Goal: Task Accomplishment & Management: Manage account settings

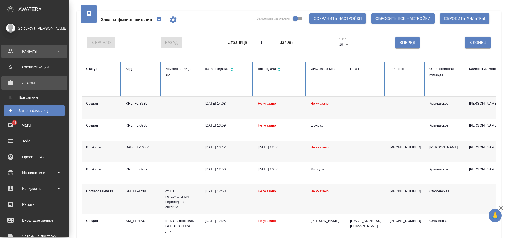
click at [40, 53] on div "Клиенты" at bounding box center [34, 51] width 61 height 8
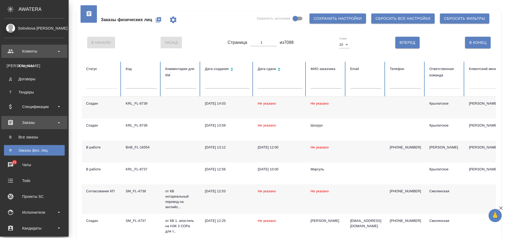
click at [40, 53] on div "Клиенты" at bounding box center [34, 51] width 61 height 8
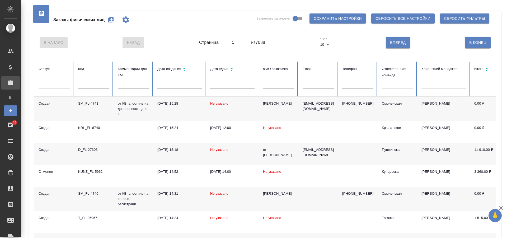
click at [110, 21] on icon "button" at bounding box center [110, 19] width 5 height 5
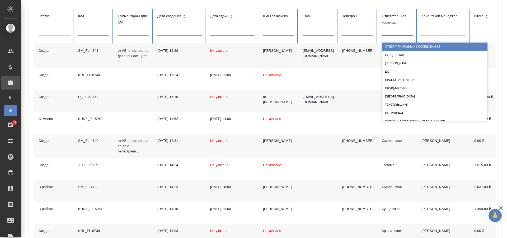
click at [400, 34] on div at bounding box center [397, 31] width 31 height 10
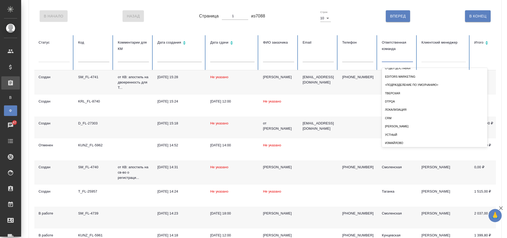
scroll to position [183, 0]
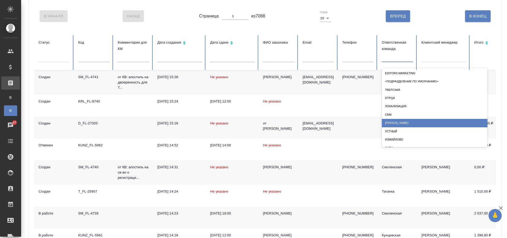
click at [391, 125] on div "[PERSON_NAME]" at bounding box center [435, 123] width 106 height 8
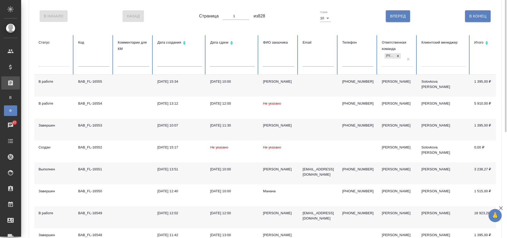
scroll to position [0, 0]
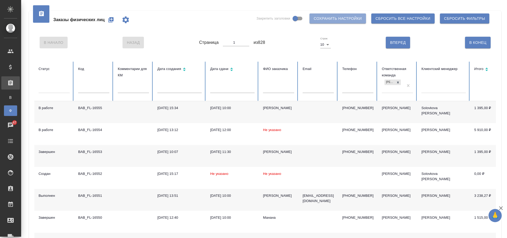
click at [328, 20] on span "Сохранить настройки" at bounding box center [338, 18] width 48 height 7
click at [225, 110] on div "[DATE] 10:00" at bounding box center [232, 107] width 44 height 5
click at [182, 21] on div "Заказы физических лиц Закрепить заголовки Сохранить настройки Сбросить все наст…" at bounding box center [265, 20] width 462 height 18
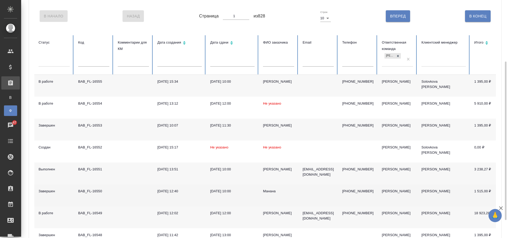
scroll to position [79, 0]
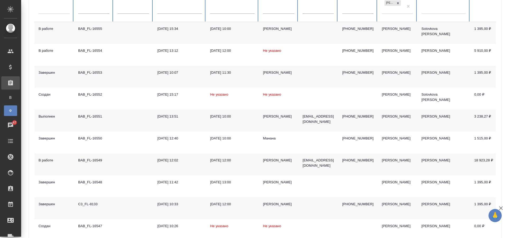
click at [248, 167] on td "25.09.2025, 12:00" at bounding box center [232, 165] width 53 height 22
click at [129, 160] on td at bounding box center [134, 165] width 40 height 22
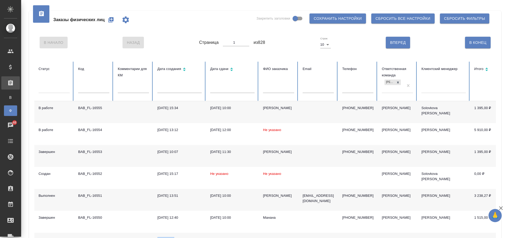
click at [109, 18] on icon "button" at bounding box center [111, 20] width 6 height 6
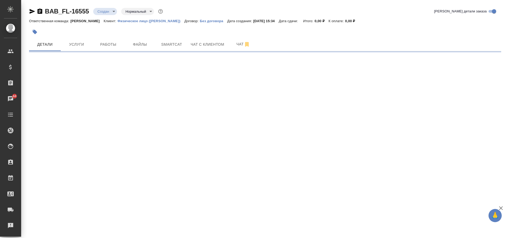
select select "RU"
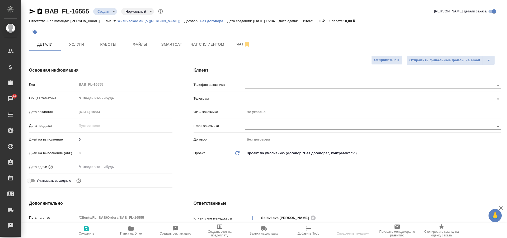
type textarea "x"
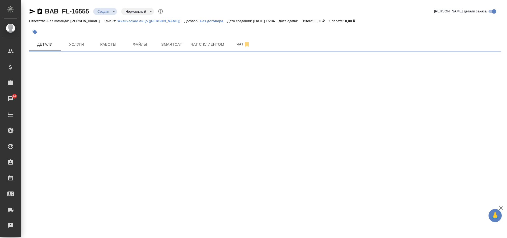
select select "RU"
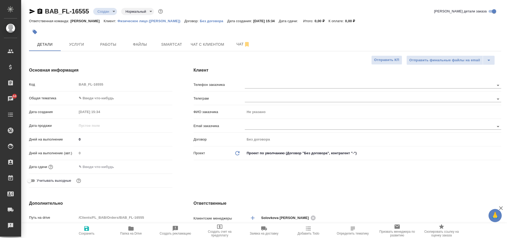
type textarea "x"
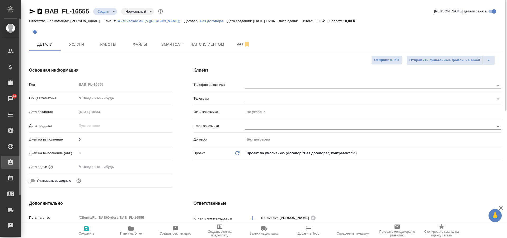
type textarea "x"
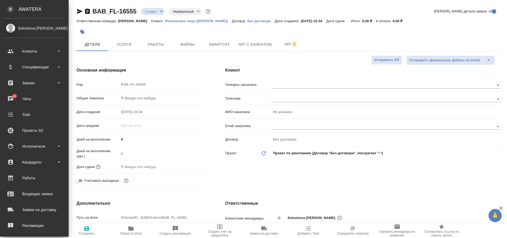
type textarea "x"
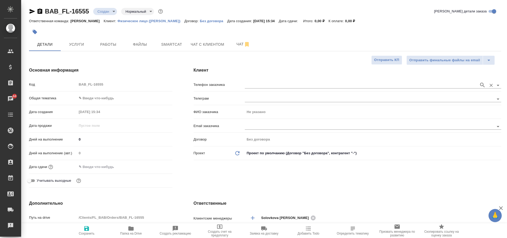
click at [260, 84] on input "text" at bounding box center [361, 85] width 232 height 6
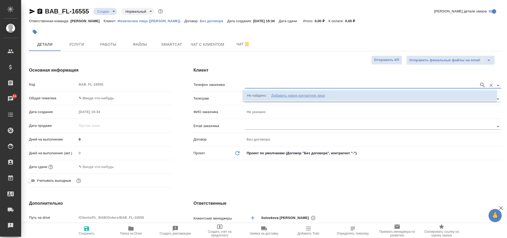
click at [279, 97] on div "Добавить новое контактное лицо" at bounding box center [298, 95] width 54 height 5
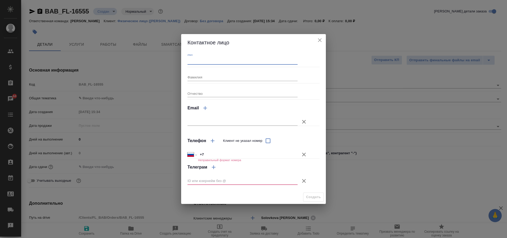
click at [199, 61] on input "Имя" at bounding box center [243, 60] width 110 height 7
click at [283, 77] on input "Фамилия" at bounding box center [243, 76] width 110 height 7
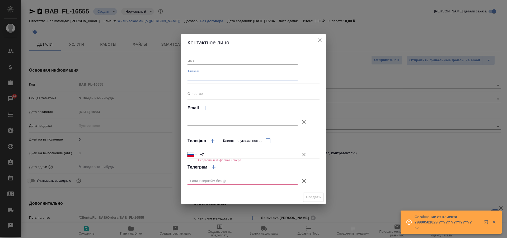
click at [218, 62] on input "Имя" at bounding box center [243, 60] width 110 height 7
type input "Усман"
click at [205, 75] on input "Фамилия" at bounding box center [243, 76] width 110 height 7
type input "Сангаре"
click at [211, 156] on input "+7" at bounding box center [247, 155] width 99 height 8
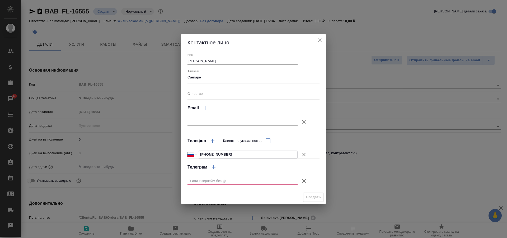
type input "+7 977 599 57 35"
click at [259, 181] on input "text" at bounding box center [243, 180] width 110 height 7
click at [304, 180] on icon "button" at bounding box center [304, 181] width 6 height 6
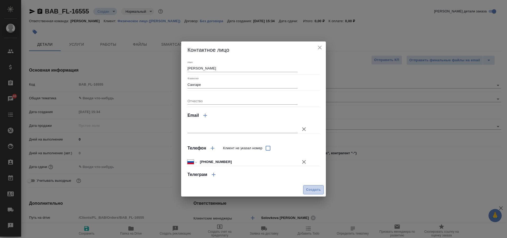
click at [310, 187] on span "Создать" at bounding box center [313, 190] width 15 height 6
type input "[PERSON_NAME]"
type textarea "x"
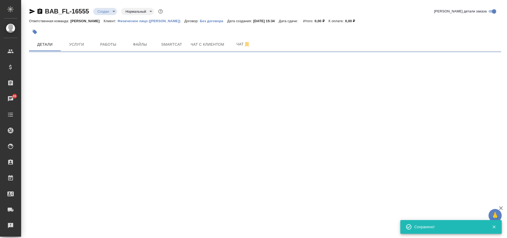
type input "holyTrinity"
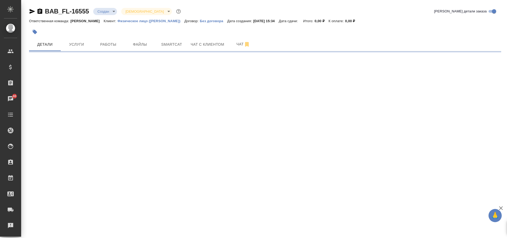
select select "RU"
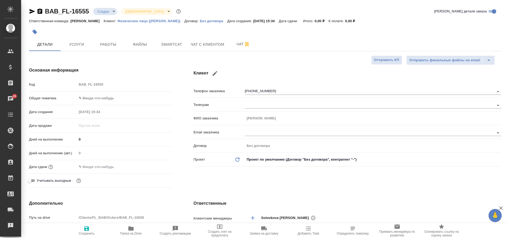
type textarea "x"
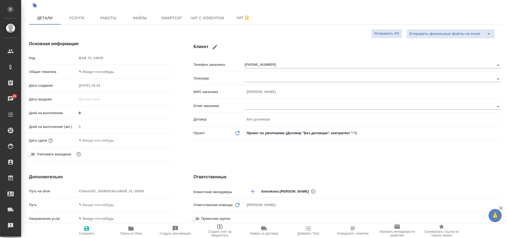
click at [107, 72] on body "🙏 .cls-1 fill:#fff; AWATERA Solovkova Ekaterina Клиенты Спецификации Заказы 46 …" at bounding box center [253, 119] width 507 height 238
click at [114, 125] on li "Юридическая/Финансовая" at bounding box center [123, 122] width 95 height 8
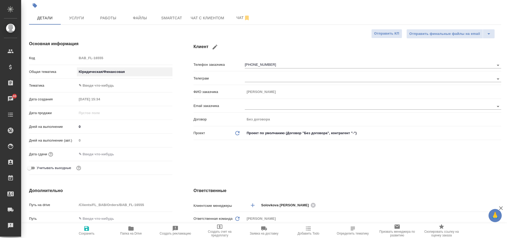
type input "yr-fn"
type textarea "x"
click at [99, 85] on body "🙏 .cls-1 fill:#fff; AWATERA Solovkova Ekaterina Клиенты Спецификации Заказы 46 …" at bounding box center [253, 119] width 507 height 238
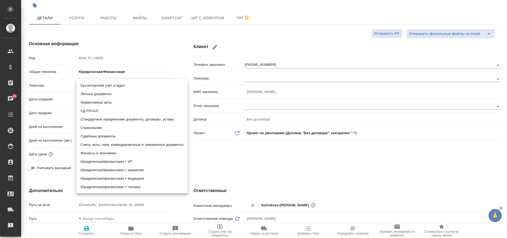
click at [109, 94] on li "Личные документы" at bounding box center [132, 94] width 112 height 8
type textarea "x"
type input "5a8b8b956a9677013d343cfe"
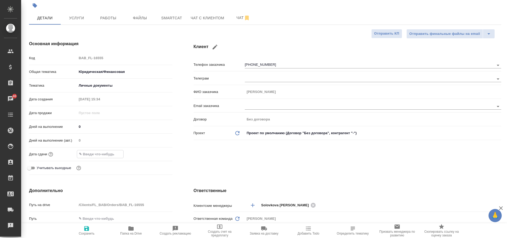
click at [97, 154] on input "text" at bounding box center [100, 154] width 46 height 8
type input "2_.__.____ __:__"
type textarea "x"
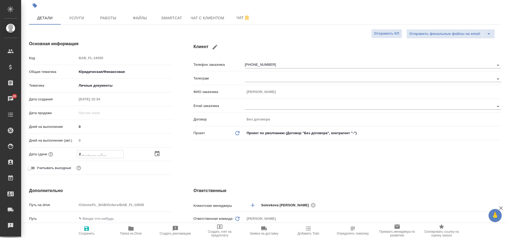
type input "24.__.____ __:__"
type textarea "x"
type input "24.0_.____ __:__"
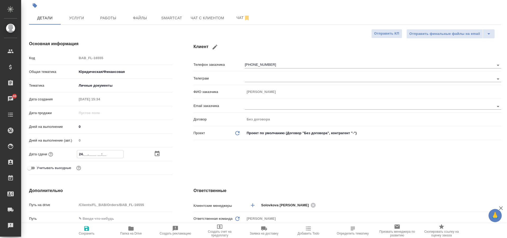
type textarea "x"
type input "24.09.____ __:__"
type textarea "x"
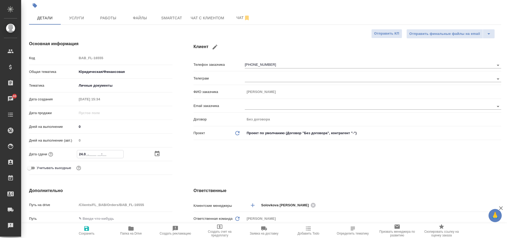
type textarea "x"
type input "24.09.2___ __:__"
type textarea "x"
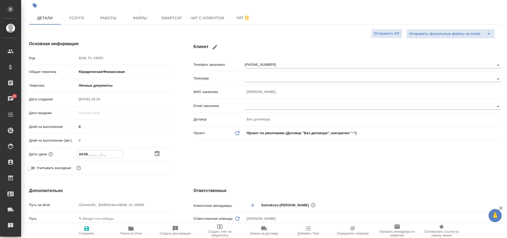
type textarea "x"
type input "24.09.20__ __:__"
type textarea "x"
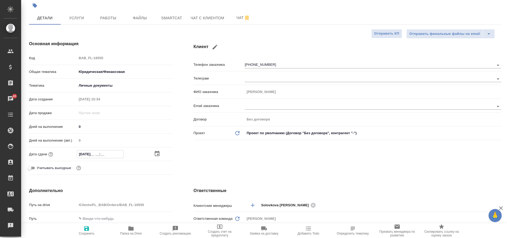
type input "24.09.202_ __:__"
type textarea "x"
type input "24.09.2025 __:__"
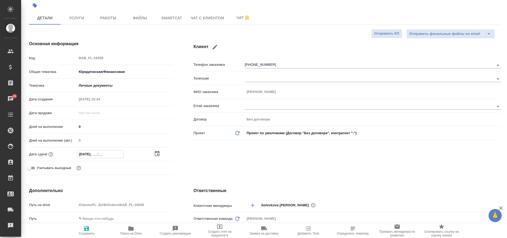
type textarea "x"
click at [157, 156] on icon "button" at bounding box center [157, 154] width 6 height 6
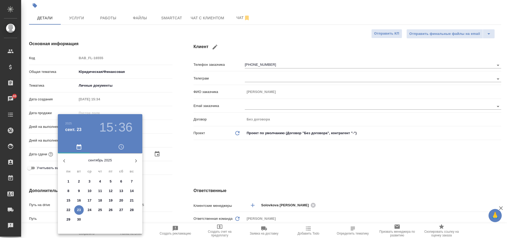
click at [89, 210] on p "24" at bounding box center [90, 209] width 4 height 5
type input "24.09.2025 15:36"
type textarea "x"
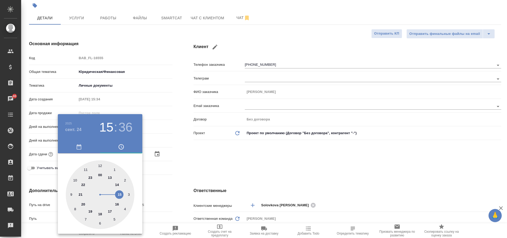
type input "24.09.2025 14:36"
type textarea "x"
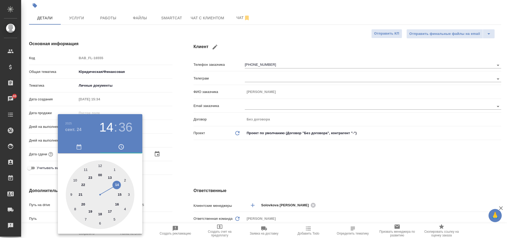
type textarea "x"
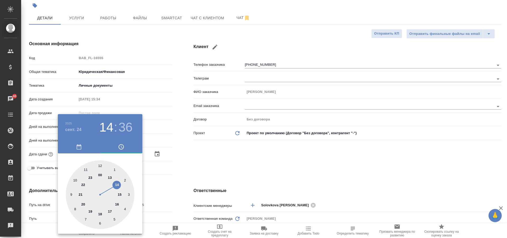
type input "24.09.2025 00:36"
type textarea "x"
type input "24.09.2025 13:36"
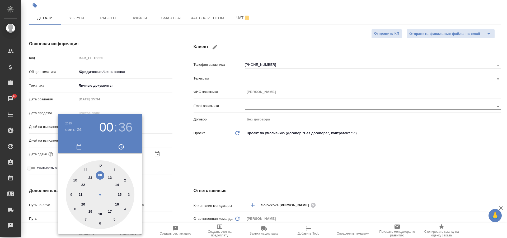
type textarea "x"
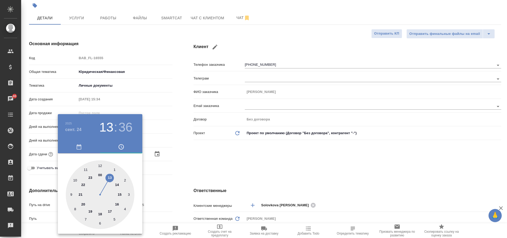
type textarea "x"
type input "24.09.2025 16:36"
type textarea "x"
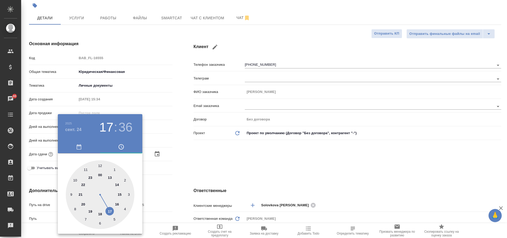
type input "24.09.2025 17:36"
type textarea "x"
type input "24.09.2025 18:36"
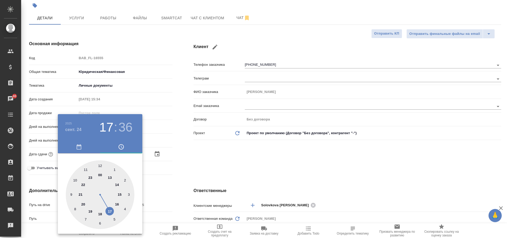
type textarea "x"
type input "24.09.2025 19:36"
type textarea "x"
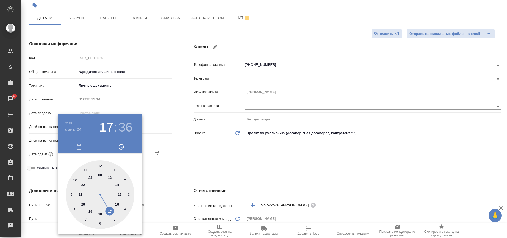
type textarea "x"
type input "24.09.2025 20:36"
type textarea "x"
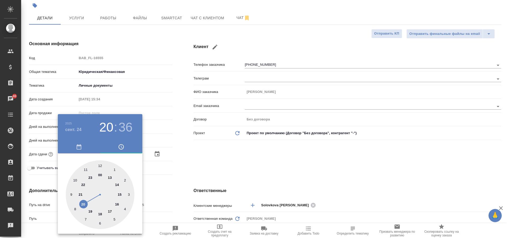
type textarea "x"
type input "24.09.2025 21:36"
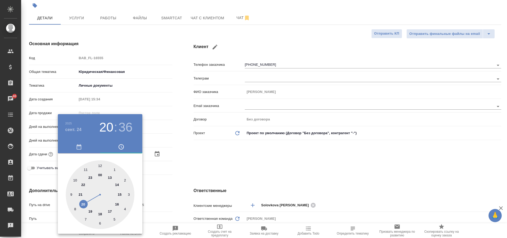
type textarea "x"
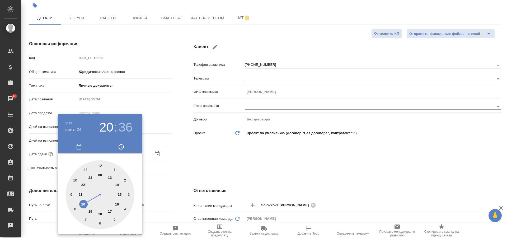
type textarea "x"
type input "24.09.2025 09:36"
type textarea "x"
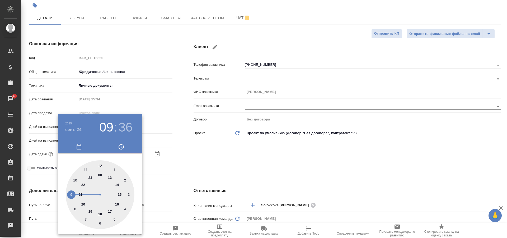
type textarea "x"
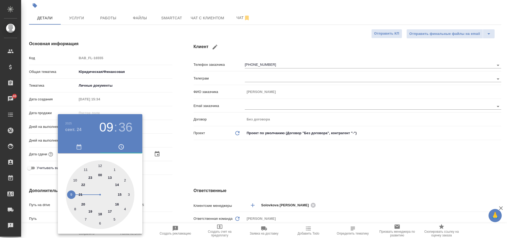
type textarea "x"
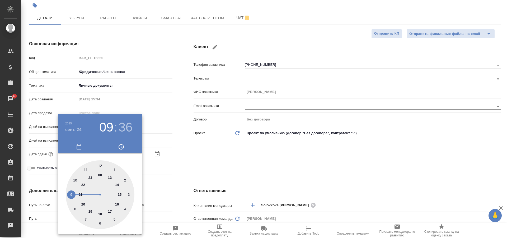
type textarea "x"
type input "24.09.2025 10:36"
type textarea "x"
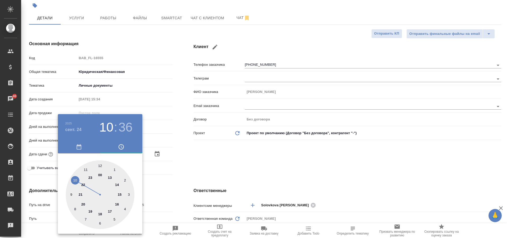
type textarea "x"
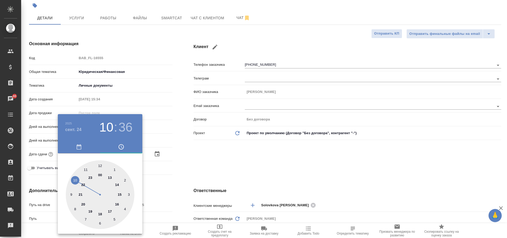
type textarea "x"
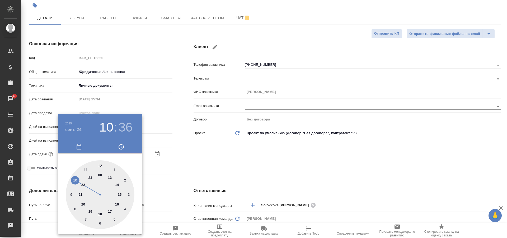
type textarea "x"
drag, startPoint x: 119, startPoint y: 194, endPoint x: 69, endPoint y: 182, distance: 51.6
click at [69, 182] on div at bounding box center [100, 194] width 69 height 69
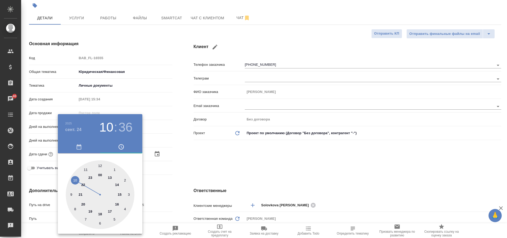
type textarea "x"
type input "24.09.2025 10:47"
type textarea "x"
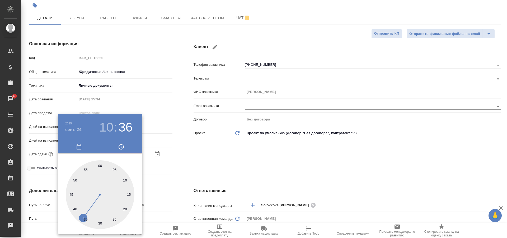
type textarea "x"
type input "24.09.2025 10:55"
type textarea "x"
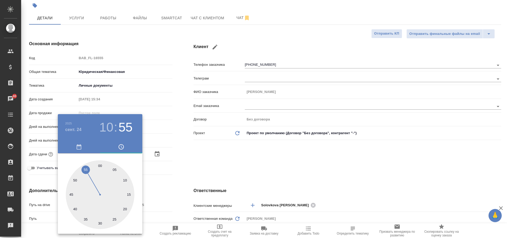
type textarea "x"
type input "24.09.2025 10:57"
type textarea "x"
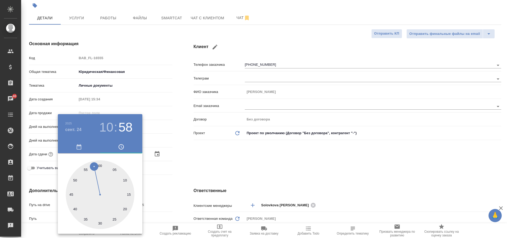
type input "24.09.2025 10:58"
type textarea "x"
type input "24.09.2025 10:59"
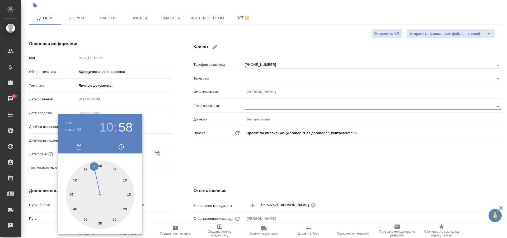
type textarea "x"
type input "24.09.2025 10:00"
type textarea "x"
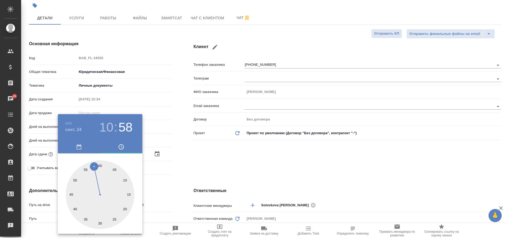
type textarea "x"
drag, startPoint x: 83, startPoint y: 218, endPoint x: 99, endPoint y: 173, distance: 47.5
click at [99, 173] on div at bounding box center [100, 194] width 69 height 69
type textarea "x"
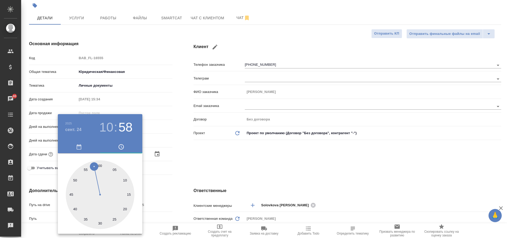
type textarea "x"
click at [155, 127] on div at bounding box center [253, 119] width 507 height 238
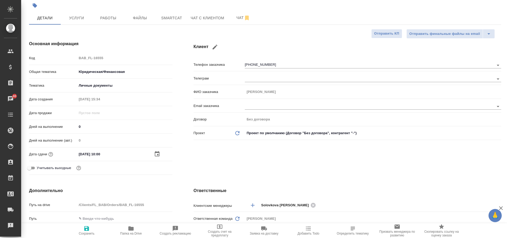
click at [83, 229] on icon "button" at bounding box center [86, 228] width 6 height 6
type textarea "x"
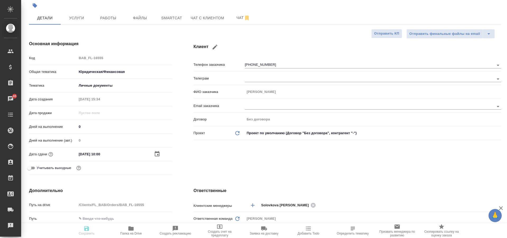
type textarea "x"
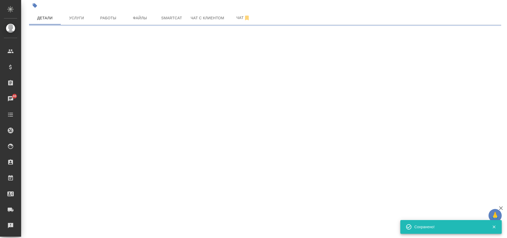
select select "RU"
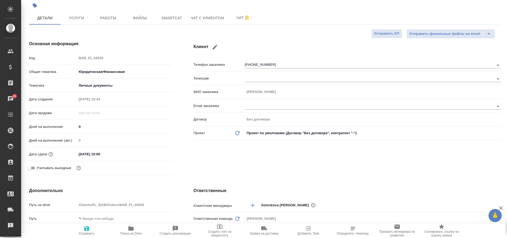
type textarea "x"
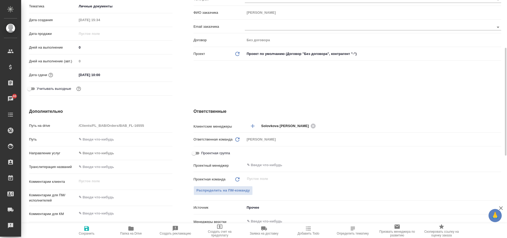
scroll to position [132, 0]
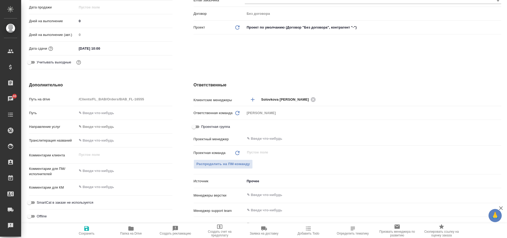
type textarea "x"
click at [90, 170] on textarea at bounding box center [124, 171] width 95 height 9
type textarea "x"
type textarea "е"
type textarea "x"
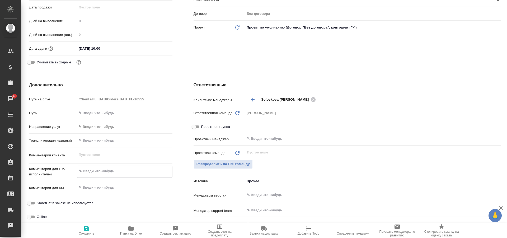
type textarea "x"
type textarea "ес"
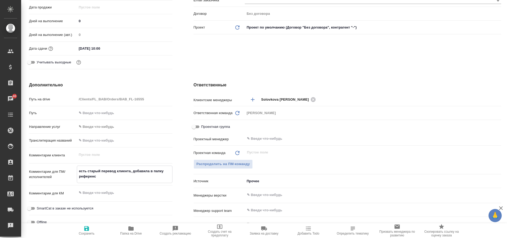
click at [115, 195] on textarea at bounding box center [125, 192] width 96 height 9
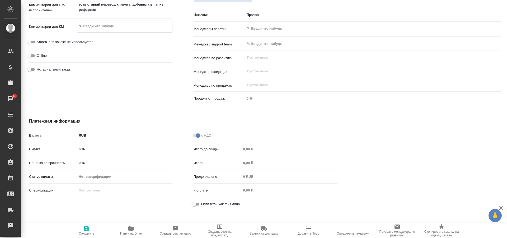
scroll to position [272, 0]
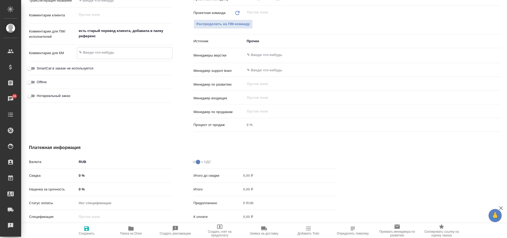
click at [30, 96] on input "Нотариальный заказ" at bounding box center [29, 96] width 19 height 6
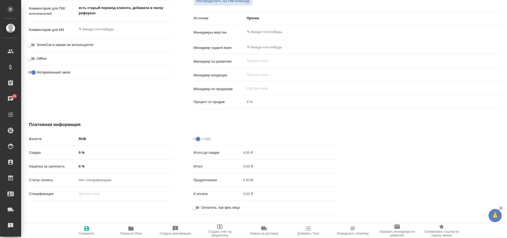
click at [196, 208] on input "Оплатить, как физ.лицо" at bounding box center [193, 208] width 19 height 6
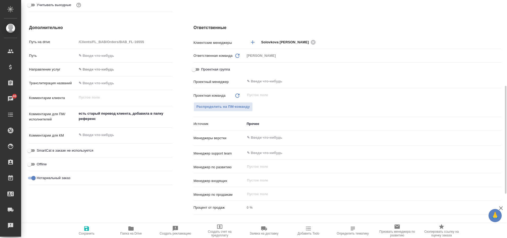
scroll to position [110, 0]
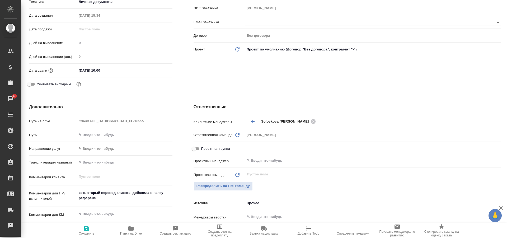
click at [90, 230] on span "Сохранить" at bounding box center [87, 230] width 38 height 10
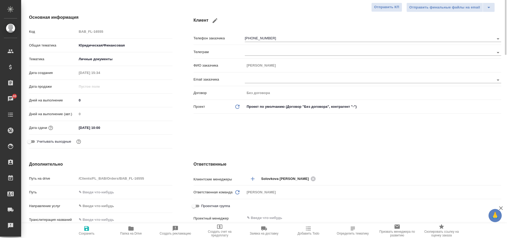
scroll to position [0, 0]
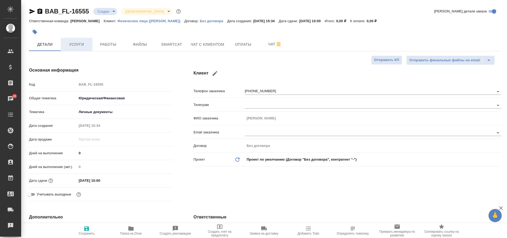
click at [79, 48] on button "Услуги" at bounding box center [77, 44] width 32 height 13
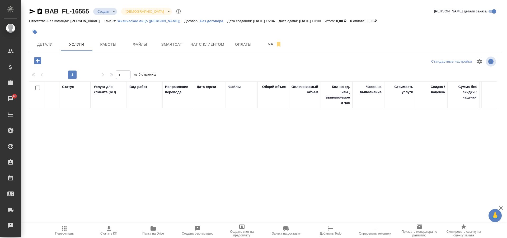
click at [37, 59] on icon "button" at bounding box center [37, 60] width 7 height 7
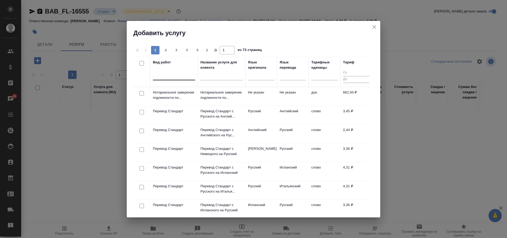
click at [173, 76] on div at bounding box center [174, 75] width 42 height 8
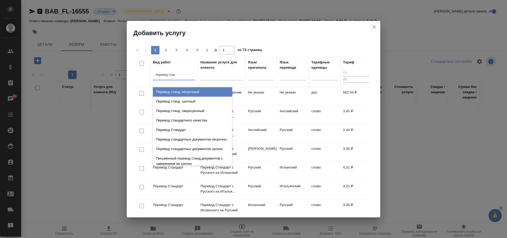
click at [194, 90] on div "Перевод станд. несрочный" at bounding box center [192, 92] width 79 height 10
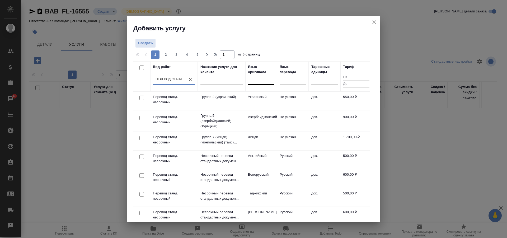
click at [253, 79] on div at bounding box center [261, 80] width 26 height 8
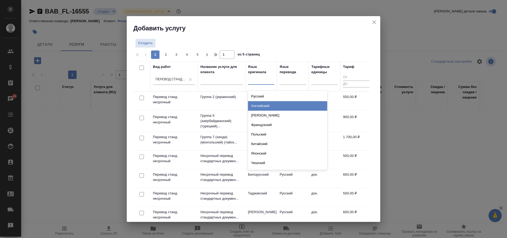
click at [268, 106] on div "Английский" at bounding box center [287, 106] width 79 height 10
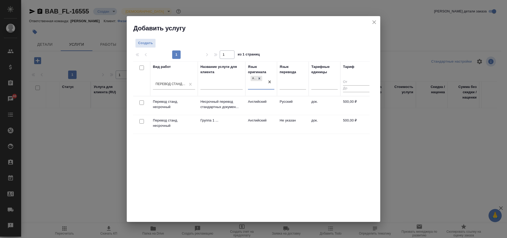
click at [139, 101] on div at bounding box center [142, 102] width 12 height 7
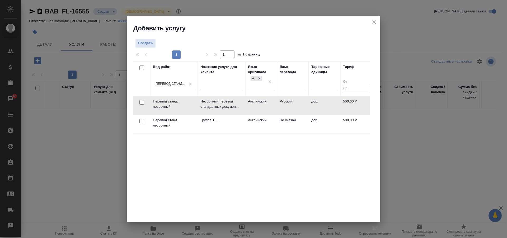
click at [142, 102] on input "checkbox" at bounding box center [142, 102] width 4 height 4
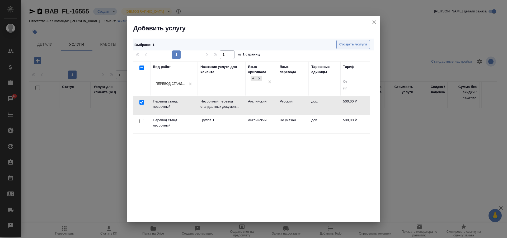
click at [353, 46] on span "Создать услуги" at bounding box center [354, 44] width 28 height 6
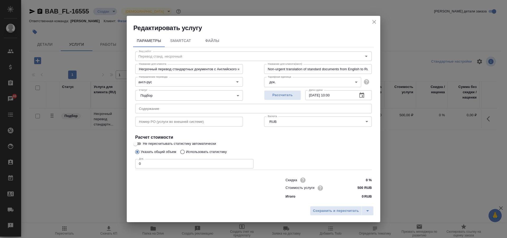
click at [160, 162] on input "0" at bounding box center [194, 164] width 118 height 10
click at [331, 211] on span "Сохранить и пересчитать" at bounding box center [336, 211] width 46 height 6
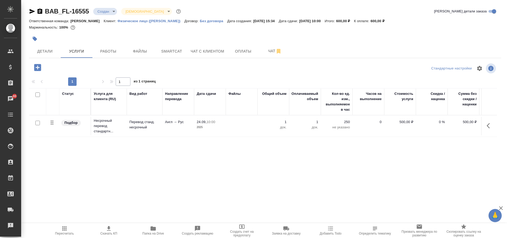
click at [39, 67] on icon "button" at bounding box center [37, 67] width 7 height 7
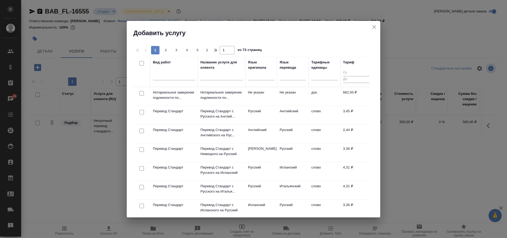
click at [144, 94] on input "checkbox" at bounding box center [142, 93] width 4 height 4
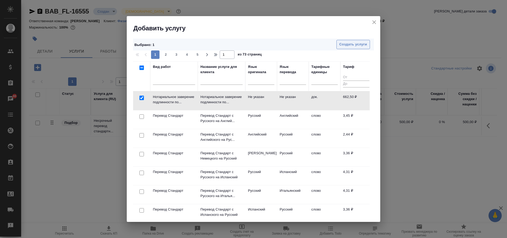
click at [356, 44] on span "Создать услуги" at bounding box center [354, 44] width 28 height 6
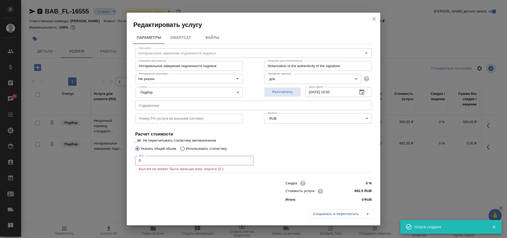
click at [175, 161] on input "0" at bounding box center [194, 161] width 118 height 10
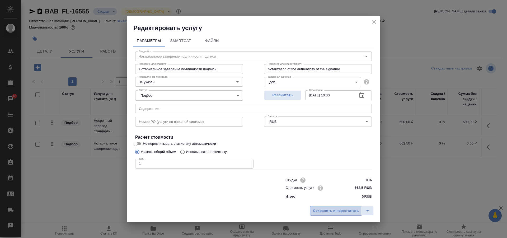
click at [340, 211] on span "Сохранить и пересчитать" at bounding box center [336, 211] width 46 height 6
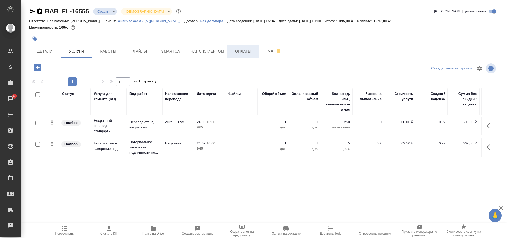
click at [240, 48] on span "Оплаты" at bounding box center [243, 51] width 25 height 7
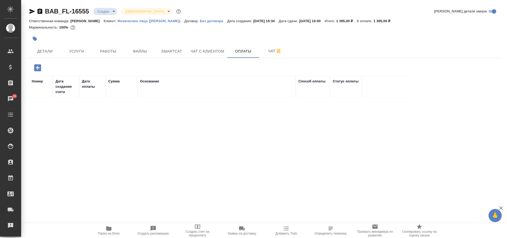
click at [35, 68] on icon "button" at bounding box center [37, 67] width 7 height 7
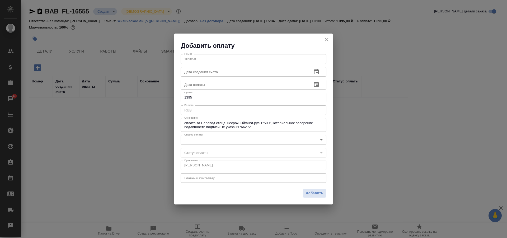
click at [215, 139] on body "🙏 .cls-1 fill:#fff; AWATERA Solovkova Ekaterina Клиенты Спецификации Заказы 46 …" at bounding box center [253, 119] width 507 height 238
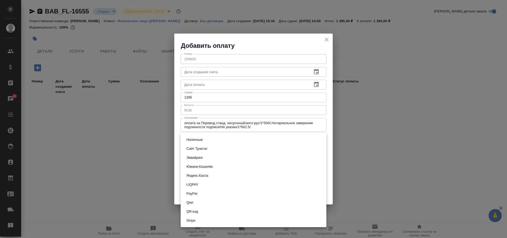
click at [196, 138] on button "Наличные" at bounding box center [195, 140] width 20 height 6
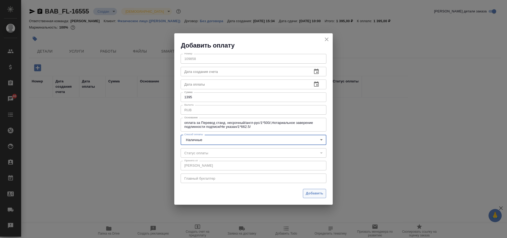
click at [308, 193] on span "Добавить" at bounding box center [314, 194] width 17 height 6
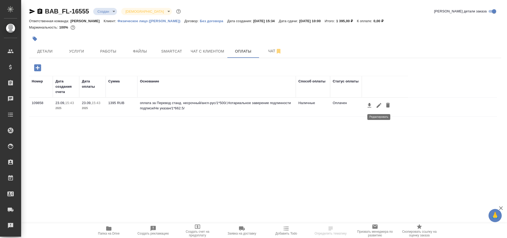
click at [378, 104] on icon "button" at bounding box center [379, 105] width 6 height 6
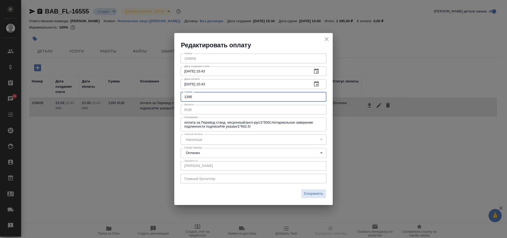
click at [196, 99] on input "1395" at bounding box center [254, 97] width 146 height 10
type input "1400"
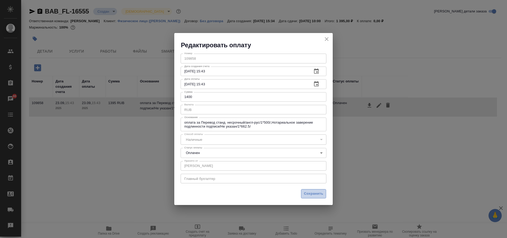
click at [313, 196] on span "Сохранить" at bounding box center [313, 194] width 19 height 6
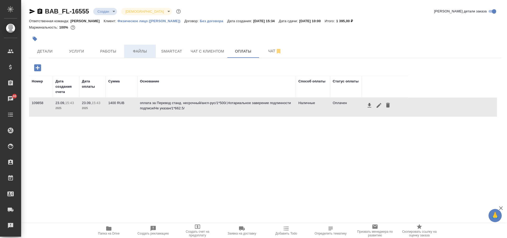
click at [138, 53] on span "Файлы" at bounding box center [139, 51] width 25 height 7
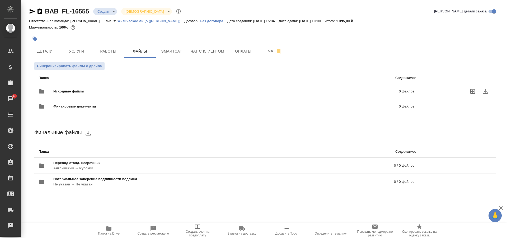
click at [82, 91] on span "Исходные файлы" at bounding box center [147, 91] width 188 height 5
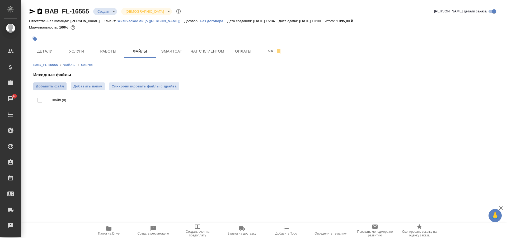
click at [57, 88] on span "Добавить файл" at bounding box center [50, 86] width 28 height 5
click at [0, 0] on input "Добавить файл" at bounding box center [0, 0] width 0 height 0
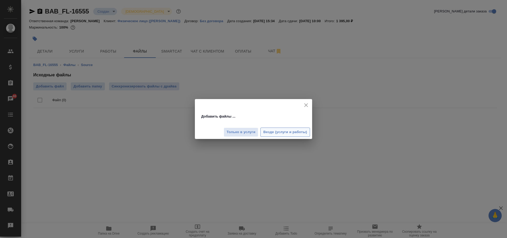
click at [280, 133] on span "Везде (услуги и работы)" at bounding box center [285, 132] width 44 height 6
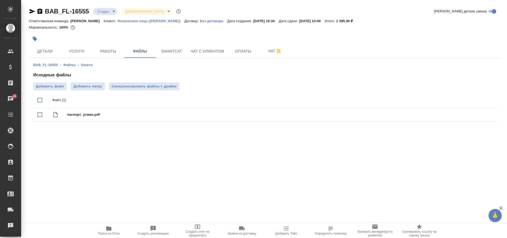
click at [109, 228] on icon "button" at bounding box center [108, 228] width 5 height 4
click at [110, 51] on span "Работы" at bounding box center [108, 51] width 25 height 7
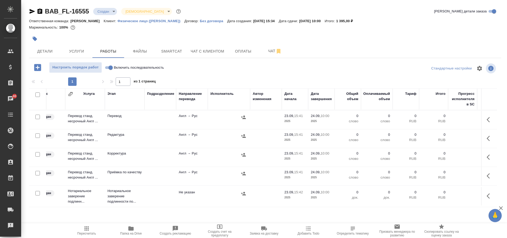
scroll to position [25, 0]
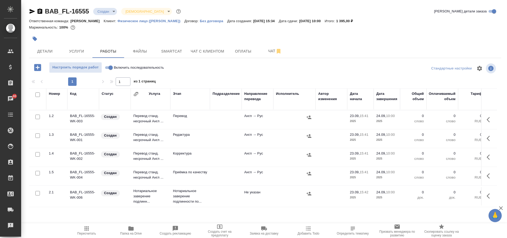
click at [36, 133] on input "checkbox" at bounding box center [37, 135] width 4 height 4
checkbox input "true"
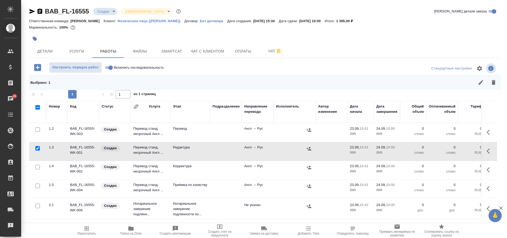
click at [35, 165] on input "checkbox" at bounding box center [37, 167] width 4 height 4
checkbox input "true"
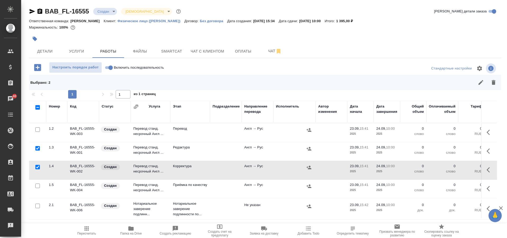
scroll to position [0, 0]
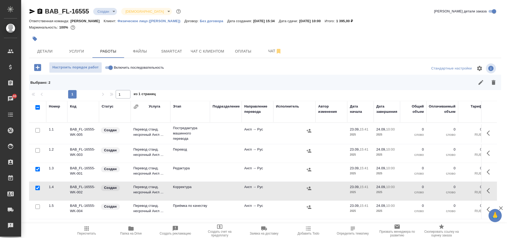
click at [38, 130] on input "checkbox" at bounding box center [37, 130] width 4 height 4
checkbox input "true"
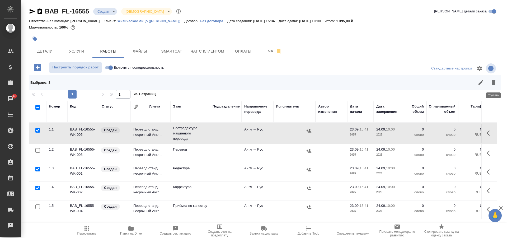
click at [496, 83] on icon "button" at bounding box center [494, 82] width 6 height 6
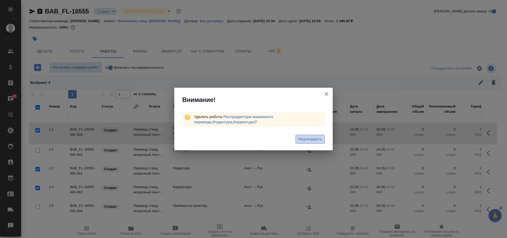
click at [309, 140] on span "Подтвердить" at bounding box center [311, 139] width 24 height 6
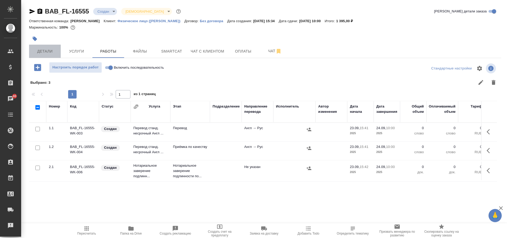
click at [41, 49] on span "Детали" at bounding box center [44, 51] width 25 height 7
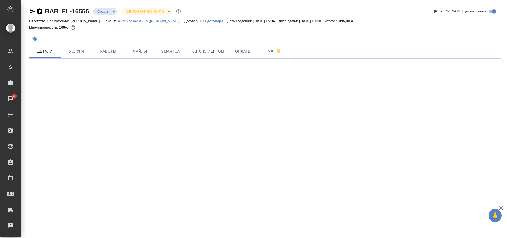
select select "RU"
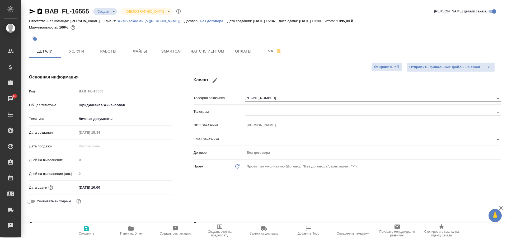
type textarea "x"
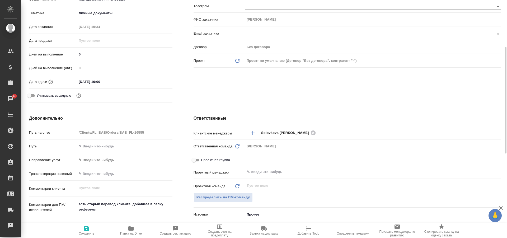
scroll to position [159, 0]
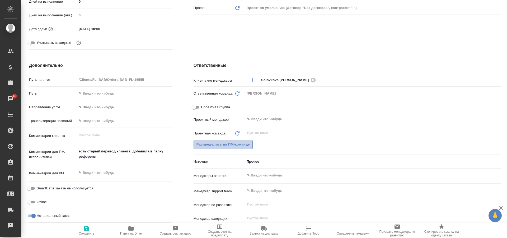
click at [225, 142] on span "Распределить на ПМ-команду" at bounding box center [224, 145] width 54 height 6
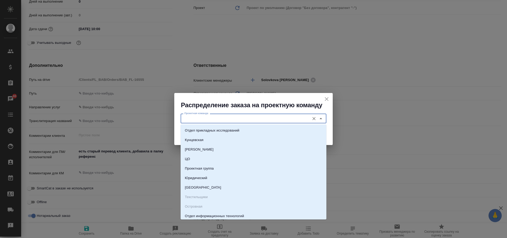
click at [221, 118] on input "Проектная команда" at bounding box center [244, 118] width 125 height 6
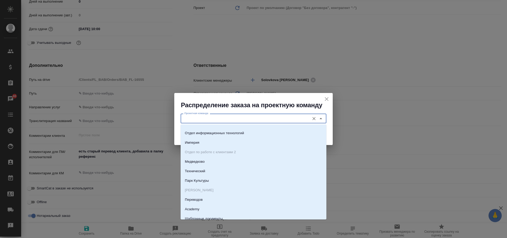
scroll to position [106, 0]
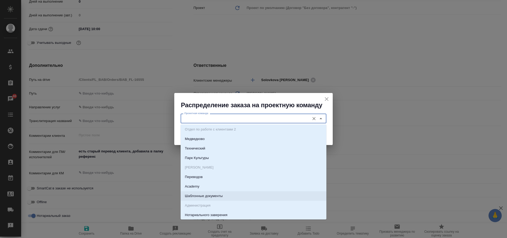
click at [221, 197] on p "Шаблонные документы" at bounding box center [204, 195] width 38 height 5
type input "Шаблонные документы"
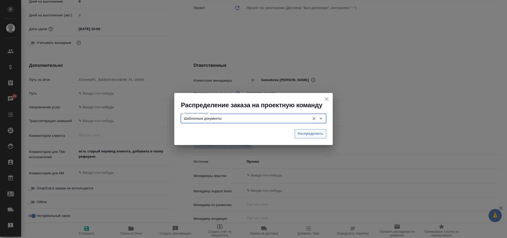
click at [307, 136] on span "Распределить" at bounding box center [311, 134] width 26 height 6
type textarea "x"
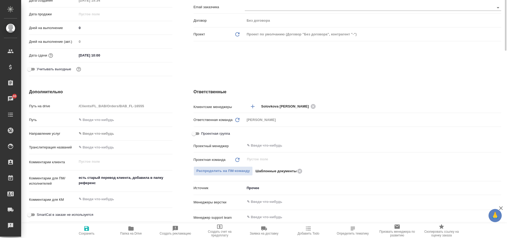
scroll to position [0, 0]
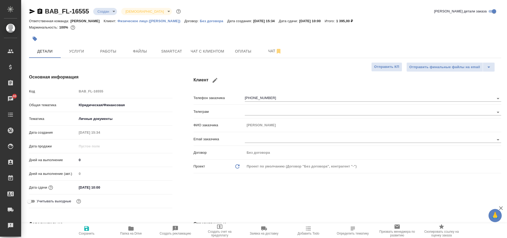
click at [111, 9] on body "🙏 .cls-1 fill:#fff; AWATERA Solovkova Ekaterina Клиенты Спецификации Заказы 46 …" at bounding box center [253, 119] width 507 height 238
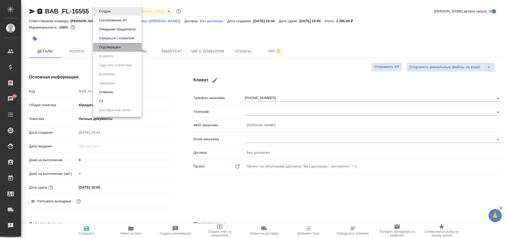
click at [122, 47] on li "Подтвержден" at bounding box center [117, 47] width 48 height 9
type textarea "x"
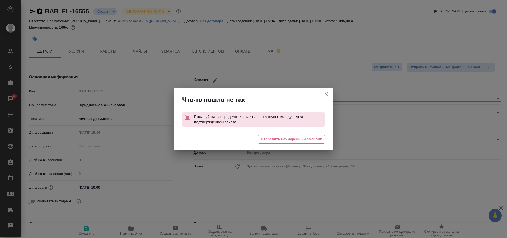
click at [324, 94] on icon "button" at bounding box center [326, 94] width 6 height 6
type textarea "x"
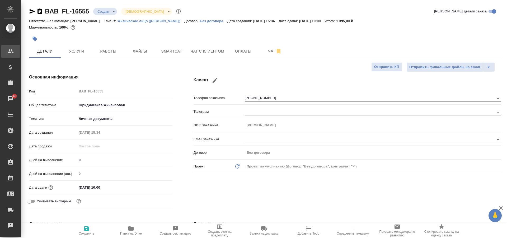
type textarea "x"
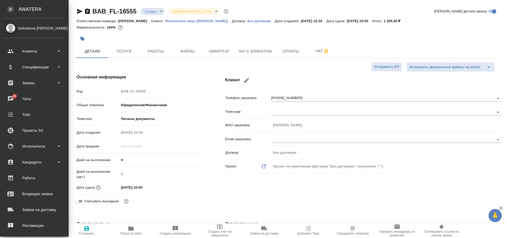
type textarea "x"
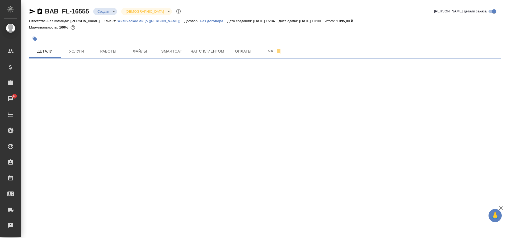
select select "RU"
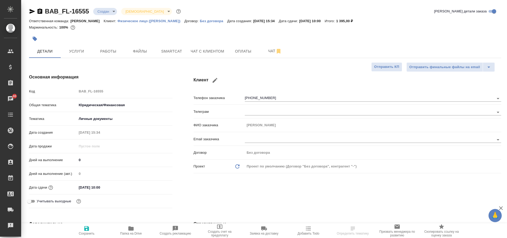
type textarea "x"
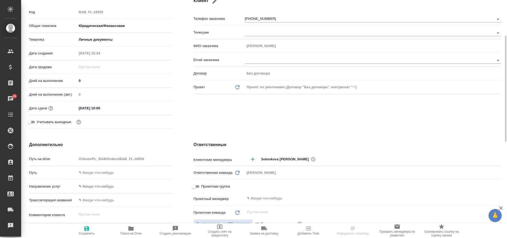
scroll to position [132, 0]
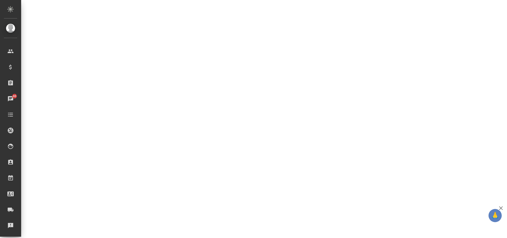
select select "RU"
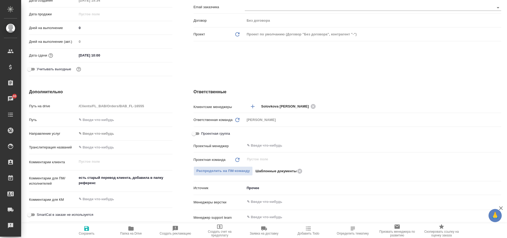
type textarea "x"
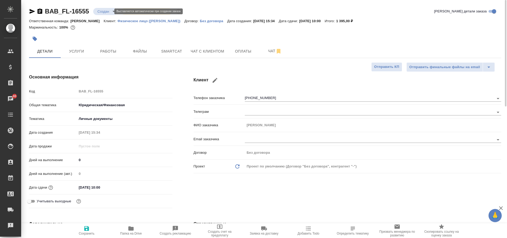
click at [103, 13] on body "🙏 .cls-1 fill:#fff; AWATERA Solovkova Ekaterina Клиенты Спецификации Заказы 46 …" at bounding box center [253, 119] width 507 height 238
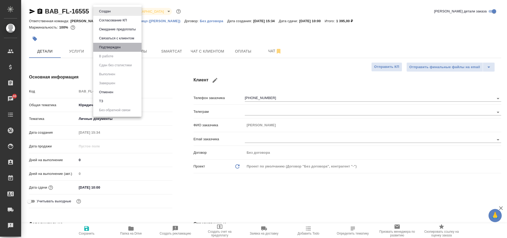
click at [123, 45] on li "Подтвержден" at bounding box center [117, 47] width 48 height 9
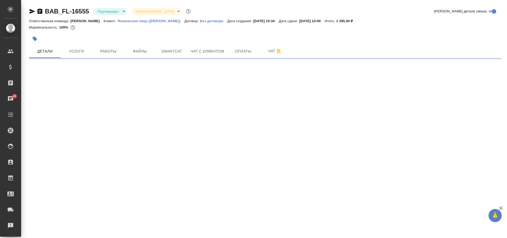
select select "RU"
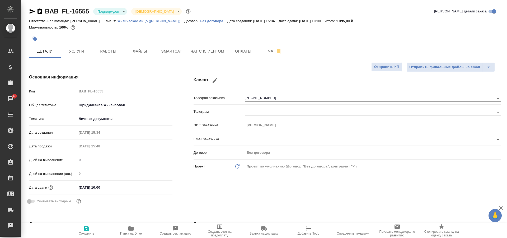
type textarea "x"
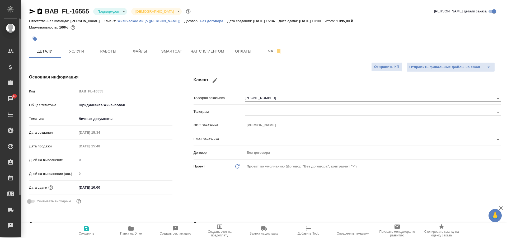
type textarea "x"
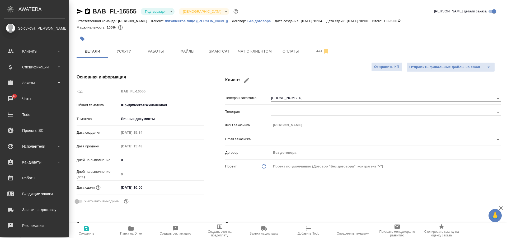
type textarea "x"
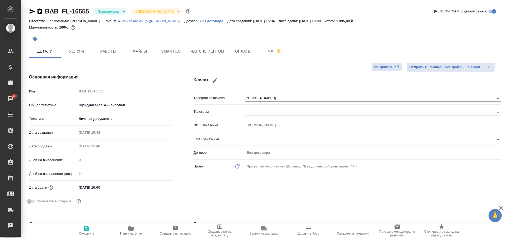
type textarea "x"
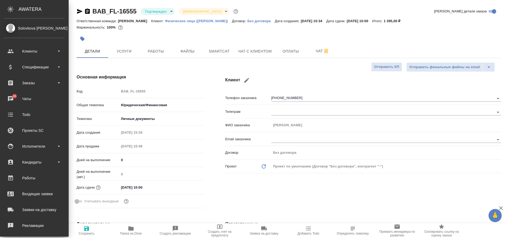
type textarea "x"
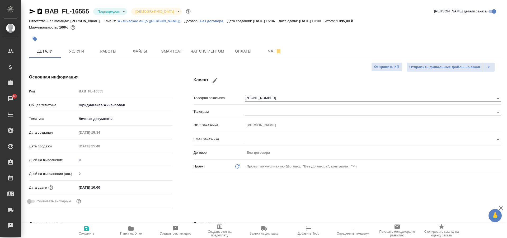
type textarea "x"
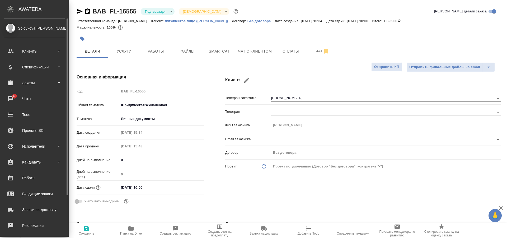
type textarea "x"
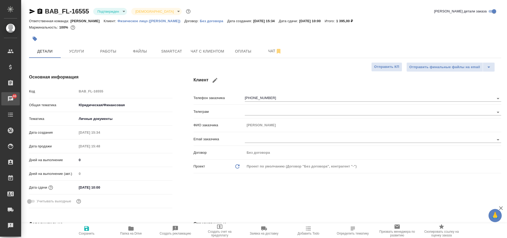
type textarea "x"
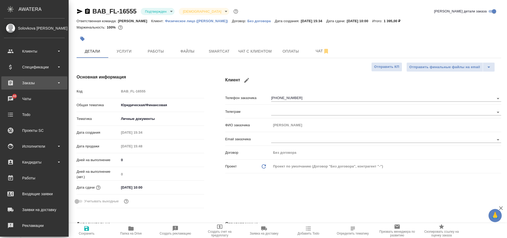
click at [46, 79] on div "Заказы" at bounding box center [34, 83] width 61 height 8
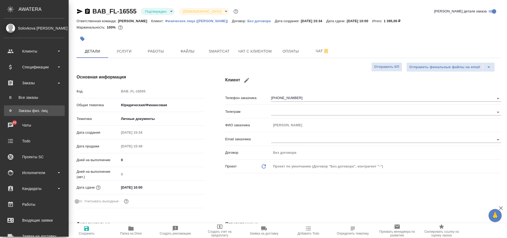
type textarea "x"
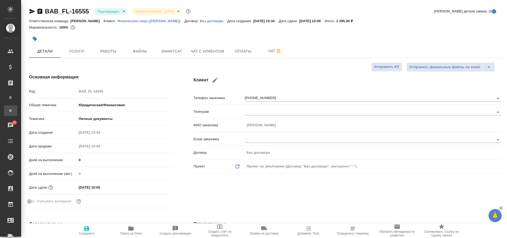
click at [8, 109] on div "Заказы физ. лиц" at bounding box center [4, 110] width 8 height 5
type textarea "x"
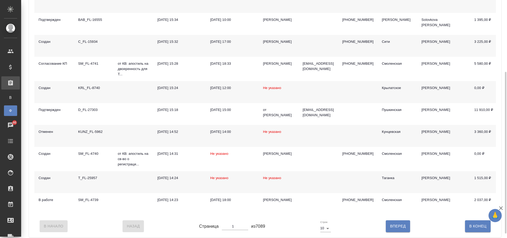
scroll to position [112, 0]
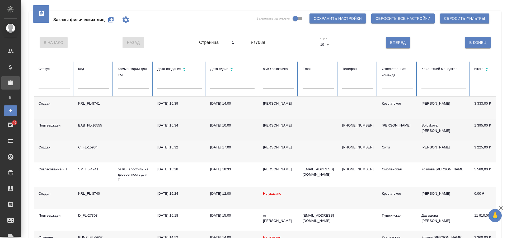
click at [109, 129] on td "BAB_FL-16555" at bounding box center [94, 130] width 40 height 22
click at [75, 124] on td "BAB_FL-16555" at bounding box center [94, 130] width 40 height 22
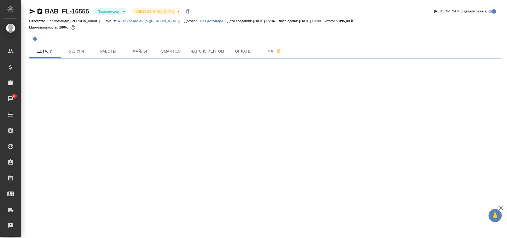
select select "RU"
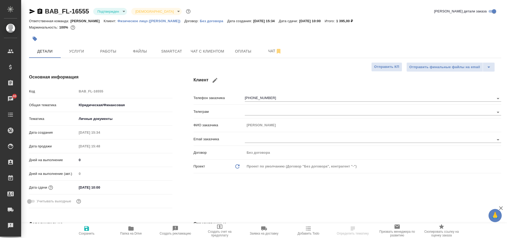
type textarea "x"
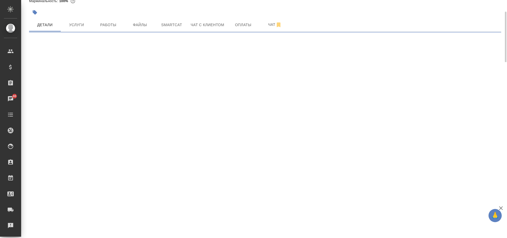
select select "RU"
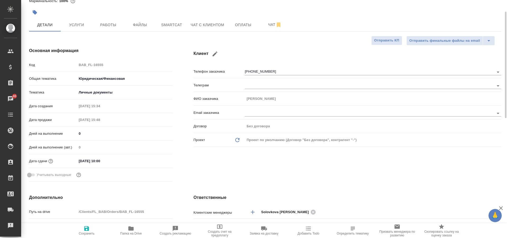
type textarea "x"
click at [203, 25] on span "Чат с клиентом" at bounding box center [208, 25] width 34 height 7
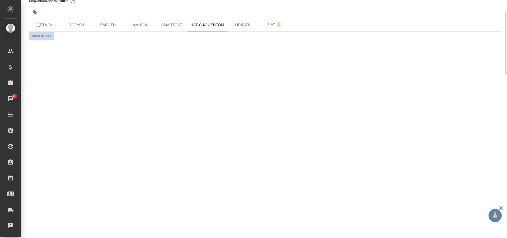
click at [47, 36] on span "Начать чат" at bounding box center [42, 36] width 20 height 6
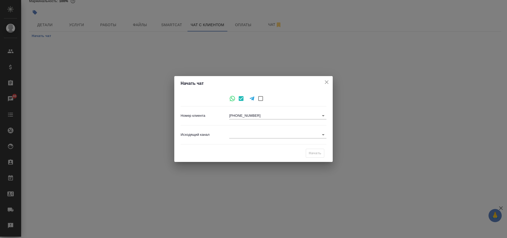
click at [323, 135] on body "🙏 .cls-1 fill:#fff; AWATERA Solovkova [PERSON_NAME] Спецификации Заказы 46 Чаты…" at bounding box center [253, 119] width 507 height 238
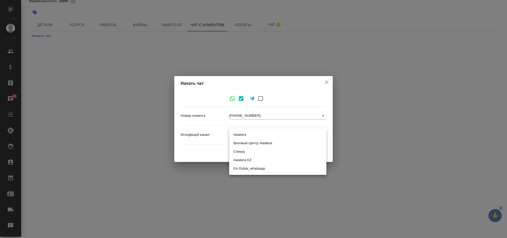
click at [239, 135] on li "Awatera" at bounding box center [277, 135] width 97 height 8
type input "2"
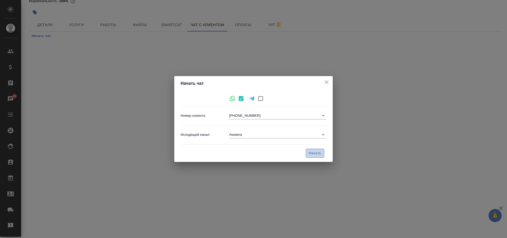
click at [311, 154] on span "Начать" at bounding box center [315, 153] width 13 height 6
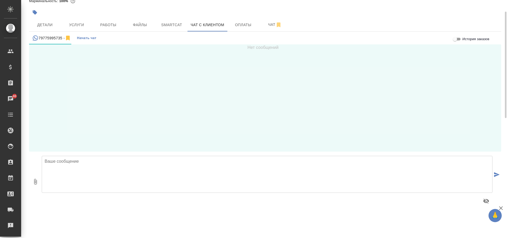
click at [240, 169] on textarea at bounding box center [267, 174] width 451 height 37
click at [215, 161] on textarea "[PERSON_NAME], добрый день! В продолжение нашего разговора пишем тестовое сообщ…" at bounding box center [267, 174] width 451 height 37
type textarea "[PERSON_NAME], добрый день! В продолжение нашего разговора пишем тестовое сообщ…"
click at [498, 175] on icon "submit" at bounding box center [497, 174] width 6 height 5
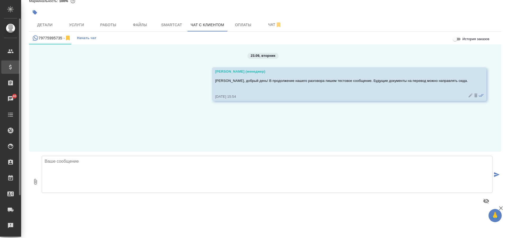
scroll to position [3, 0]
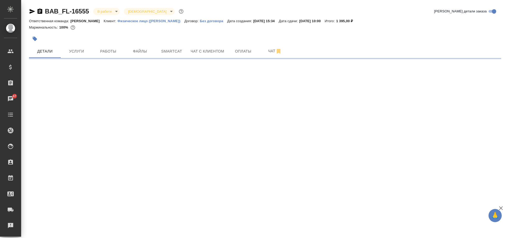
select select "RU"
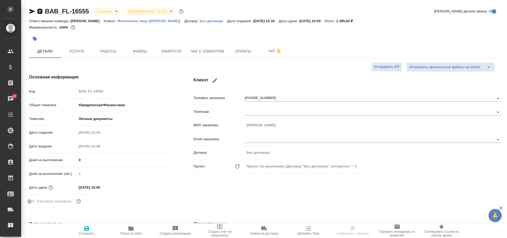
type textarea "x"
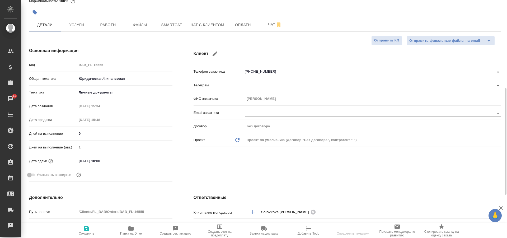
scroll to position [106, 0]
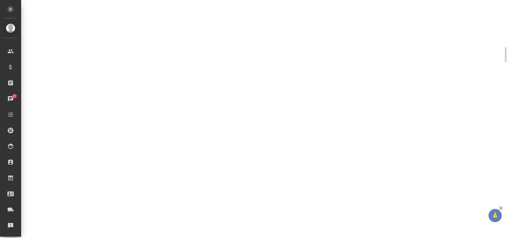
select select "RU"
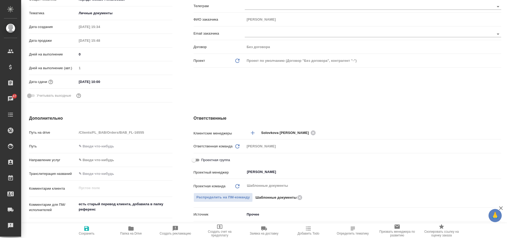
type textarea "x"
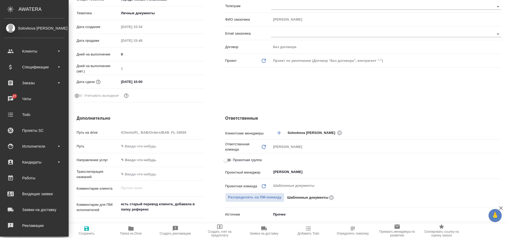
type textarea "x"
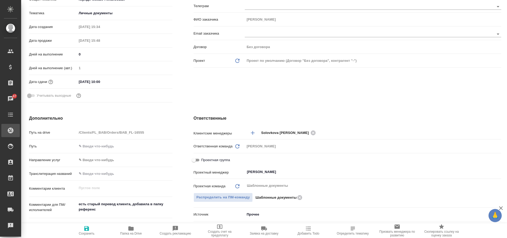
type textarea "x"
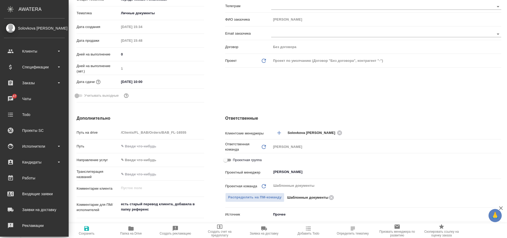
type textarea "x"
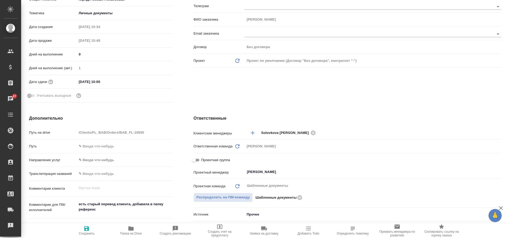
type textarea "x"
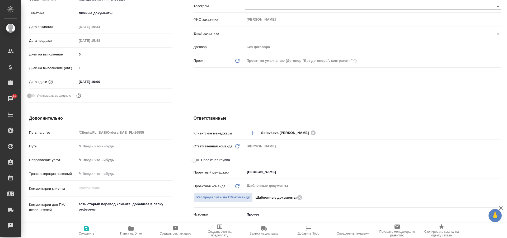
type textarea "x"
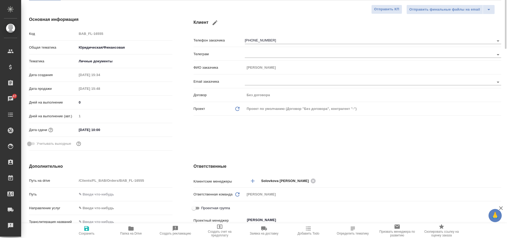
scroll to position [0, 0]
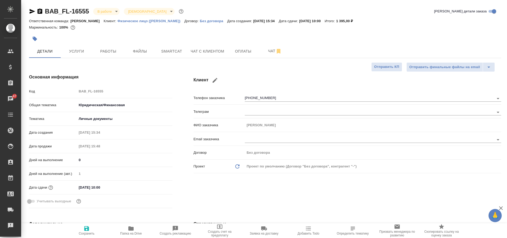
type textarea "x"
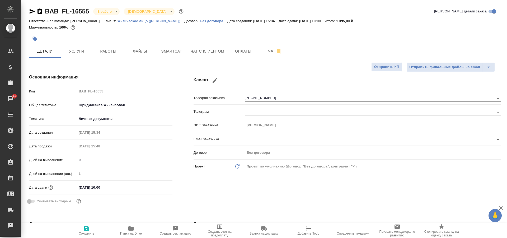
type textarea "x"
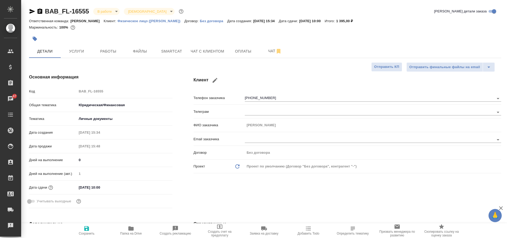
type textarea "x"
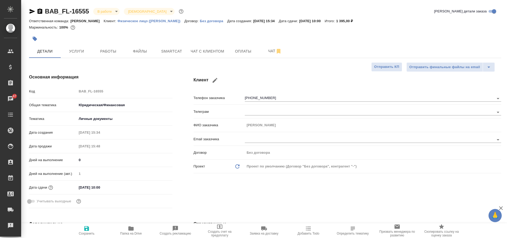
type textarea "x"
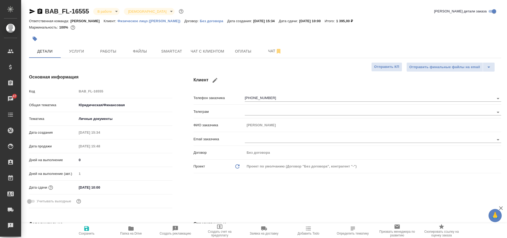
type textarea "x"
click at [73, 52] on span "Услуги" at bounding box center [76, 51] width 25 height 7
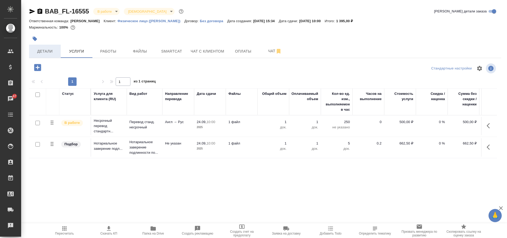
click at [55, 50] on span "Детали" at bounding box center [44, 51] width 25 height 7
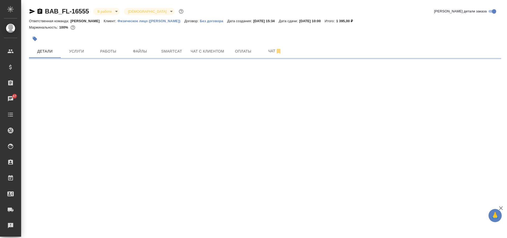
select select "RU"
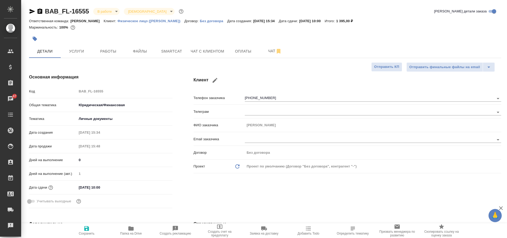
type textarea "x"
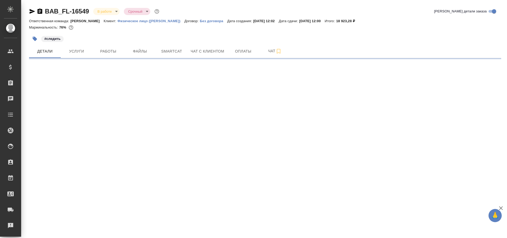
select select "RU"
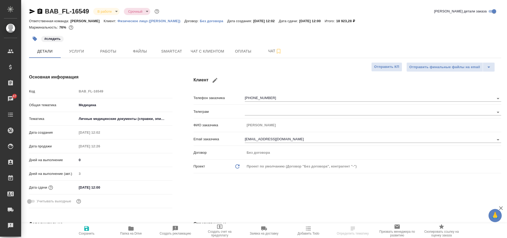
type textarea "x"
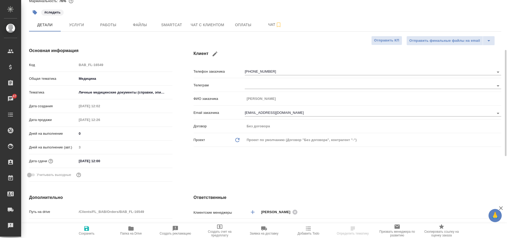
scroll to position [53, 0]
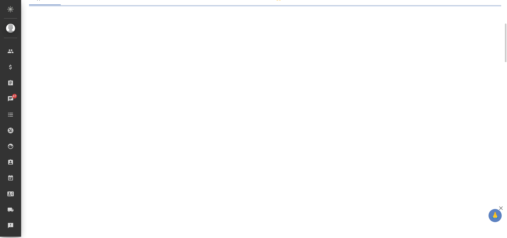
select select "RU"
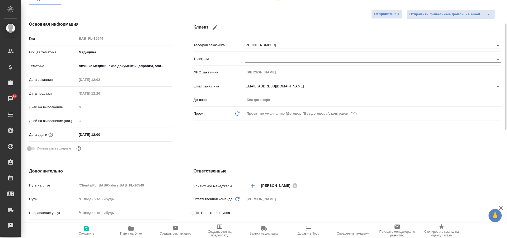
type textarea "x"
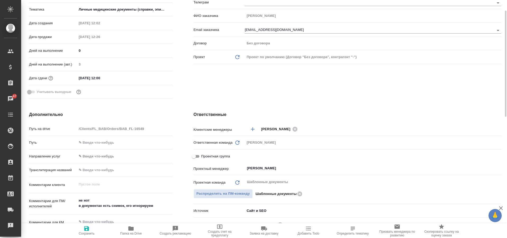
scroll to position [0, 0]
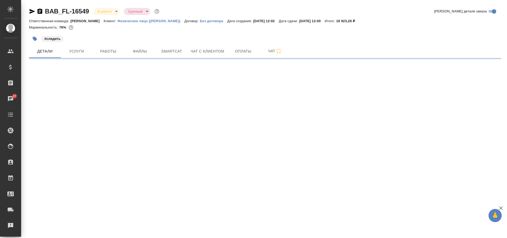
select select "RU"
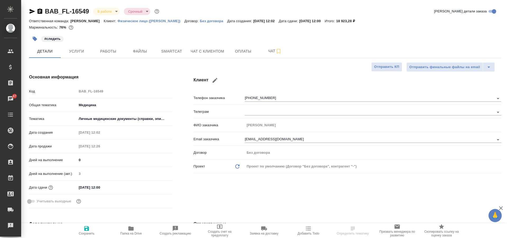
type textarea "x"
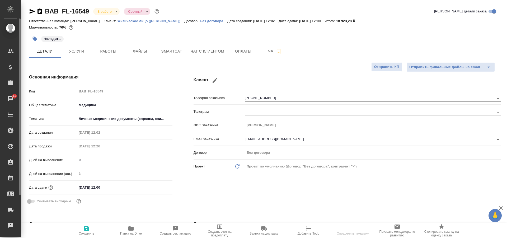
type textarea "x"
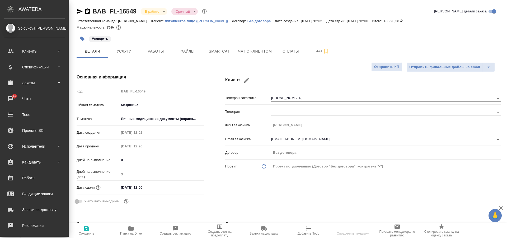
type textarea "x"
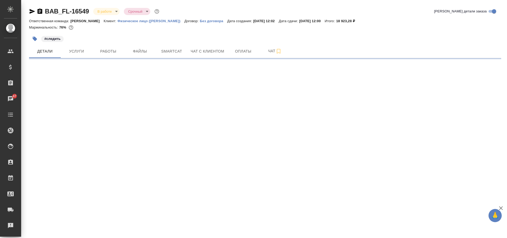
select select "RU"
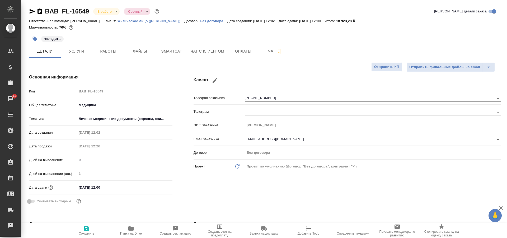
type textarea "x"
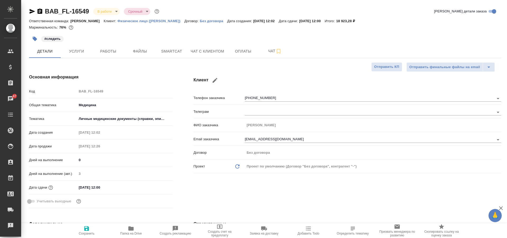
type textarea "x"
click at [79, 52] on span "Услуги" at bounding box center [76, 51] width 25 height 7
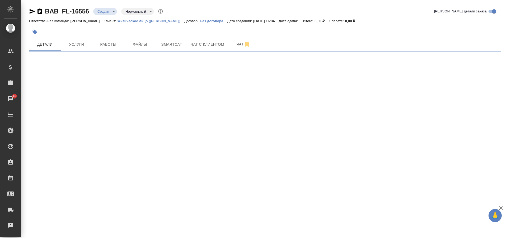
select select "RU"
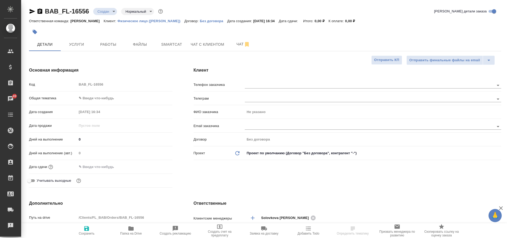
type textarea "x"
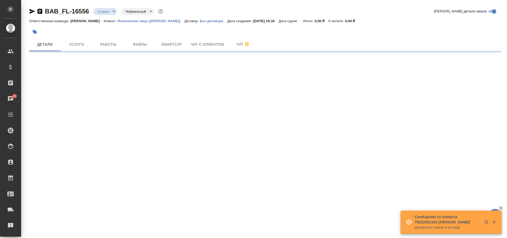
select select "RU"
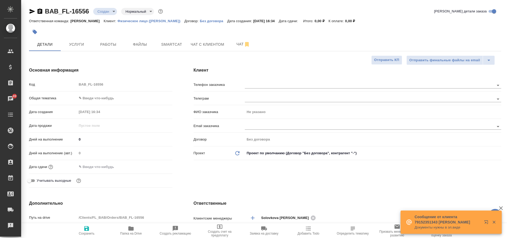
type textarea "x"
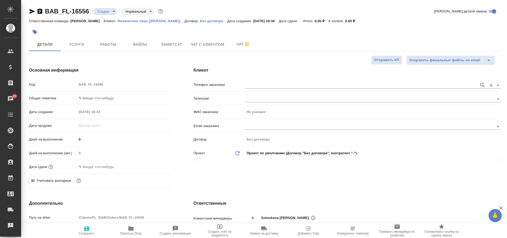
click at [262, 85] on input "text" at bounding box center [361, 85] width 232 height 6
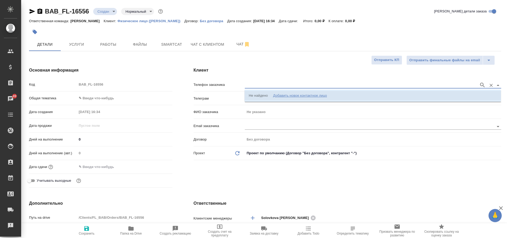
click at [290, 95] on div "Добавить новое контактное лицо" at bounding box center [300, 95] width 54 height 5
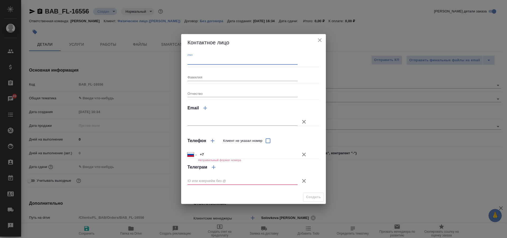
click at [207, 60] on input "Имя" at bounding box center [243, 60] width 110 height 7
click at [260, 58] on input "Имя" at bounding box center [243, 60] width 110 height 7
click at [319, 37] on icon "close" at bounding box center [320, 40] width 6 height 6
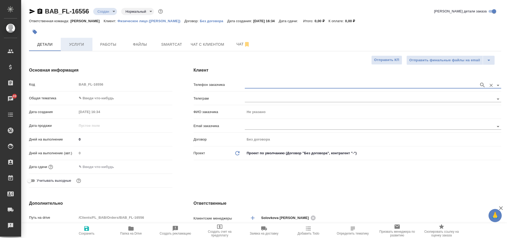
click at [76, 46] on span "Услуги" at bounding box center [76, 44] width 25 height 7
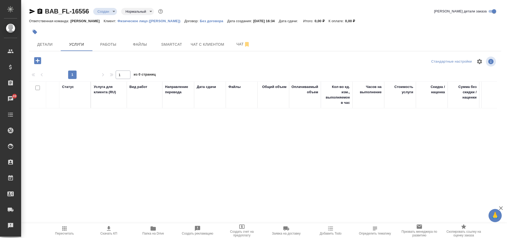
click at [35, 56] on icon "button" at bounding box center [37, 60] width 9 height 9
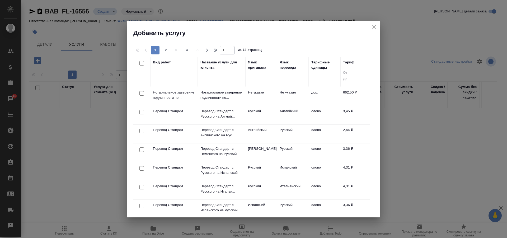
click at [159, 78] on div at bounding box center [174, 75] width 42 height 8
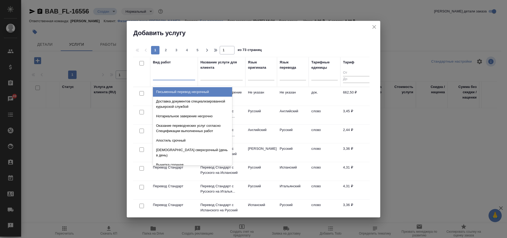
click at [141, 94] on input "checkbox" at bounding box center [142, 93] width 4 height 4
checkbox input "true"
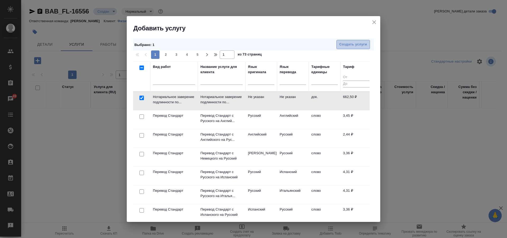
click at [347, 43] on span "Создать услуги" at bounding box center [354, 44] width 28 height 6
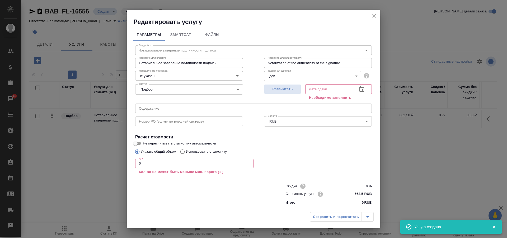
click at [147, 164] on input "0" at bounding box center [194, 164] width 118 height 10
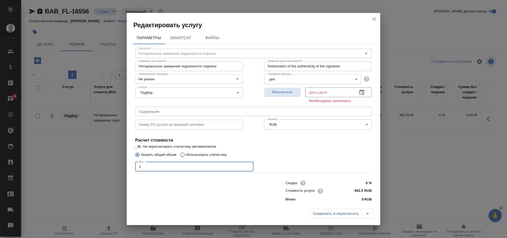
type input "1"
click at [326, 92] on input "text" at bounding box center [329, 92] width 48 height 10
click at [376, 17] on icon "close" at bounding box center [375, 19] width 4 height 4
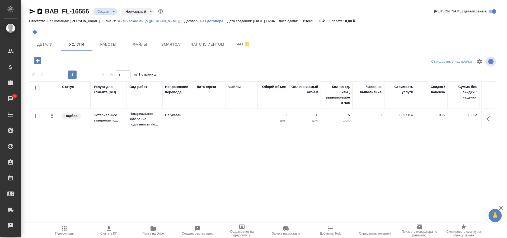
click at [197, 114] on td at bounding box center [210, 119] width 32 height 18
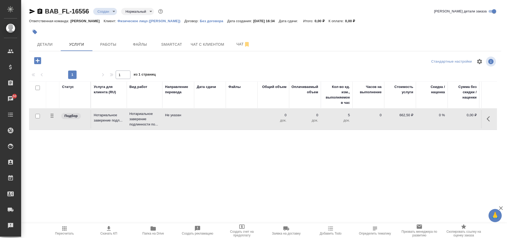
drag, startPoint x: 373, startPoint y: 125, endPoint x: 289, endPoint y: 116, distance: 84.0
click at [289, 116] on td "0 док." at bounding box center [305, 119] width 32 height 18
click at [36, 115] on input "checkbox" at bounding box center [37, 116] width 4 height 4
checkbox input "true"
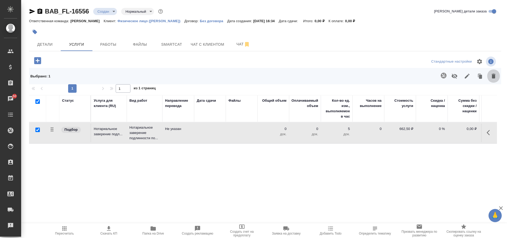
click at [495, 76] on icon "button" at bounding box center [494, 76] width 4 height 5
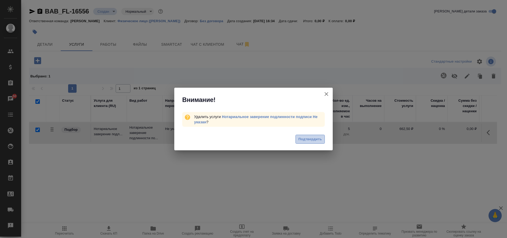
click at [311, 138] on span "Подтвердить" at bounding box center [311, 139] width 24 height 6
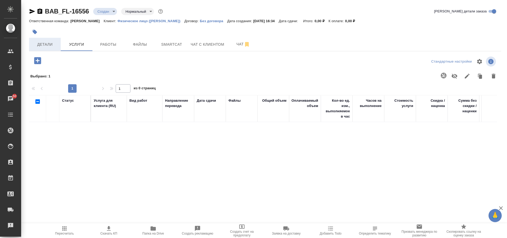
click at [47, 43] on span "Детали" at bounding box center [44, 44] width 25 height 7
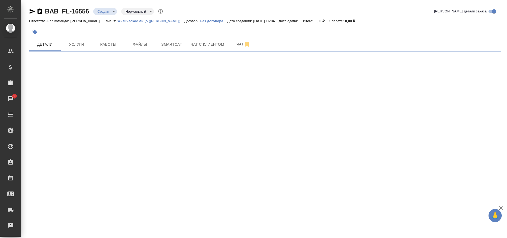
select select "RU"
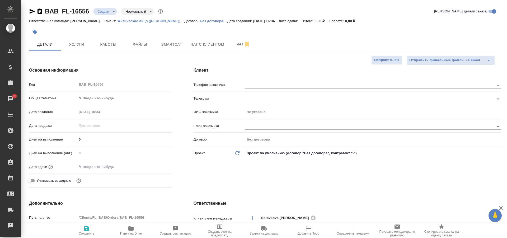
type textarea "x"
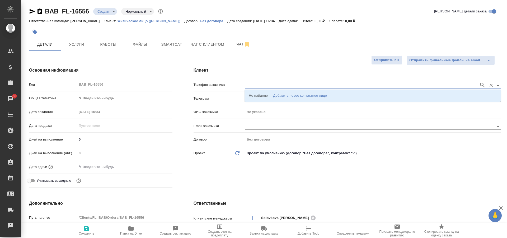
click at [256, 86] on input "text" at bounding box center [361, 85] width 232 height 6
click at [303, 97] on div "Добавить новое контактное лицо" at bounding box center [300, 95] width 54 height 5
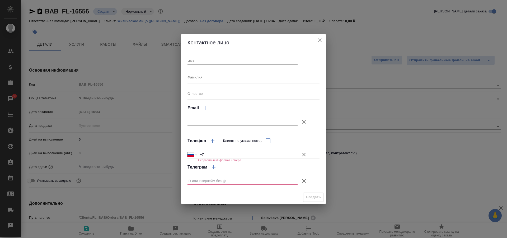
click at [204, 59] on input "Имя" at bounding box center [243, 60] width 110 height 7
type textarea "x"
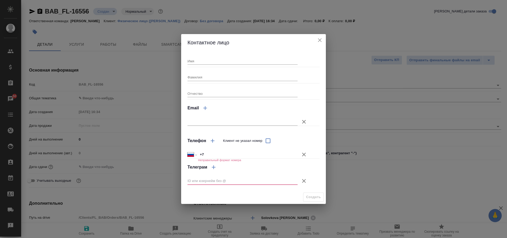
type textarea "x"
type input "Акмалжон"
drag, startPoint x: 207, startPoint y: 76, endPoint x: 209, endPoint y: 78, distance: 3.2
click at [207, 76] on input "Фамилия" at bounding box center [243, 76] width 110 height 7
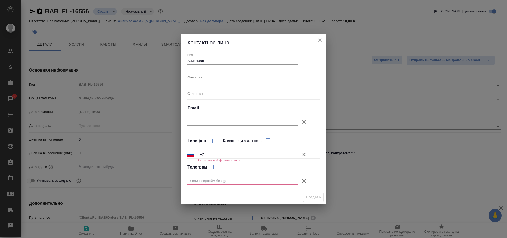
type textarea "x"
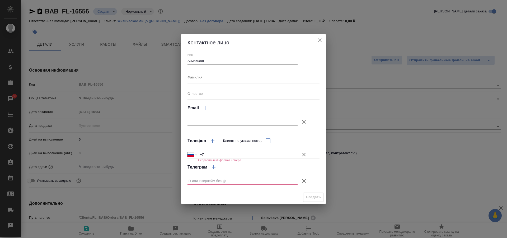
type textarea "x"
type input "Бабаяров"
click at [216, 92] on input "Отчество" at bounding box center [243, 93] width 110 height 7
type textarea "x"
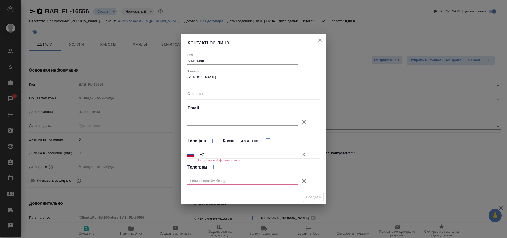
type textarea "x"
type input "Холкузи угли"
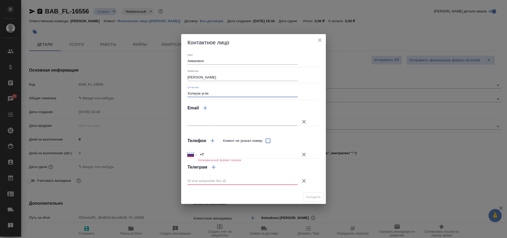
click at [234, 154] on input "+7" at bounding box center [248, 155] width 100 height 8
type input "+7 903 266 00 94"
drag, startPoint x: 301, startPoint y: 180, endPoint x: 308, endPoint y: 184, distance: 7.8
click at [302, 180] on icon "button" at bounding box center [304, 181] width 6 height 6
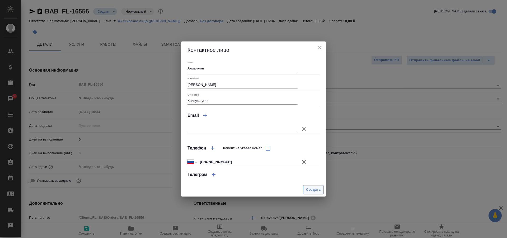
click at [311, 192] on span "Создать" at bounding box center [313, 190] width 15 height 6
type input "Бабаяров Акмалжон Холкузи угли"
type textarea "x"
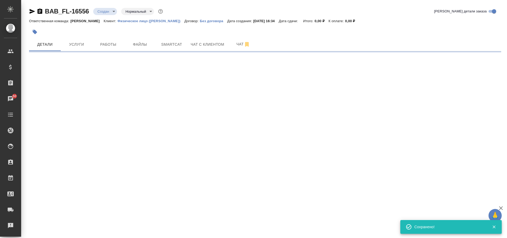
type input "holyTrinity"
select select "RU"
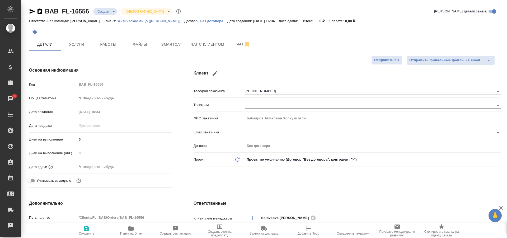
type textarea "x"
click at [86, 230] on icon "button" at bounding box center [86, 228] width 6 height 6
type textarea "x"
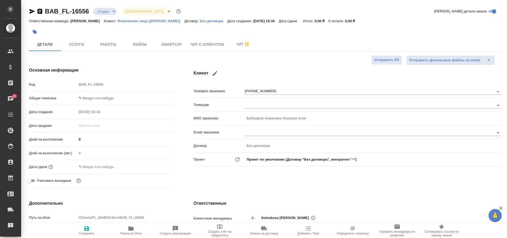
type textarea "x"
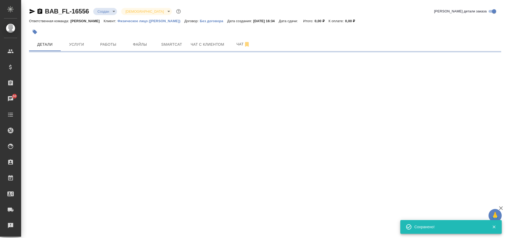
select select "RU"
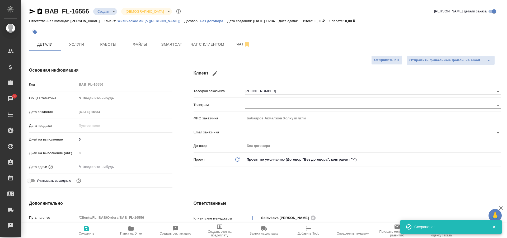
type textarea "x"
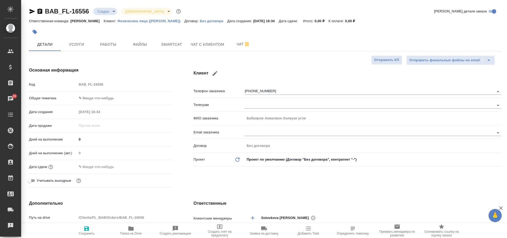
click at [103, 169] on input "text" at bounding box center [100, 167] width 46 height 8
click at [159, 165] on icon "button" at bounding box center [157, 166] width 6 height 6
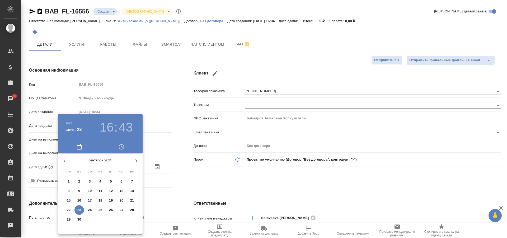
click at [88, 210] on p "24" at bounding box center [90, 209] width 4 height 5
type input "24.09.2025 16:43"
type textarea "x"
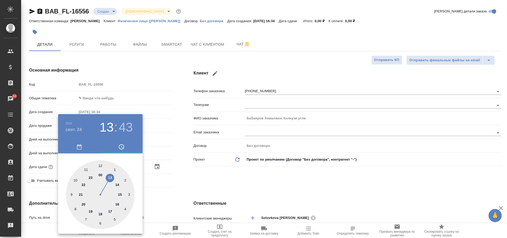
type input "24.09.2025 13:43"
type textarea "x"
type input "24.09.2025 01:43"
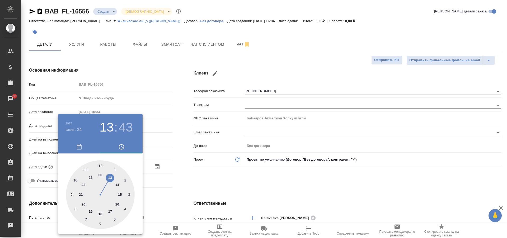
type textarea "x"
type input "24.09.2025 12:43"
type textarea "x"
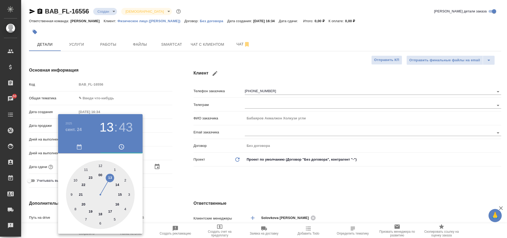
type textarea "x"
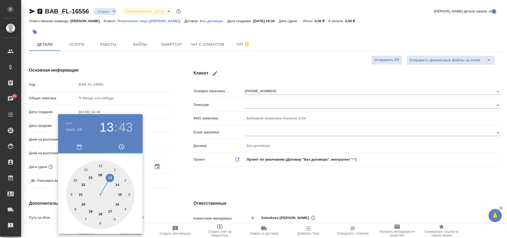
type textarea "x"
drag, startPoint x: 120, startPoint y: 203, endPoint x: 104, endPoint y: 168, distance: 38.7
click at [104, 168] on div at bounding box center [100, 194] width 69 height 69
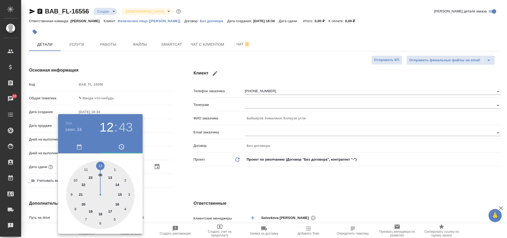
type textarea "x"
type input "24.09.2025 12:43"
type textarea "x"
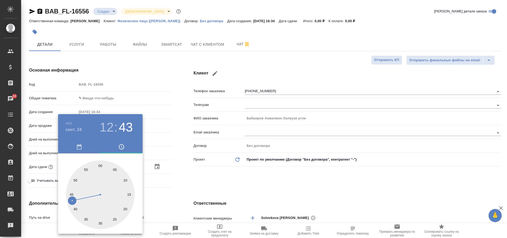
type textarea "x"
type input "24.09.2025 12:44"
type textarea "x"
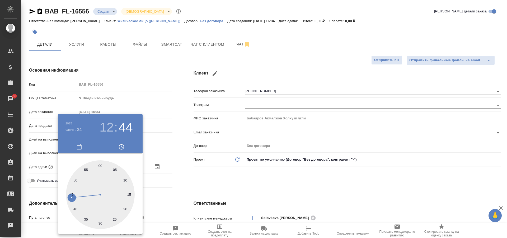
type textarea "x"
type input "24.09.2025 12:50"
type textarea "x"
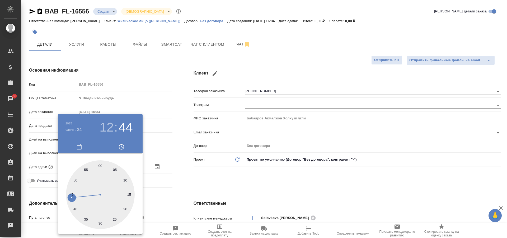
type input "24.09.2025 12:54"
type textarea "x"
type input "24.09.2025 12:55"
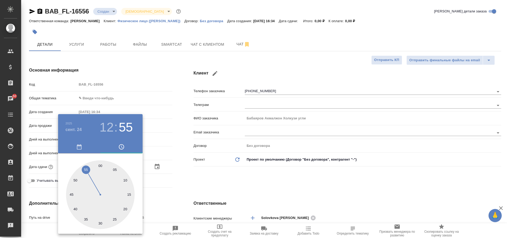
type textarea "x"
type input "24.09.2025 12:58"
type textarea "x"
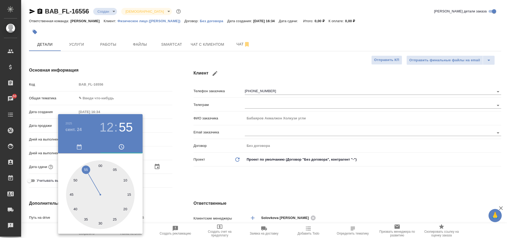
type textarea "x"
type input "24.09.2025 12:01"
type textarea "x"
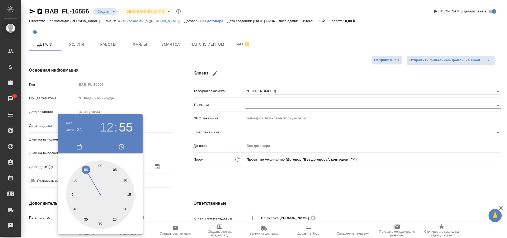
type textarea "x"
type input "24.09.2025 12:02"
type textarea "x"
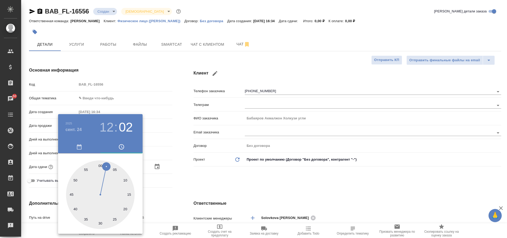
type input "24.09.2025 12:03"
type textarea "x"
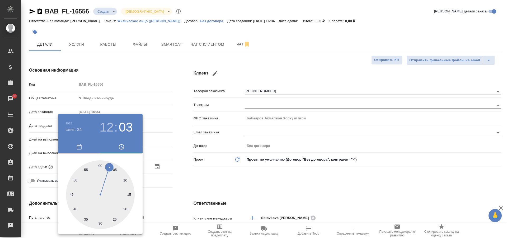
type textarea "x"
type input "24.09.2025 12:04"
type textarea "x"
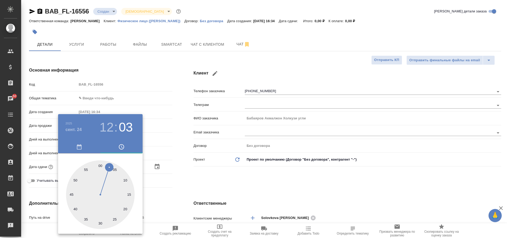
type textarea "x"
type input "24.09.2025 12:05"
type textarea "x"
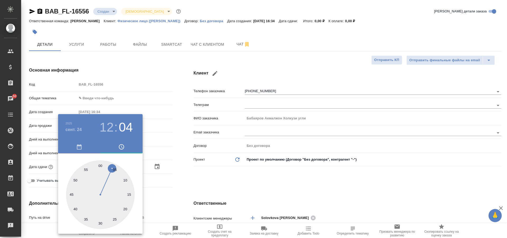
type input "24.09.2025 12:06"
type textarea "x"
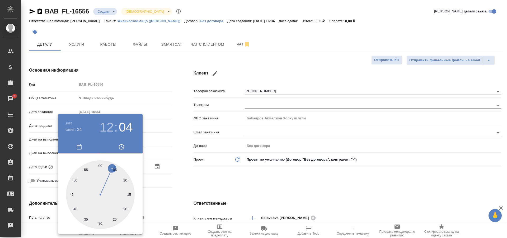
type textarea "x"
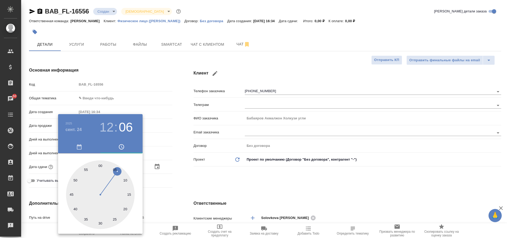
type input "24.09.2025 12:05"
type textarea "x"
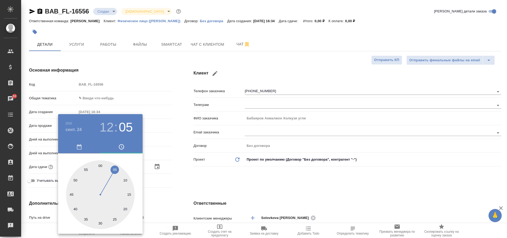
type textarea "x"
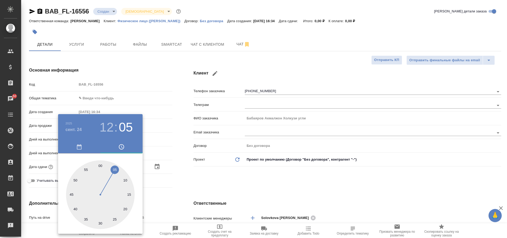
type input "24.09.2025 12:13"
type textarea "x"
type input "24.09.2025 12:15"
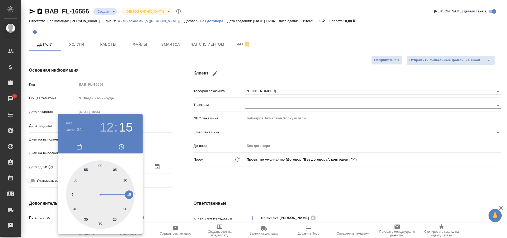
type textarea "x"
type input "24.09.2025 12:16"
type textarea "x"
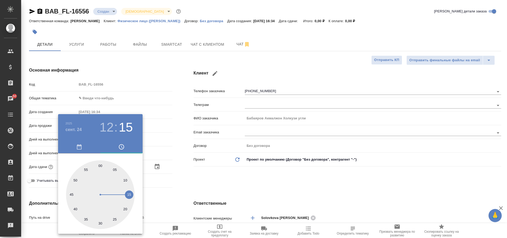
type textarea "x"
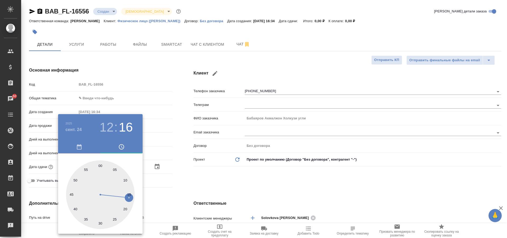
type textarea "x"
type input "24.09.2025 12:15"
type textarea "x"
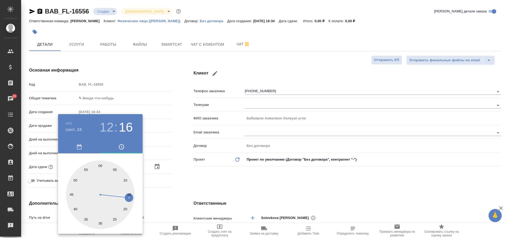
type textarea "x"
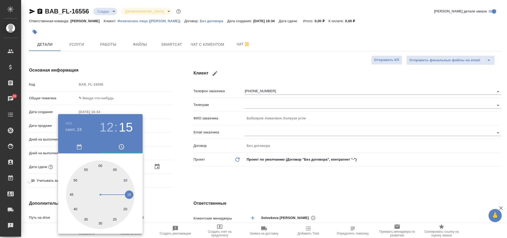
type textarea "x"
drag, startPoint x: 75, startPoint y: 200, endPoint x: 130, endPoint y: 194, distance: 55.5
click at [130, 194] on div at bounding box center [100, 194] width 69 height 69
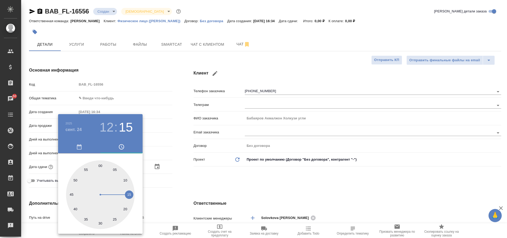
type textarea "x"
click at [160, 182] on div at bounding box center [253, 119] width 507 height 238
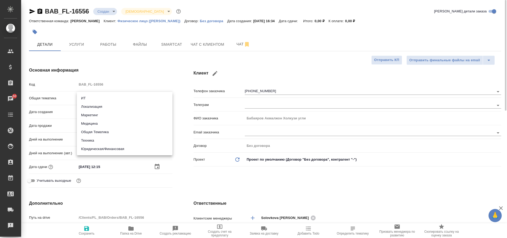
click at [90, 99] on body "🙏 .cls-1 fill:#fff; AWATERA Solovkova Ekaterina Клиенты Спецификации Заказы 50 …" at bounding box center [253, 119] width 507 height 238
click at [122, 149] on li "Юридическая/Финансовая" at bounding box center [125, 149] width 96 height 8
type input "yr-fn"
type textarea "x"
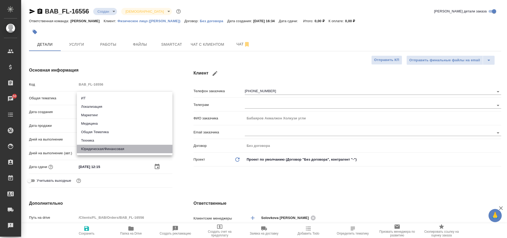
type textarea "x"
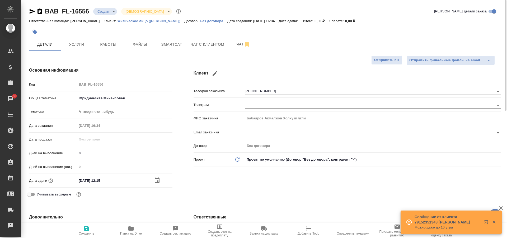
click at [91, 111] on body "🙏 .cls-1 fill:#fff; AWATERA Solovkova Ekaterina Клиенты Спецификации Заказы 50 …" at bounding box center [253, 119] width 507 height 238
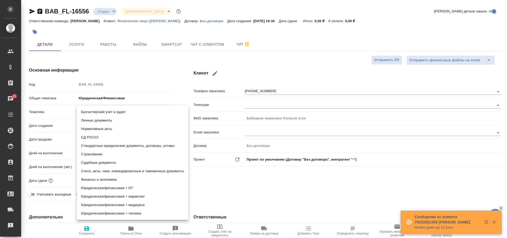
click at [111, 119] on li "Личные документы" at bounding box center [133, 120] width 112 height 8
type textarea "x"
type input "5a8b8b956a9677013d343cfe"
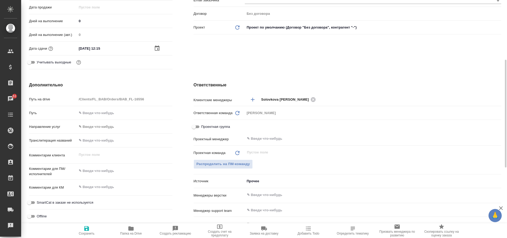
scroll to position [159, 0]
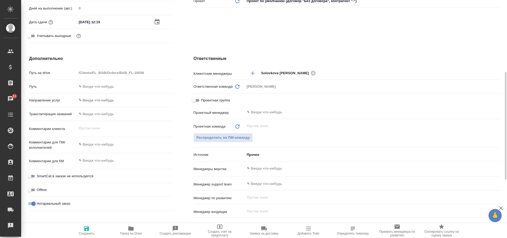
type textarea "x"
click at [87, 147] on textarea at bounding box center [124, 144] width 95 height 9
type textarea "x"
type textarea "п"
type textarea "x"
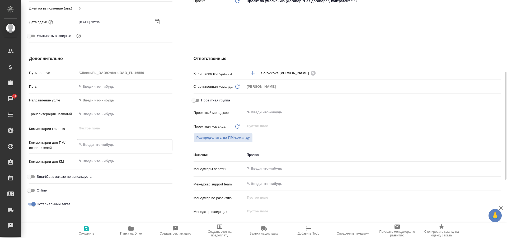
type textarea "x"
type textarea "пе"
type textarea "x"
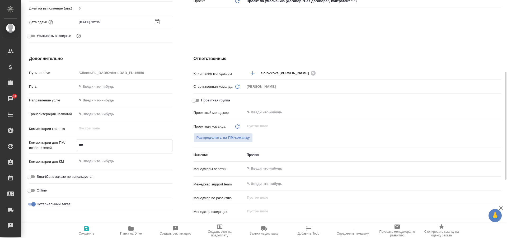
type textarea "x"
type textarea "пер"
type textarea "x"
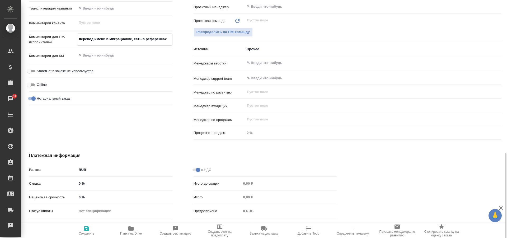
scroll to position [287, 0]
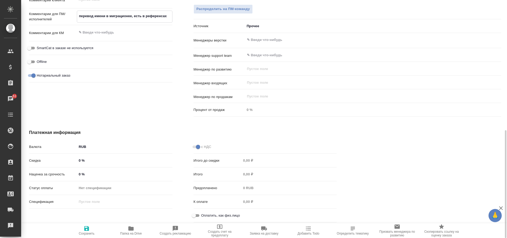
click at [197, 216] on input "Оплатить, как физ.лицо" at bounding box center [193, 215] width 19 height 6
click at [87, 230] on icon "button" at bounding box center [86, 228] width 5 height 5
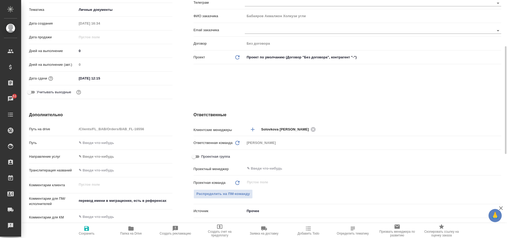
scroll to position [0, 0]
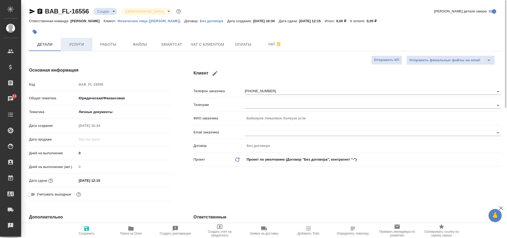
click at [75, 42] on span "Услуги" at bounding box center [76, 44] width 25 height 7
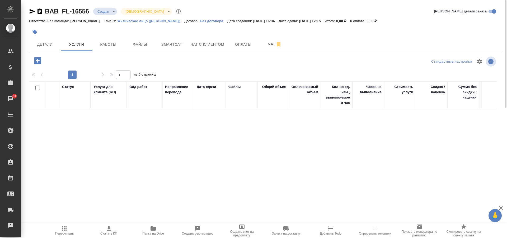
click at [37, 60] on icon "button" at bounding box center [37, 60] width 7 height 7
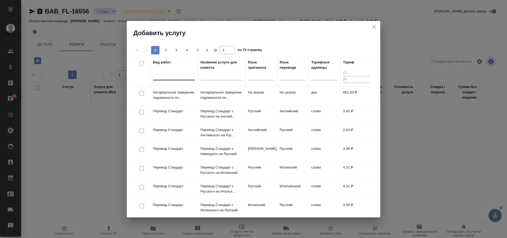
click at [178, 77] on div at bounding box center [174, 75] width 42 height 8
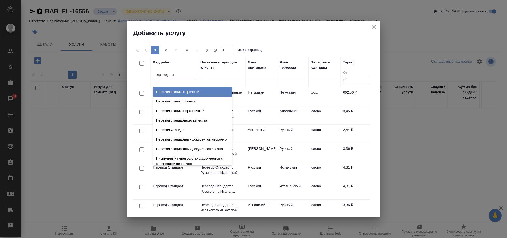
click at [188, 92] on div "Перевод станд. несрочный" at bounding box center [192, 92] width 79 height 10
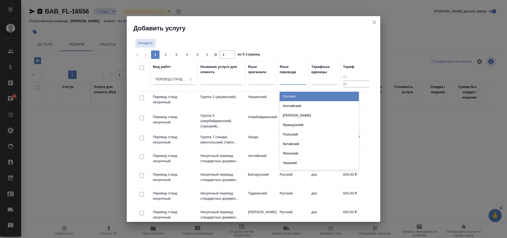
click at [287, 83] on div at bounding box center [293, 80] width 26 height 10
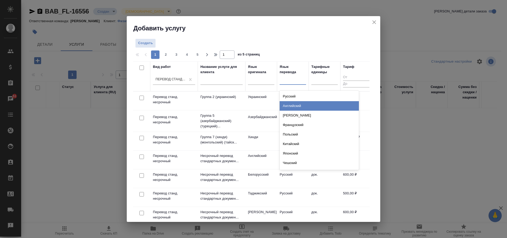
click at [297, 105] on div "Английский" at bounding box center [319, 106] width 79 height 10
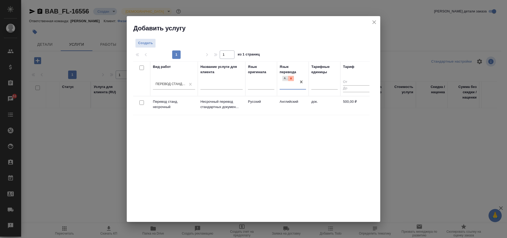
click at [291, 78] on icon at bounding box center [291, 79] width 4 height 4
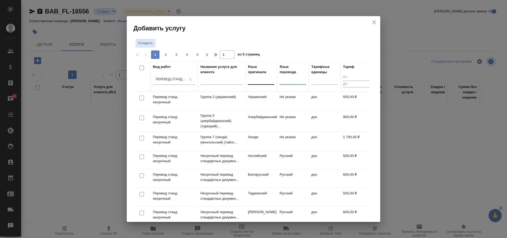
click at [261, 80] on div at bounding box center [261, 80] width 26 height 8
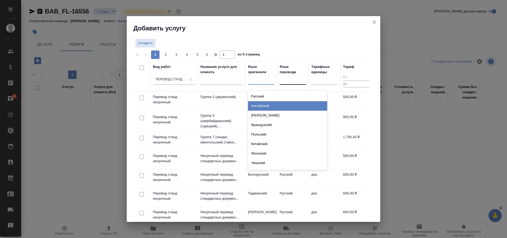
click at [264, 105] on div "Английский" at bounding box center [287, 106] width 79 height 10
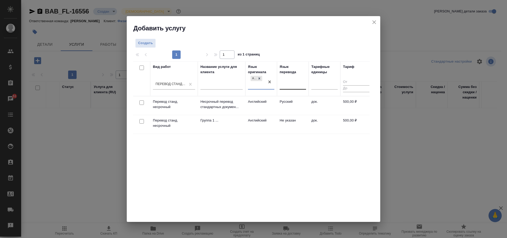
click at [141, 103] on input "checkbox" at bounding box center [142, 102] width 4 height 4
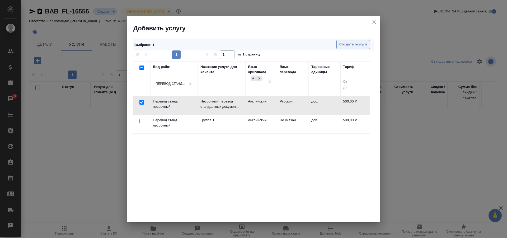
click at [360, 47] on span "Создать услуги" at bounding box center [354, 44] width 28 height 6
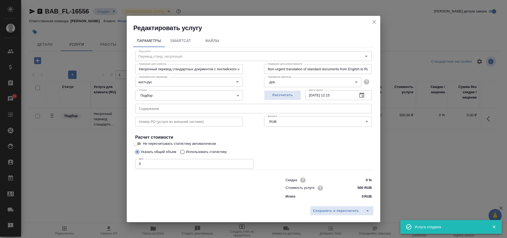
click at [159, 164] on input "0" at bounding box center [194, 164] width 118 height 10
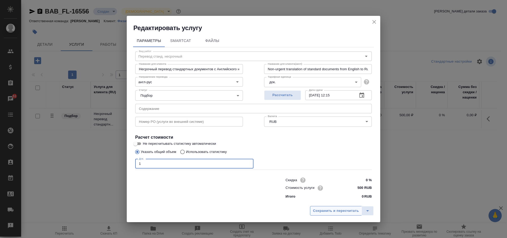
click at [334, 213] on span "Сохранить и пересчитать" at bounding box center [336, 211] width 46 height 6
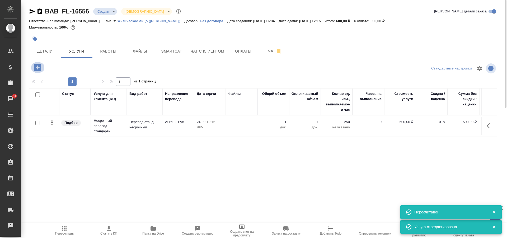
click at [37, 69] on icon "button" at bounding box center [37, 67] width 7 height 7
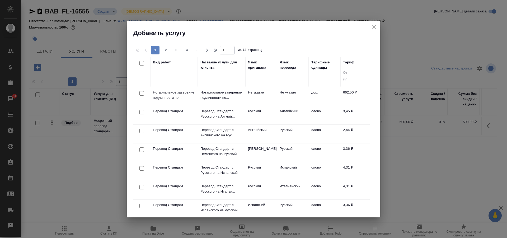
click at [141, 94] on input "checkbox" at bounding box center [142, 93] width 4 height 4
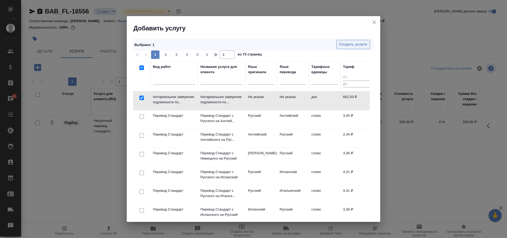
click at [356, 45] on span "Создать услуги" at bounding box center [354, 44] width 28 height 6
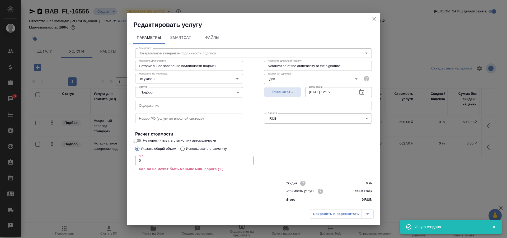
click at [153, 159] on input "0" at bounding box center [194, 161] width 118 height 10
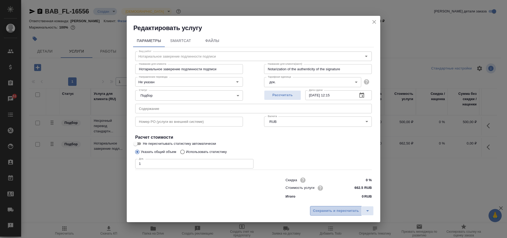
click at [342, 211] on span "Сохранить и пересчитать" at bounding box center [336, 211] width 46 height 6
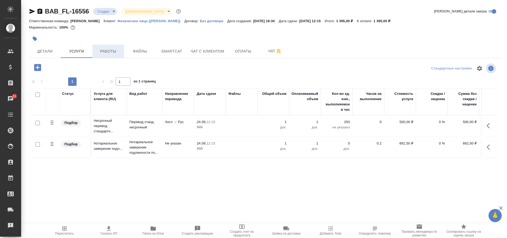
click at [109, 53] on span "Работы" at bounding box center [108, 51] width 25 height 7
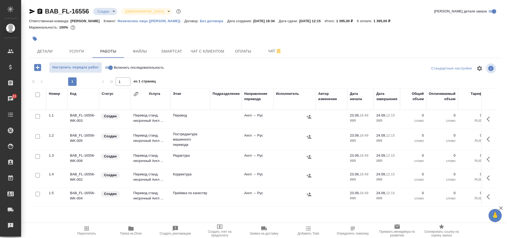
click at [36, 134] on input "checkbox" at bounding box center [37, 136] width 4 height 4
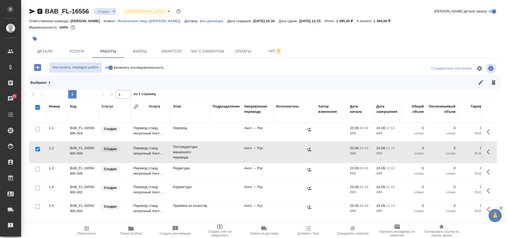
click at [36, 171] on input "checkbox" at bounding box center [37, 169] width 4 height 4
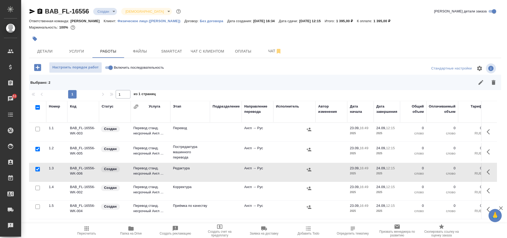
click at [37, 185] on div at bounding box center [38, 187] width 12 height 7
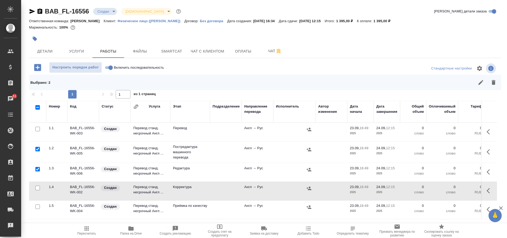
click at [36, 187] on input "checkbox" at bounding box center [37, 188] width 4 height 4
click at [492, 83] on icon "button" at bounding box center [494, 82] width 6 height 6
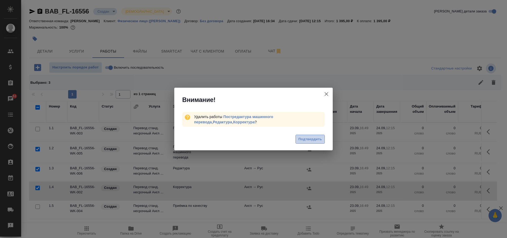
click at [309, 140] on span "Подтвердить" at bounding box center [311, 139] width 24 height 6
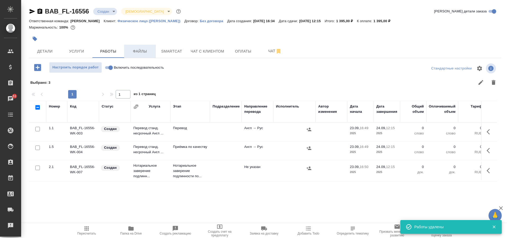
click at [142, 51] on span "Файлы" at bounding box center [139, 51] width 25 height 7
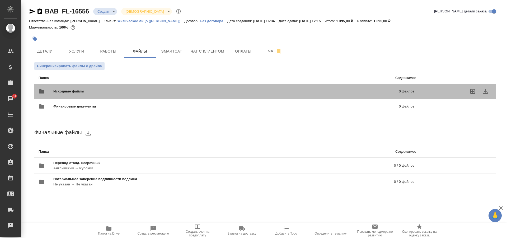
click at [63, 89] on span "Исходные файлы" at bounding box center [147, 91] width 188 height 5
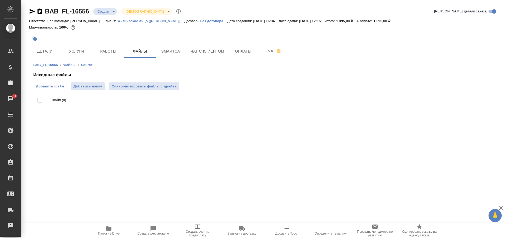
click at [55, 88] on span "Добавить файл" at bounding box center [50, 86] width 28 height 5
click at [0, 0] on input "Добавить файл" at bounding box center [0, 0] width 0 height 0
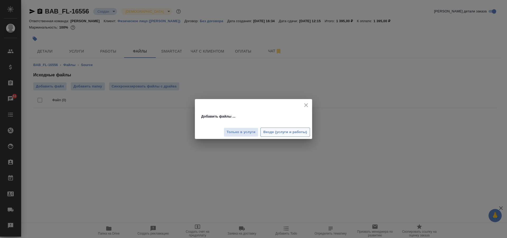
click at [275, 131] on span "Везде (услуги и работы)" at bounding box center [285, 132] width 44 height 6
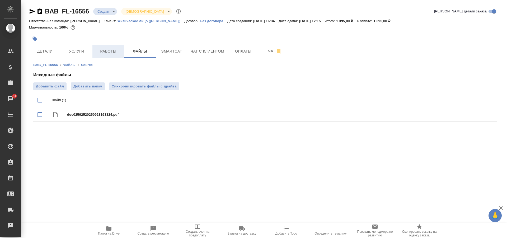
click at [113, 50] on span "Работы" at bounding box center [108, 51] width 25 height 7
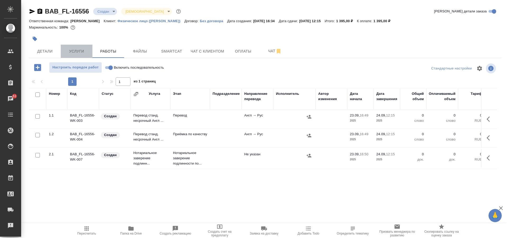
click at [75, 49] on span "Услуги" at bounding box center [76, 51] width 25 height 7
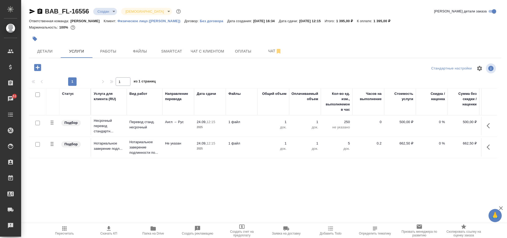
click at [157, 229] on span "Папка на Drive" at bounding box center [153, 230] width 38 height 10
click at [46, 52] on span "Детали" at bounding box center [44, 51] width 25 height 7
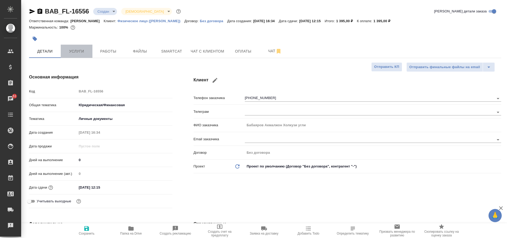
click at [71, 54] on span "Услуги" at bounding box center [76, 51] width 25 height 7
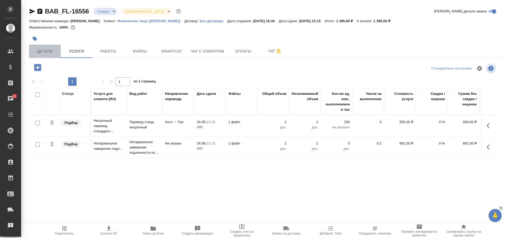
click at [49, 53] on span "Детали" at bounding box center [44, 51] width 25 height 7
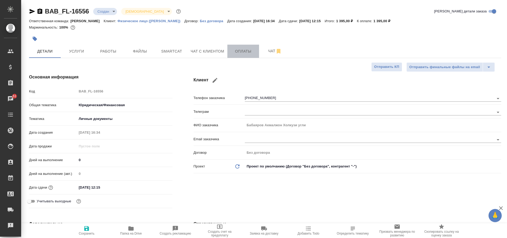
click at [243, 47] on button "Оплаты" at bounding box center [243, 51] width 32 height 13
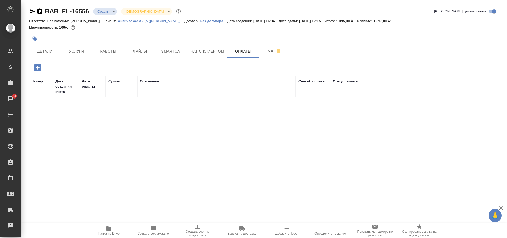
click at [35, 67] on icon "button" at bounding box center [37, 67] width 7 height 7
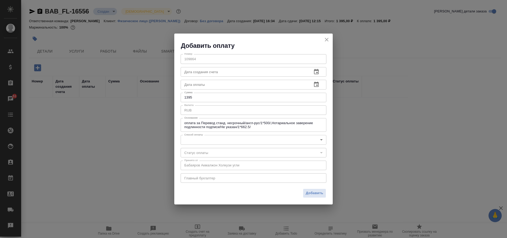
click at [196, 100] on input "1395" at bounding box center [254, 98] width 146 height 10
click at [260, 142] on body "🙏 .cls-1 fill:#fff; AWATERA Solovkova Ekaterina Клиенты Спецификации Заказы 51 …" at bounding box center [253, 119] width 507 height 238
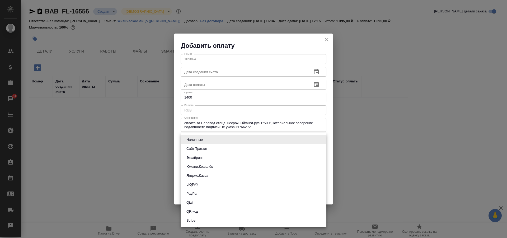
click at [196, 212] on button "QR-код" at bounding box center [192, 212] width 15 height 6
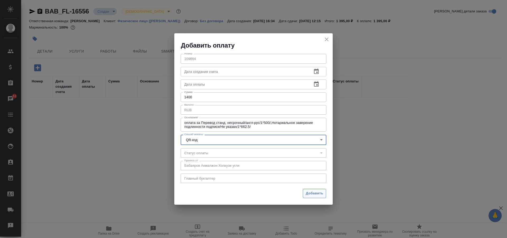
click at [319, 195] on span "Добавить" at bounding box center [314, 194] width 17 height 6
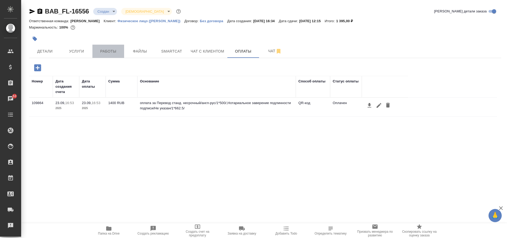
click at [113, 52] on span "Работы" at bounding box center [108, 51] width 25 height 7
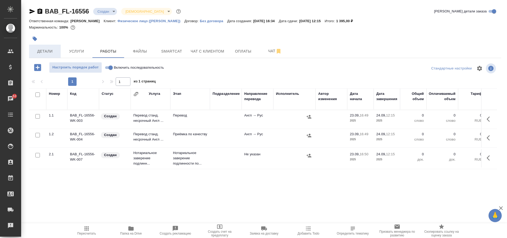
click at [40, 52] on span "Детали" at bounding box center [44, 51] width 25 height 7
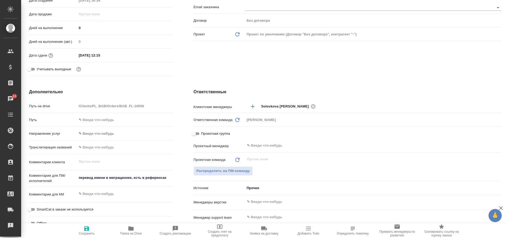
scroll to position [106, 0]
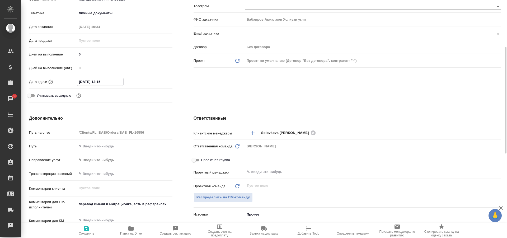
click at [97, 83] on input "24.09.2025 12:15" at bounding box center [100, 82] width 46 height 8
click at [115, 82] on input "24.09.2025 12:15" at bounding box center [100, 82] width 46 height 8
click at [157, 82] on icon "button" at bounding box center [157, 81] width 6 height 6
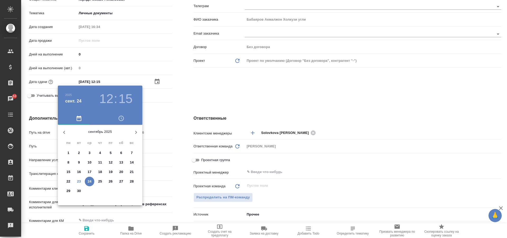
click at [122, 119] on icon "button" at bounding box center [121, 118] width 6 height 6
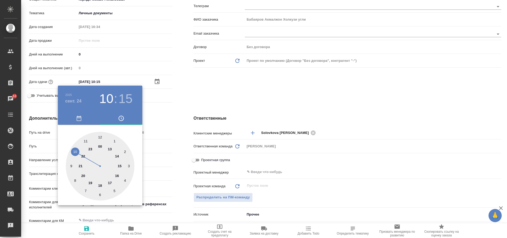
drag, startPoint x: 101, startPoint y: 137, endPoint x: 71, endPoint y: 153, distance: 34.3
click at [71, 153] on div at bounding box center [100, 166] width 69 height 69
drag, startPoint x: 128, startPoint y: 165, endPoint x: 101, endPoint y: 138, distance: 38.3
click at [101, 138] on div at bounding box center [100, 166] width 69 height 69
click at [187, 98] on div at bounding box center [253, 119] width 507 height 238
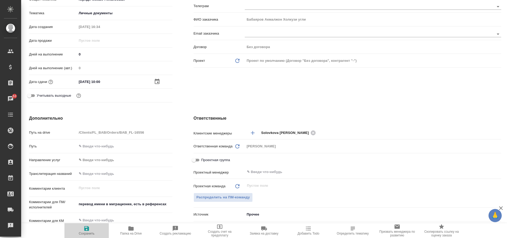
click at [86, 230] on icon "button" at bounding box center [86, 228] width 6 height 6
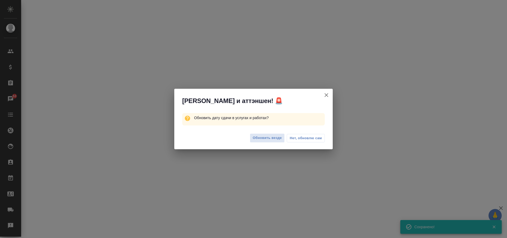
scroll to position [101, 0]
click at [275, 137] on span "Обновить везде" at bounding box center [267, 138] width 29 height 6
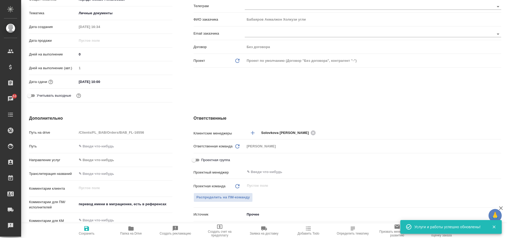
scroll to position [0, 0]
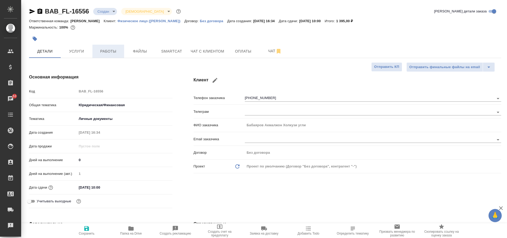
click at [104, 55] on button "Работы" at bounding box center [108, 51] width 32 height 13
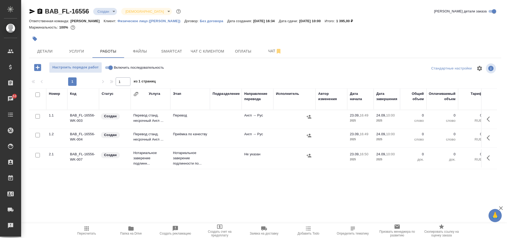
click at [38, 134] on input "checkbox" at bounding box center [37, 135] width 4 height 4
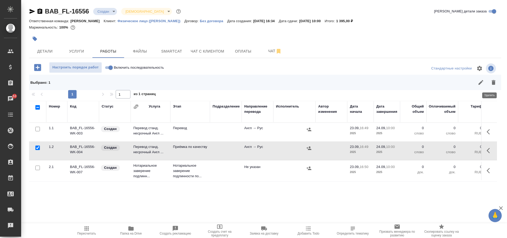
drag, startPoint x: 489, startPoint y: 82, endPoint x: 492, endPoint y: 81, distance: 3.5
click at [492, 82] on icon "button" at bounding box center [494, 82] width 4 height 5
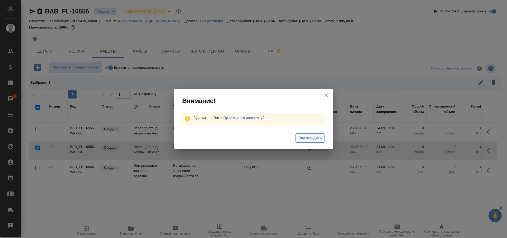
click at [311, 135] on span "Подтвердить" at bounding box center [311, 138] width 24 height 6
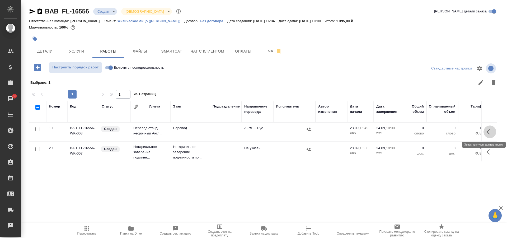
click at [487, 131] on icon "button" at bounding box center [490, 132] width 6 height 6
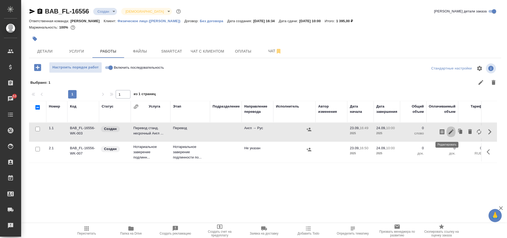
click at [448, 133] on icon "button" at bounding box center [451, 132] width 6 height 6
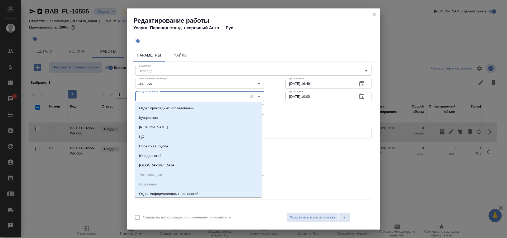
click at [165, 97] on input "Подразделение" at bounding box center [191, 96] width 108 height 6
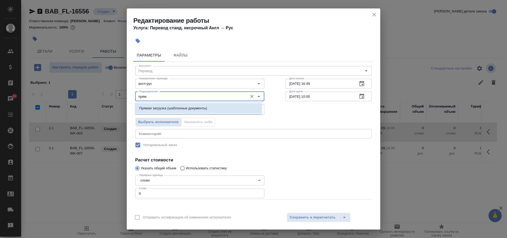
click at [169, 106] on p "Прямая загрузка (шаблонные документы)" at bounding box center [173, 108] width 68 height 5
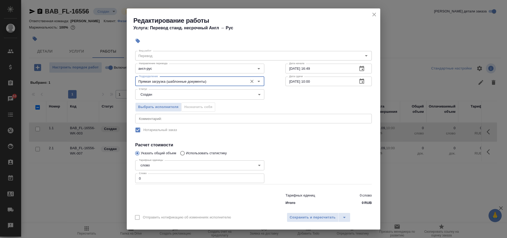
scroll to position [22, 0]
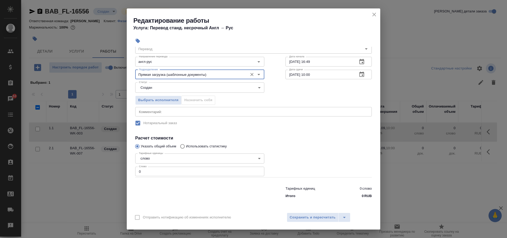
click at [147, 170] on input "0" at bounding box center [199, 172] width 129 height 10
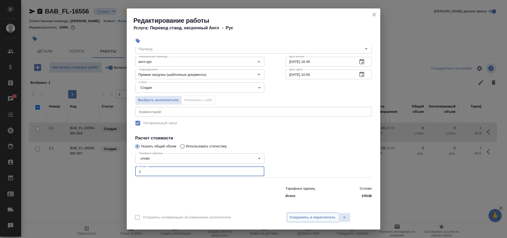
click at [323, 217] on span "Сохранить и пересчитать" at bounding box center [313, 218] width 46 height 6
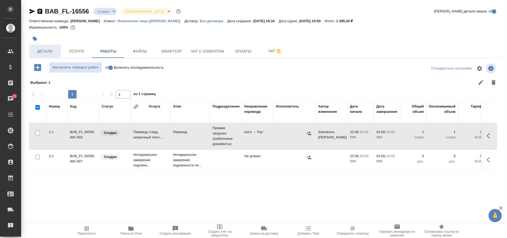
click at [40, 52] on span "Детали" at bounding box center [44, 51] width 25 height 7
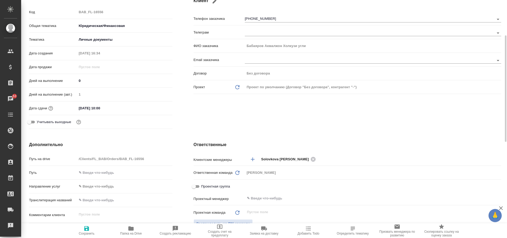
scroll to position [132, 0]
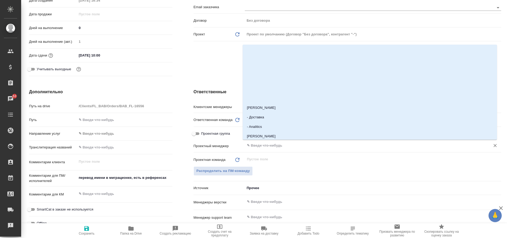
click at [254, 147] on input "text" at bounding box center [365, 145] width 236 height 6
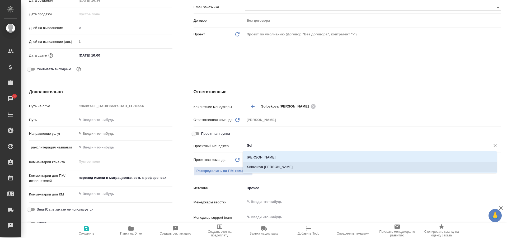
click at [267, 165] on li "Solovkova [PERSON_NAME]" at bounding box center [370, 167] width 254 height 10
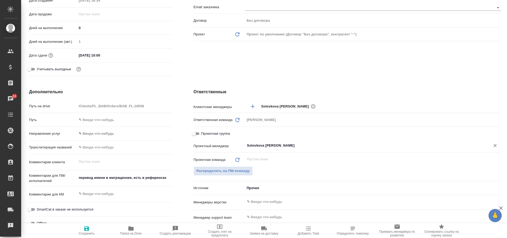
click at [82, 230] on span "Сохранить" at bounding box center [87, 230] width 38 height 10
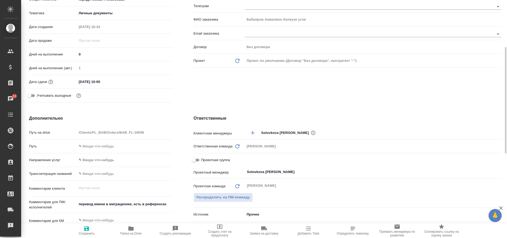
scroll to position [0, 0]
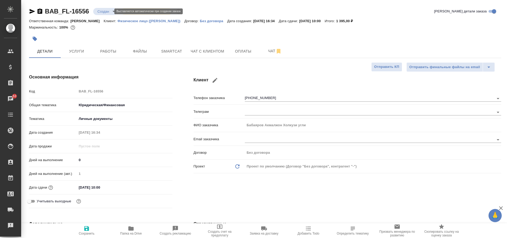
click at [106, 11] on body "🙏 .cls-1 fill:#fff; AWATERA Solovkova Ekaterina Клиенты Спецификации Заказы 53 …" at bounding box center [253, 119] width 507 height 238
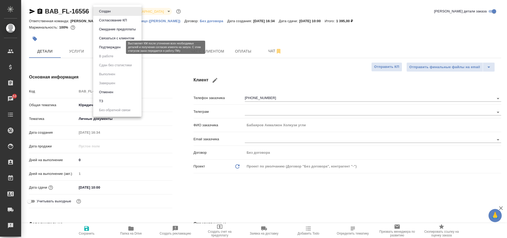
click at [115, 48] on button "Подтвержден" at bounding box center [109, 47] width 25 height 6
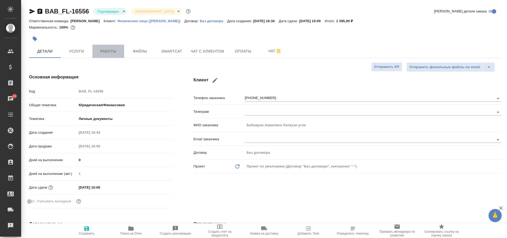
click at [111, 52] on span "Работы" at bounding box center [108, 51] width 25 height 7
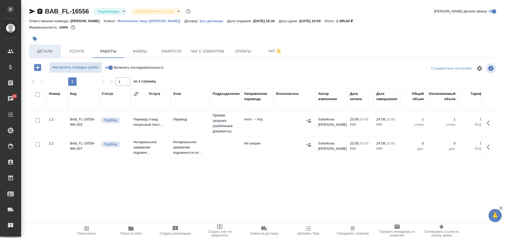
click at [50, 53] on span "Детали" at bounding box center [44, 51] width 25 height 7
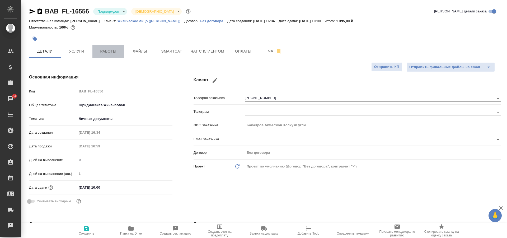
click at [105, 54] on span "Работы" at bounding box center [108, 51] width 25 height 7
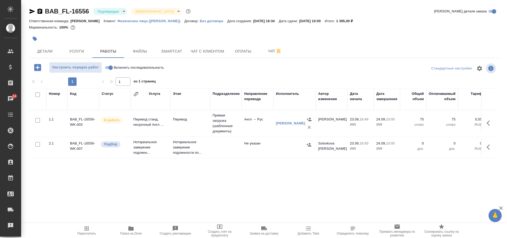
click at [116, 13] on body "🙏 .cls-1 fill:#fff; AWATERA Solovkova Ekaterina Клиенты Спецификации Заказы 54 …" at bounding box center [253, 119] width 507 height 238
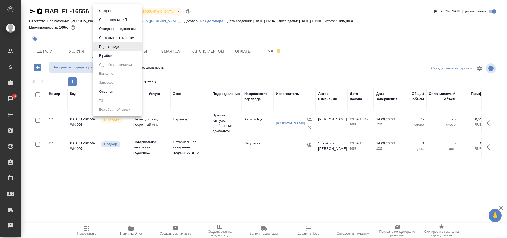
click at [167, 34] on div at bounding box center [253, 119] width 507 height 238
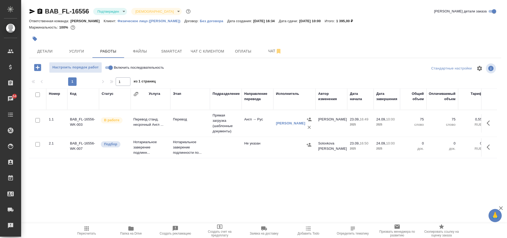
click at [112, 14] on body "🙏 .cls-1 fill:#fff; AWATERA Solovkova Ekaterina Клиенты Спецификации Заказы 54 …" at bounding box center [253, 119] width 507 height 238
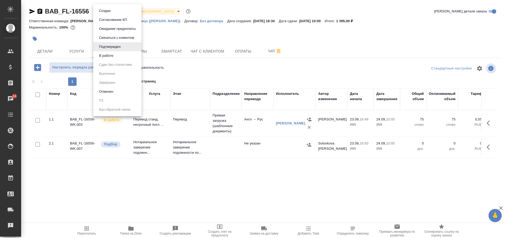
click at [125, 56] on li "В работе" at bounding box center [117, 55] width 48 height 9
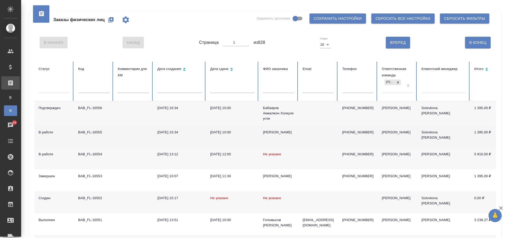
click at [256, 139] on td "[DATE] 10:00" at bounding box center [232, 137] width 53 height 22
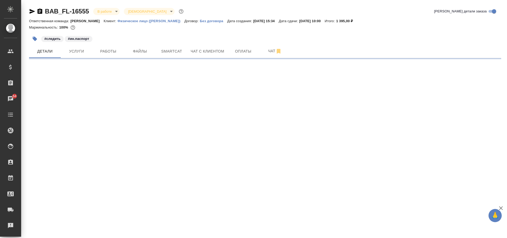
select select "RU"
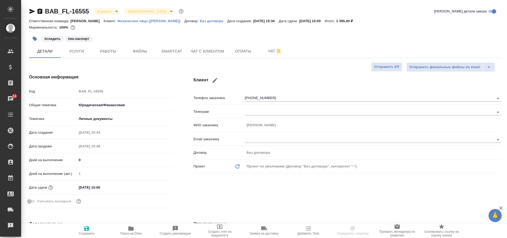
type textarea "x"
click at [83, 52] on span "Услуги" at bounding box center [76, 51] width 25 height 7
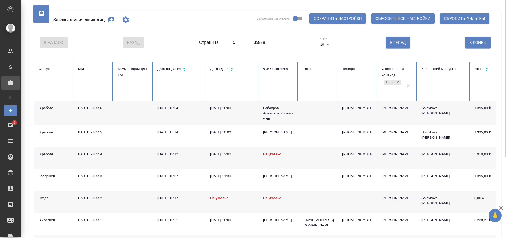
click at [184, 23] on div "Заказы физических лиц Закрепить заголовки Сохранить настройки Сбросить все наст…" at bounding box center [265, 20] width 462 height 18
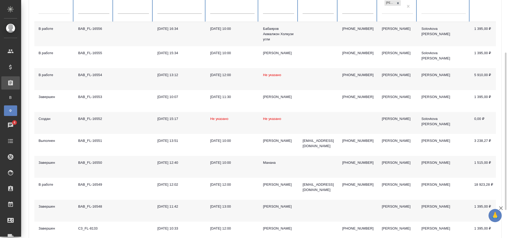
scroll to position [121, 0]
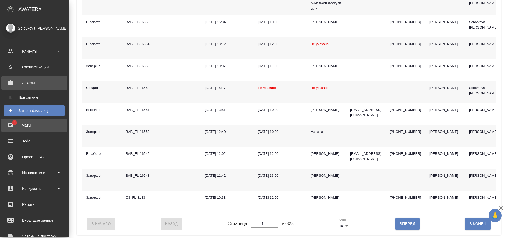
click at [14, 121] on div "Чаты" at bounding box center [34, 125] width 61 height 8
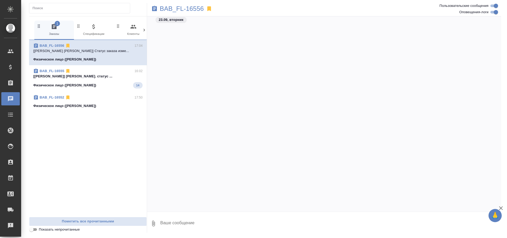
scroll to position [320, 0]
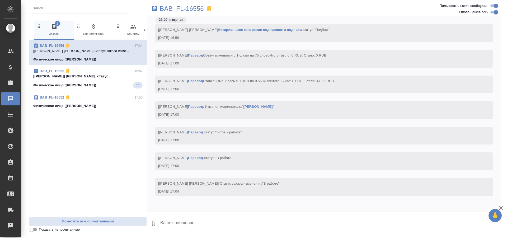
click at [144, 29] on icon at bounding box center [144, 30] width 2 height 3
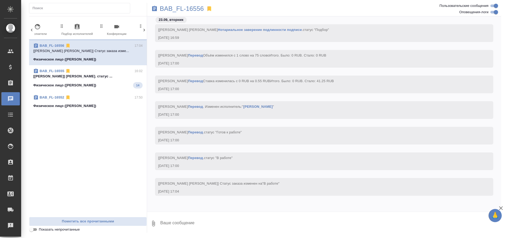
scroll to position [0, 249]
click at [116, 30] on span "3 Мессенджеры" at bounding box center [121, 30] width 35 height 13
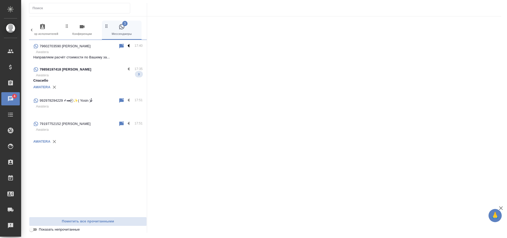
click at [131, 46] on label at bounding box center [130, 46] width 9 height 6
click at [0, 0] on input "checkbox" at bounding box center [0, 0] width 0 height 0
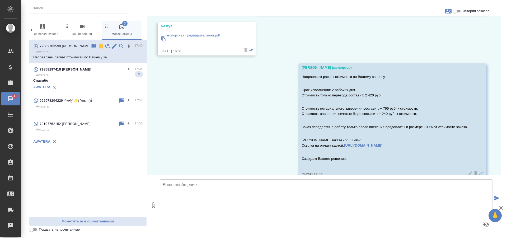
scroll to position [216, 0]
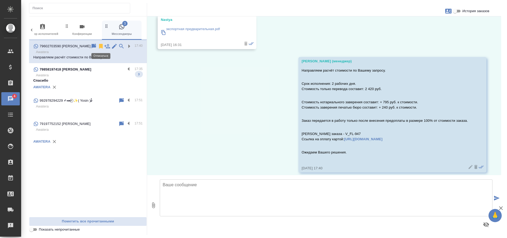
click at [100, 48] on icon at bounding box center [101, 46] width 6 height 6
click at [129, 69] on label at bounding box center [130, 69] width 9 height 6
click at [0, 0] on input "checkbox" at bounding box center [0, 0] width 0 height 0
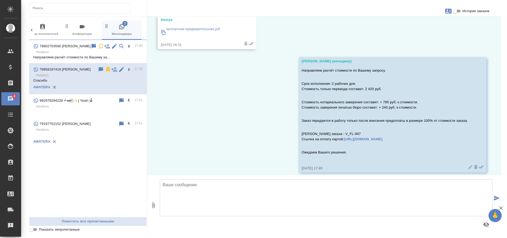
scroll to position [134, 0]
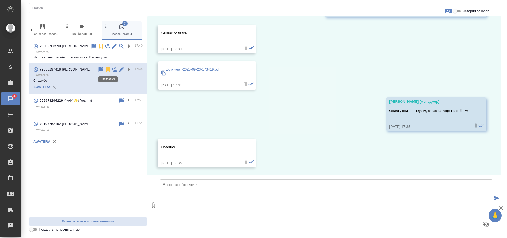
click at [106, 69] on icon at bounding box center [108, 69] width 6 height 6
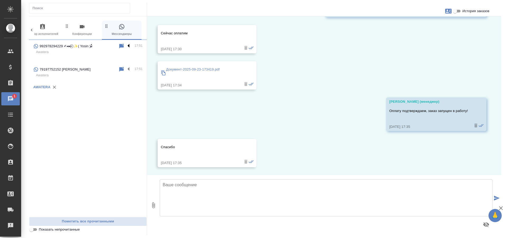
click at [130, 46] on label at bounding box center [130, 46] width 9 height 6
click at [0, 0] on input "checkbox" at bounding box center [0, 0] width 0 height 0
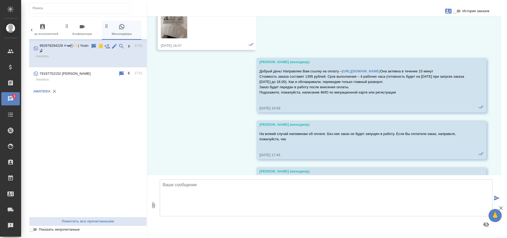
scroll to position [184, 0]
click at [101, 47] on icon at bounding box center [101, 46] width 4 height 5
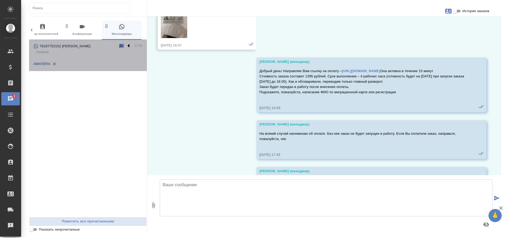
click at [129, 46] on label at bounding box center [130, 46] width 9 height 6
click at [0, 0] on input "checkbox" at bounding box center [0, 0] width 0 height 0
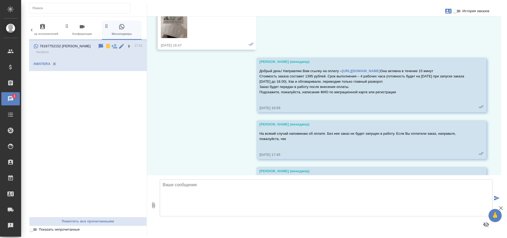
scroll to position [0, 0]
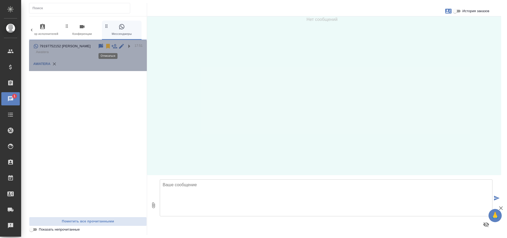
click at [110, 45] on icon at bounding box center [108, 46] width 4 height 5
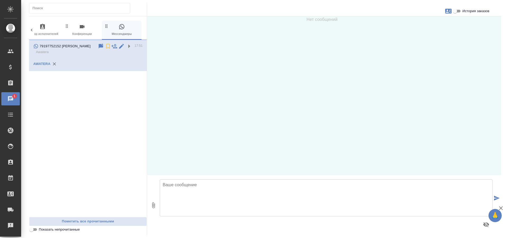
click at [83, 137] on div "79197752152 Кагиров Аскар 17:51 Awatera AWATERA" at bounding box center [88, 128] width 118 height 177
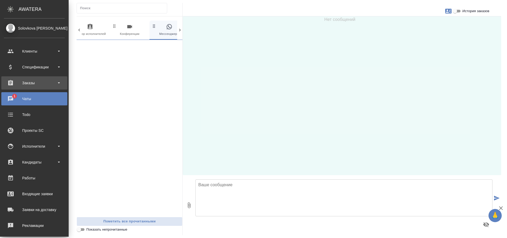
click at [31, 82] on div "Заказы" at bounding box center [34, 83] width 61 height 8
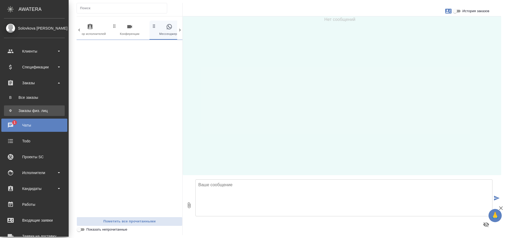
click at [37, 108] on div "Заказы физ. лиц" at bounding box center [34, 110] width 55 height 5
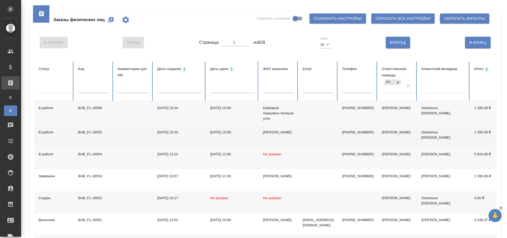
click at [304, 137] on td at bounding box center [319, 137] width 40 height 22
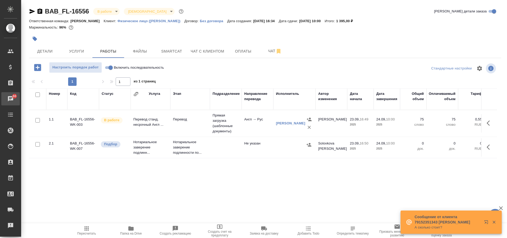
click at [11, 99] on div "Чаты" at bounding box center [3, 99] width 13 height 8
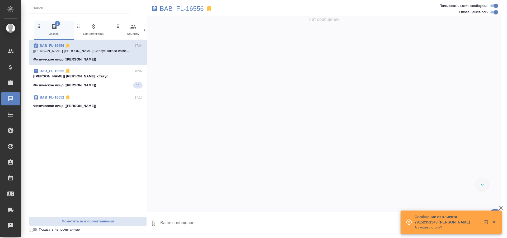
scroll to position [320, 0]
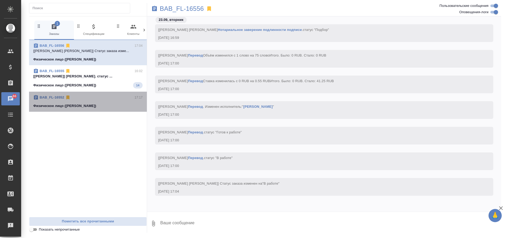
click at [82, 100] on span "BAB_FL-16552 17:17 Физическое лицо ([PERSON_NAME])" at bounding box center [87, 102] width 109 height 14
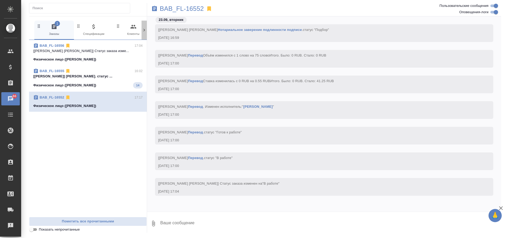
click at [144, 31] on icon at bounding box center [144, 29] width 5 height 5
click at [144, 31] on icon at bounding box center [144, 30] width 2 height 3
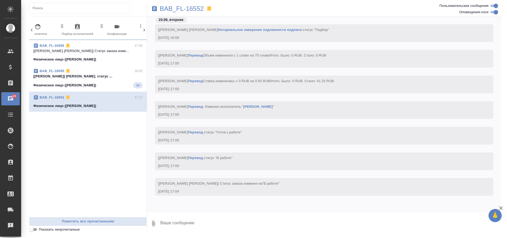
scroll to position [0, 249]
click at [119, 30] on icon "button" at bounding box center [122, 27] width 6 height 6
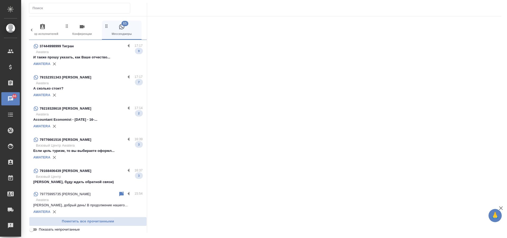
click at [122, 53] on p "Awatera" at bounding box center [89, 51] width 107 height 5
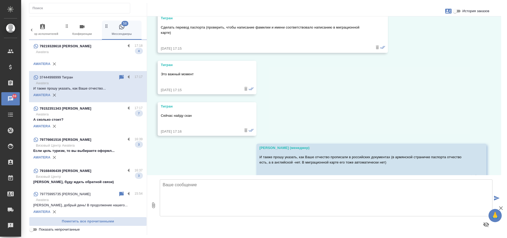
scroll to position [484, 0]
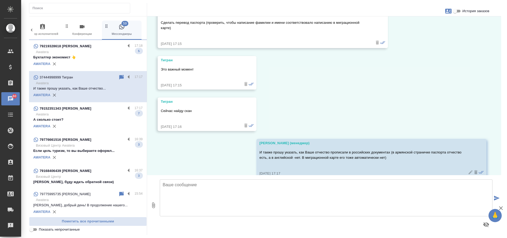
click at [107, 51] on p "Awatera" at bounding box center [89, 51] width 107 height 5
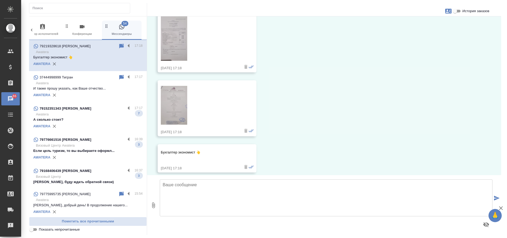
scroll to position [230, 0]
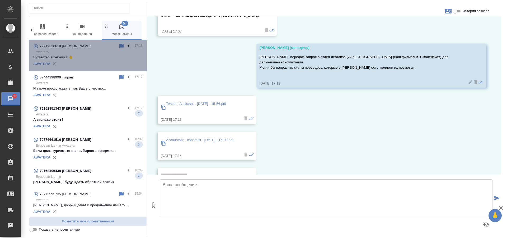
click at [126, 48] on label at bounding box center [130, 46] width 9 height 6
click at [0, 0] on input "checkbox" at bounding box center [0, 0] width 0 height 0
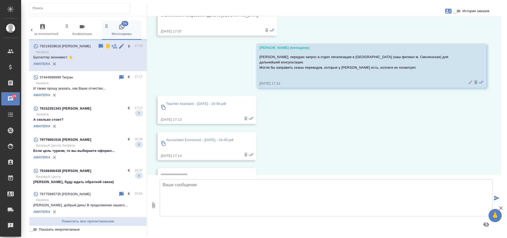
click at [106, 46] on icon at bounding box center [108, 46] width 4 height 5
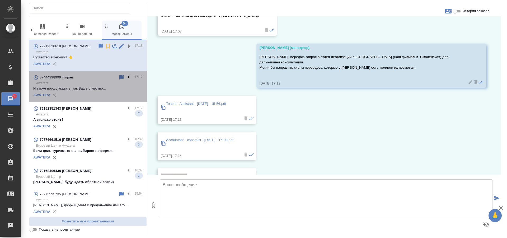
click at [126, 77] on label at bounding box center [130, 77] width 9 height 6
click at [0, 0] on input "checkbox" at bounding box center [0, 0] width 0 height 0
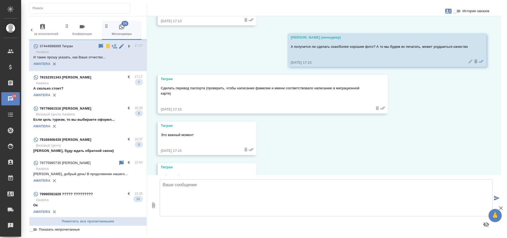
scroll to position [422, 0]
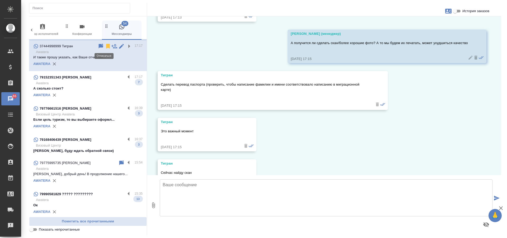
click at [106, 45] on icon at bounding box center [108, 46] width 4 height 5
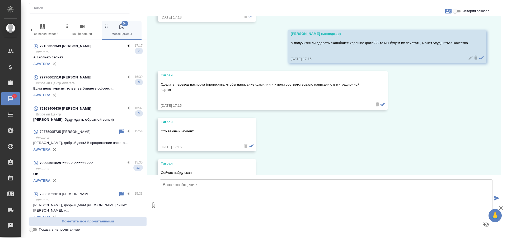
click at [126, 46] on label at bounding box center [130, 46] width 9 height 6
click at [0, 0] on input "checkbox" at bounding box center [0, 0] width 0 height 0
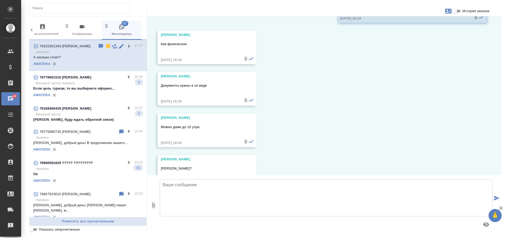
scroll to position [627, 0]
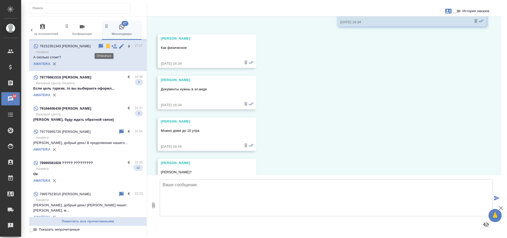
click at [106, 47] on icon at bounding box center [108, 46] width 4 height 5
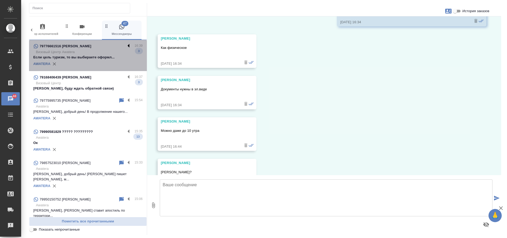
click at [126, 46] on label at bounding box center [130, 46] width 9 height 6
click at [0, 0] on input "checkbox" at bounding box center [0, 0] width 0 height 0
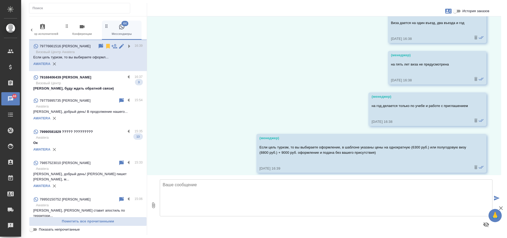
scroll to position [912, 0]
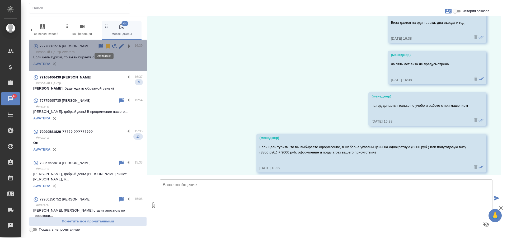
click at [106, 47] on icon at bounding box center [108, 46] width 4 height 5
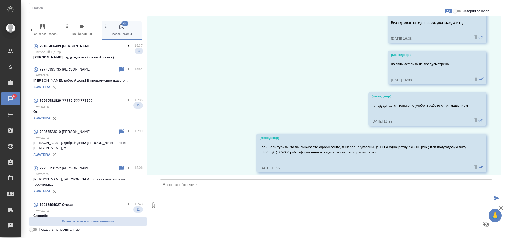
click at [126, 48] on label at bounding box center [130, 46] width 9 height 6
click at [0, 0] on input "checkbox" at bounding box center [0, 0] width 0 height 0
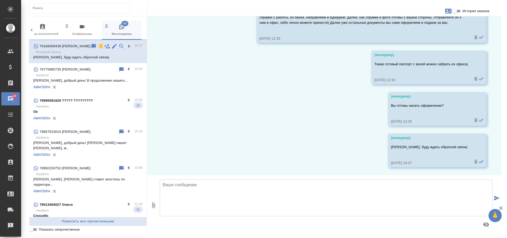
scroll to position [725, 0]
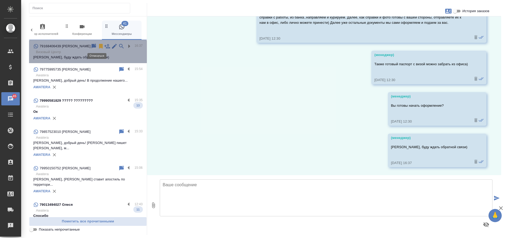
click at [99, 47] on icon at bounding box center [101, 46] width 4 height 5
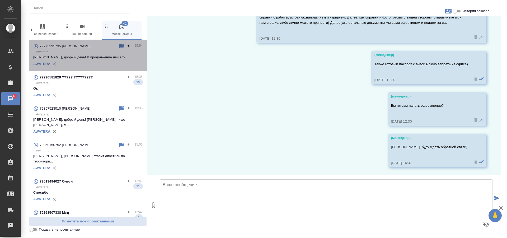
click at [126, 47] on label at bounding box center [130, 46] width 9 height 6
click at [0, 0] on input "checkbox" at bounding box center [0, 0] width 0 height 0
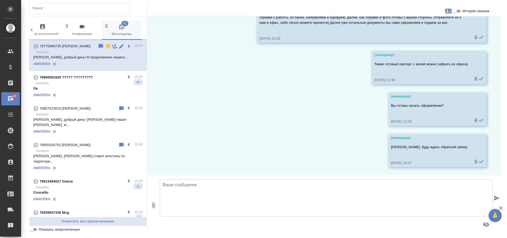
scroll to position [0, 0]
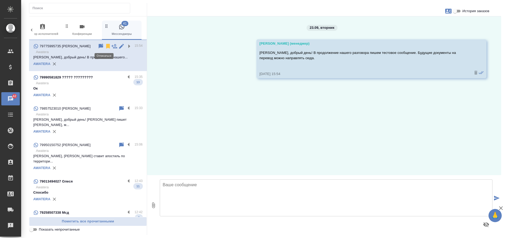
click at [106, 47] on icon at bounding box center [108, 46] width 4 height 5
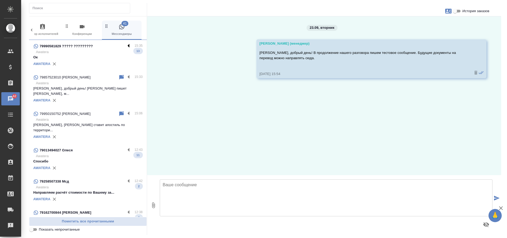
click at [126, 46] on label at bounding box center [130, 46] width 9 height 6
click at [0, 0] on input "checkbox" at bounding box center [0, 0] width 0 height 0
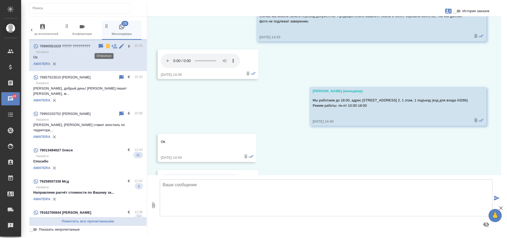
scroll to position [991, 0]
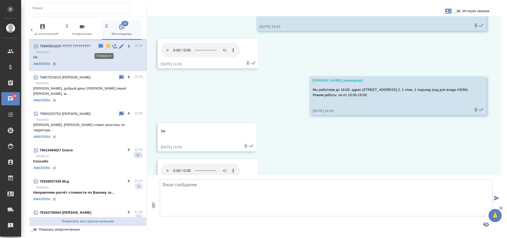
click at [106, 46] on icon at bounding box center [108, 46] width 4 height 5
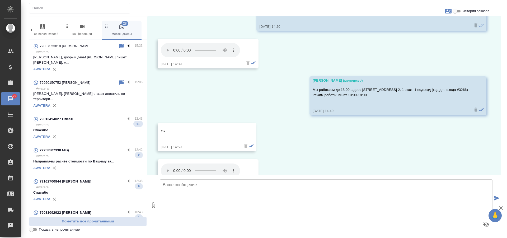
click at [126, 47] on label at bounding box center [130, 46] width 9 height 6
click at [0, 0] on input "checkbox" at bounding box center [0, 0] width 0 height 0
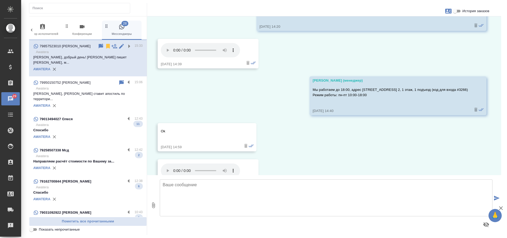
scroll to position [0, 0]
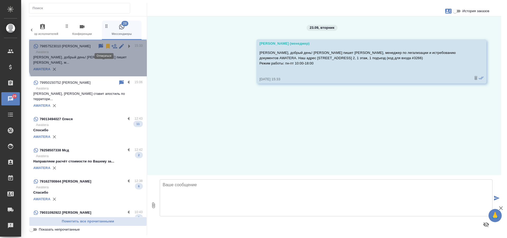
click at [106, 47] on icon at bounding box center [108, 46] width 4 height 5
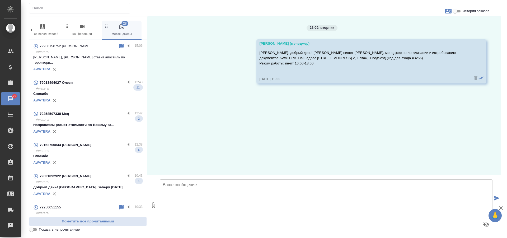
click at [96, 57] on p "Ольга, ЗАГС ставит апостиль по территори..." at bounding box center [87, 60] width 109 height 11
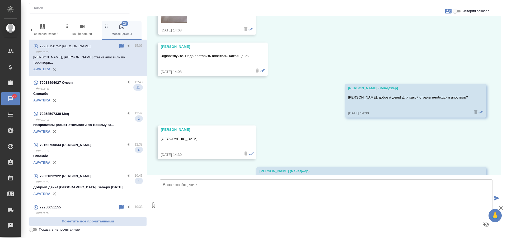
scroll to position [118, 0]
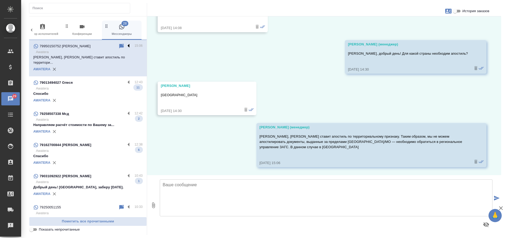
click at [126, 47] on label at bounding box center [130, 46] width 9 height 6
click at [0, 0] on input "checkbox" at bounding box center [0, 0] width 0 height 0
click at [106, 47] on icon at bounding box center [108, 46] width 4 height 5
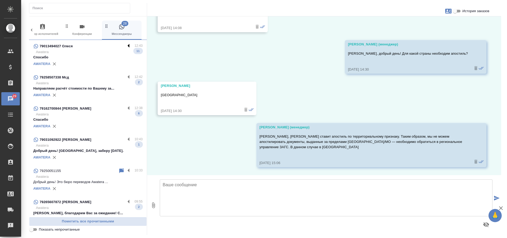
click at [126, 46] on label at bounding box center [130, 46] width 9 height 6
click at [0, 0] on input "checkbox" at bounding box center [0, 0] width 0 height 0
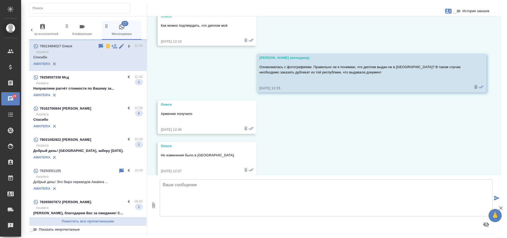
scroll to position [456, 0]
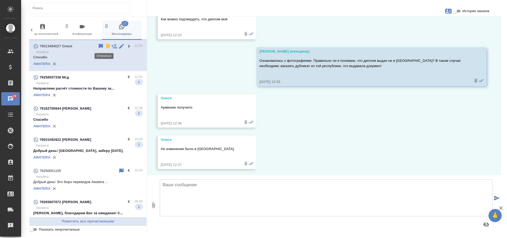
click at [106, 47] on icon at bounding box center [108, 46] width 4 height 5
click at [126, 76] on label at bounding box center [130, 77] width 9 height 6
click at [0, 0] on input "checkbox" at bounding box center [0, 0] width 0 height 0
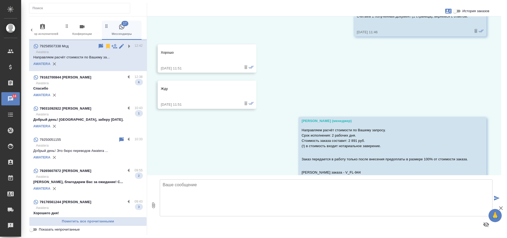
scroll to position [443, 0]
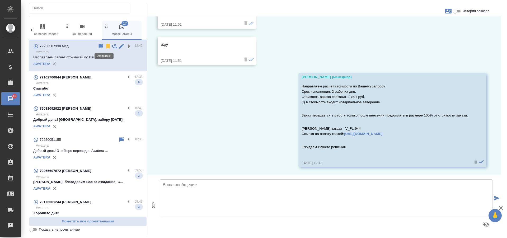
click at [106, 45] on icon at bounding box center [108, 46] width 4 height 5
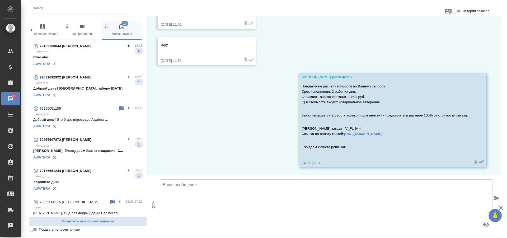
click at [126, 46] on label at bounding box center [130, 46] width 9 height 6
click at [0, 0] on input "checkbox" at bounding box center [0, 0] width 0 height 0
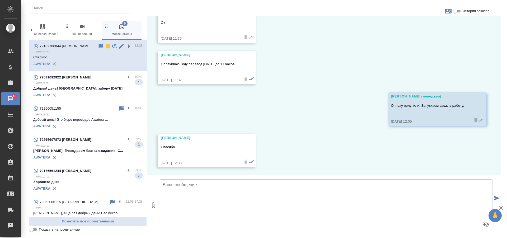
scroll to position [417, 0]
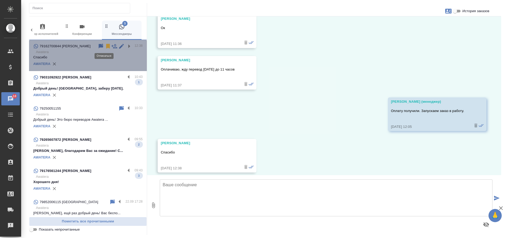
click at [106, 46] on icon at bounding box center [108, 46] width 4 height 5
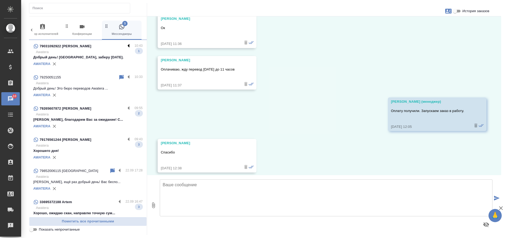
click at [126, 46] on label at bounding box center [130, 46] width 9 height 6
click at [0, 0] on input "checkbox" at bounding box center [0, 0] width 0 height 0
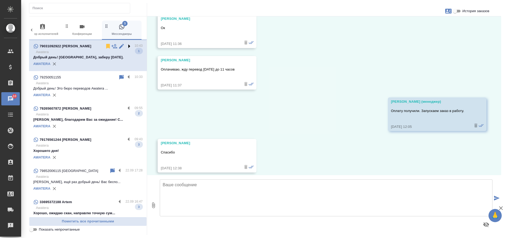
scroll to position [0, 0]
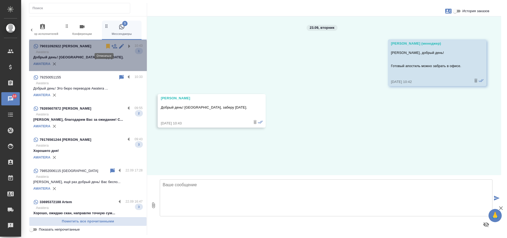
click at [106, 46] on icon at bounding box center [108, 46] width 4 height 5
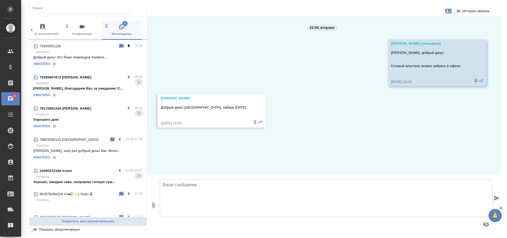
click at [126, 45] on label at bounding box center [130, 46] width 9 height 6
click at [0, 0] on input "checkbox" at bounding box center [0, 0] width 0 height 0
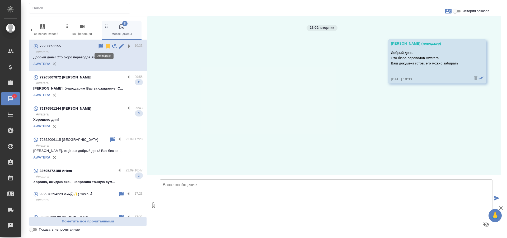
click at [106, 47] on icon at bounding box center [108, 46] width 4 height 5
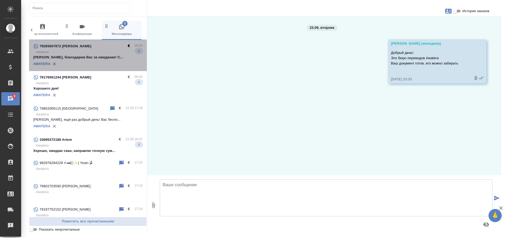
click at [126, 46] on label at bounding box center [130, 46] width 9 height 6
click at [0, 0] on input "checkbox" at bounding box center [0, 0] width 0 height 0
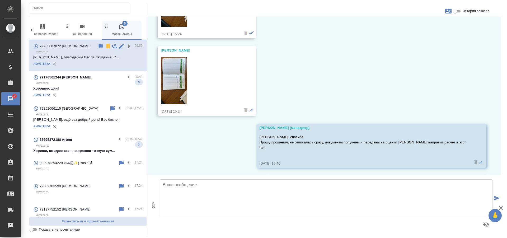
scroll to position [388, 0]
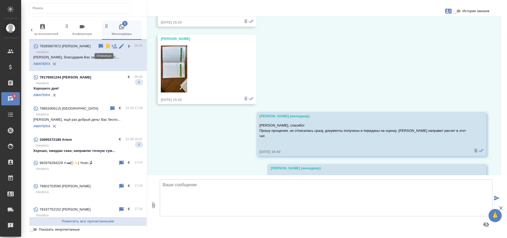
click at [106, 47] on icon at bounding box center [108, 46] width 4 height 5
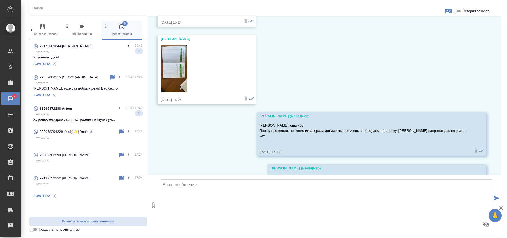
click at [129, 47] on label at bounding box center [130, 46] width 9 height 6
click at [0, 0] on input "checkbox" at bounding box center [0, 0] width 0 height 0
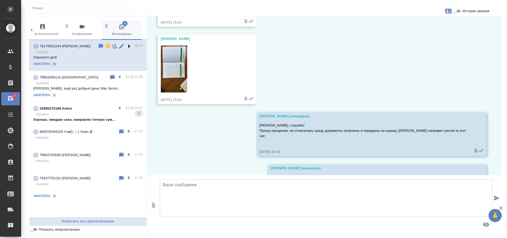
scroll to position [345, 0]
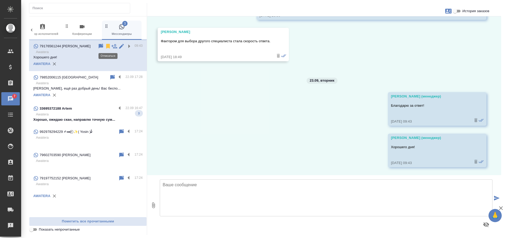
click at [107, 46] on icon at bounding box center [108, 46] width 4 height 5
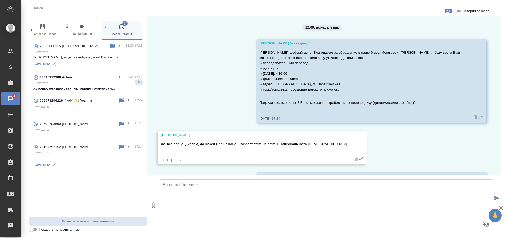
scroll to position [0, 0]
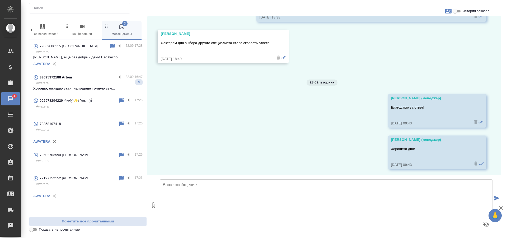
scroll to position [345, 0]
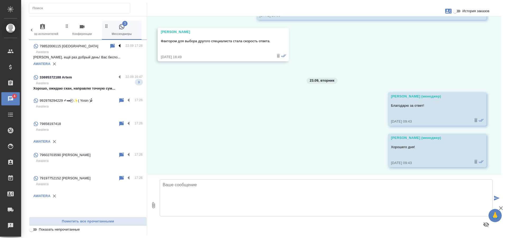
click at [122, 48] on label at bounding box center [121, 46] width 9 height 6
click at [0, 0] on input "checkbox" at bounding box center [0, 0] width 0 height 0
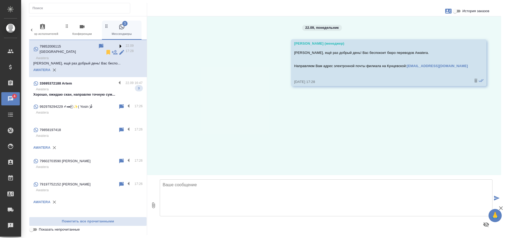
scroll to position [0, 0]
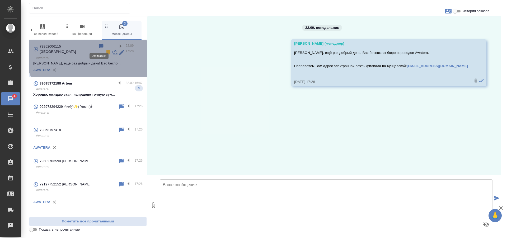
click at [106, 50] on icon at bounding box center [108, 52] width 4 height 5
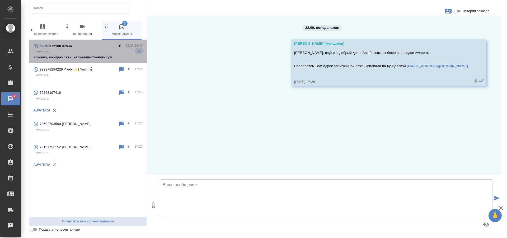
click at [119, 45] on label at bounding box center [121, 46] width 9 height 6
click at [0, 0] on input "checkbox" at bounding box center [0, 0] width 0 height 0
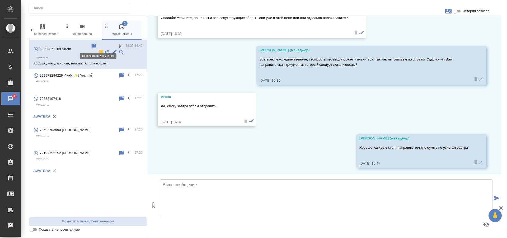
scroll to position [514, 0]
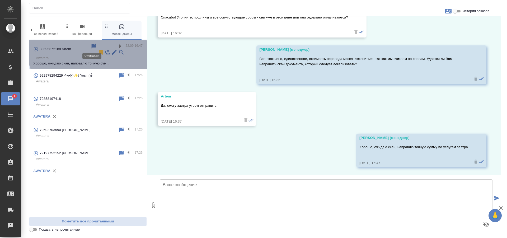
click at [99, 50] on icon at bounding box center [101, 52] width 4 height 5
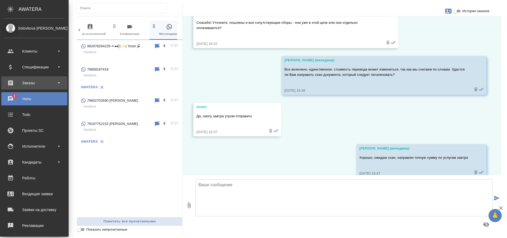
scroll to position [519, 0]
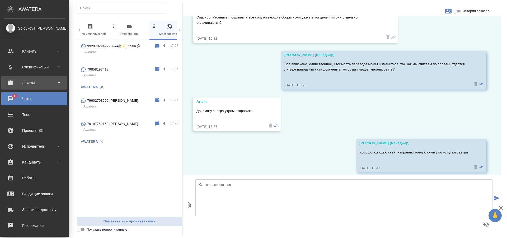
click at [32, 80] on div "Заказы" at bounding box center [34, 83] width 61 height 8
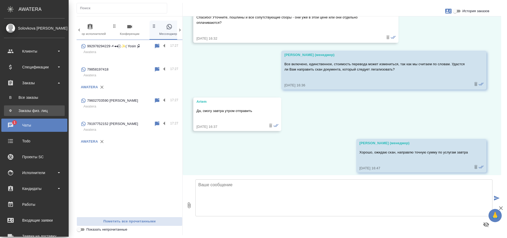
click at [37, 113] on div "Заказы физ. лиц" at bounding box center [34, 110] width 55 height 5
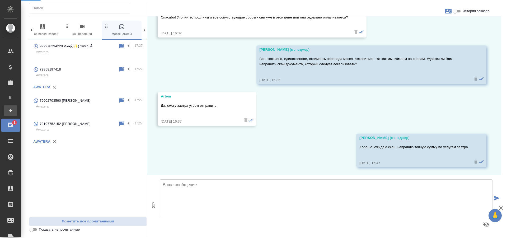
scroll to position [514, 0]
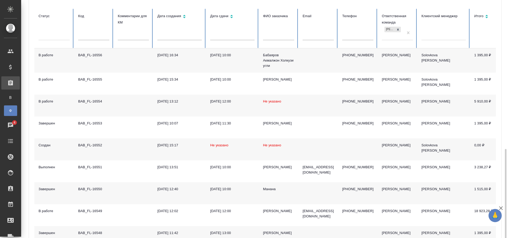
scroll to position [121, 0]
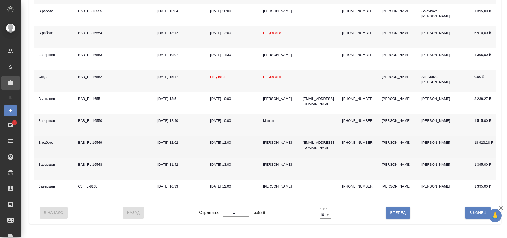
click at [103, 145] on div "BAB_FL-16549" at bounding box center [93, 142] width 31 height 5
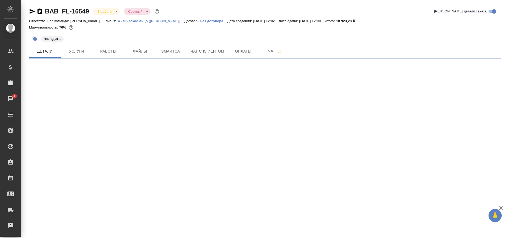
select select "RU"
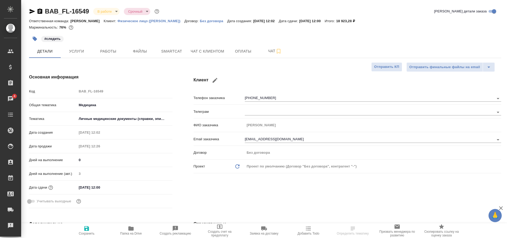
type textarea "x"
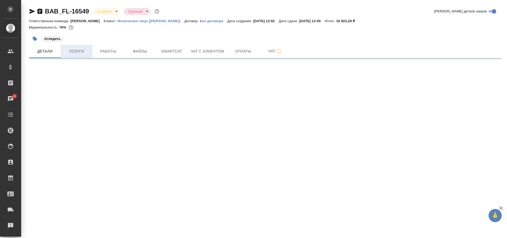
click at [71, 52] on span "Услуги" at bounding box center [76, 51] width 25 height 7
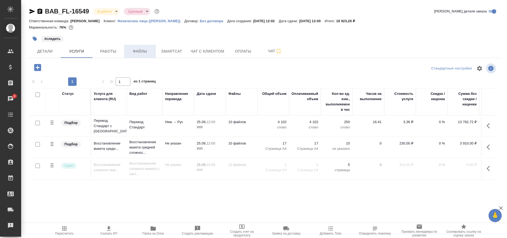
click at [133, 53] on span "Файлы" at bounding box center [139, 51] width 25 height 7
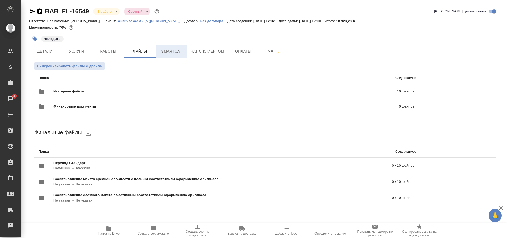
click at [176, 54] on span "Smartcat" at bounding box center [171, 51] width 25 height 7
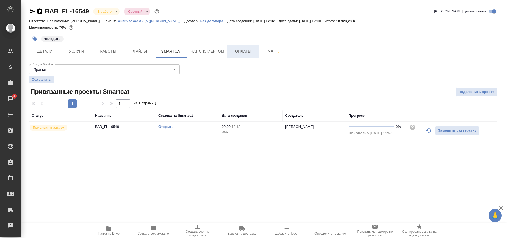
click at [250, 55] on button "Оплаты" at bounding box center [243, 51] width 32 height 13
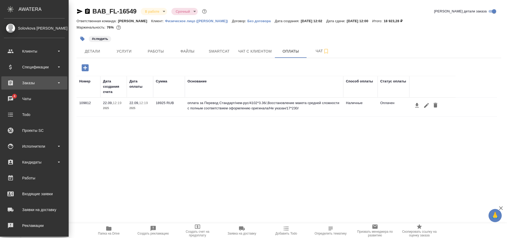
click at [37, 84] on div "Заказы" at bounding box center [34, 83] width 61 height 8
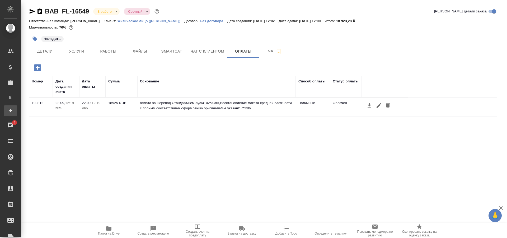
click at [8, 110] on div "Заказы физ. лиц" at bounding box center [4, 110] width 8 height 5
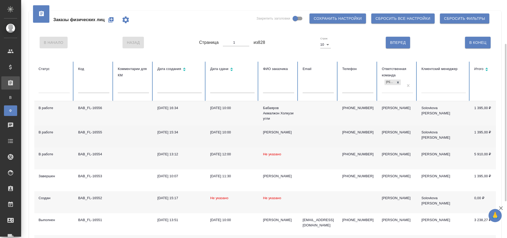
scroll to position [26, 0]
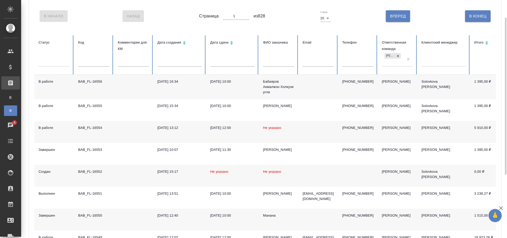
click at [112, 130] on td "BAB_FL-16554" at bounding box center [94, 132] width 40 height 22
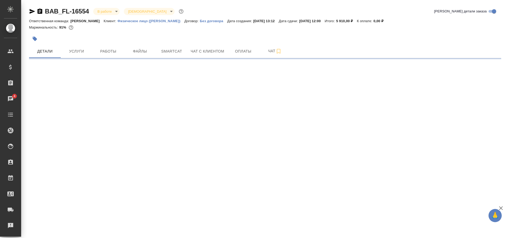
select select "RU"
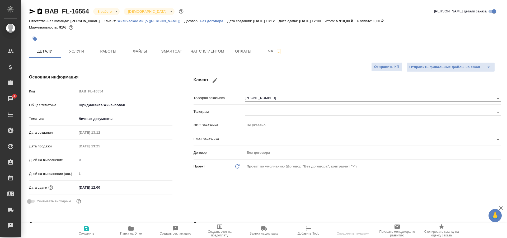
type textarea "x"
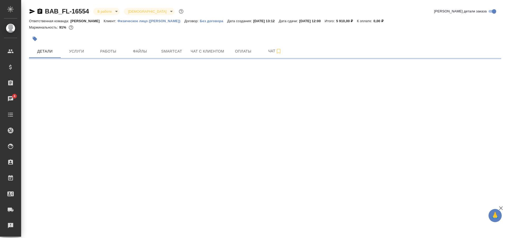
select select "RU"
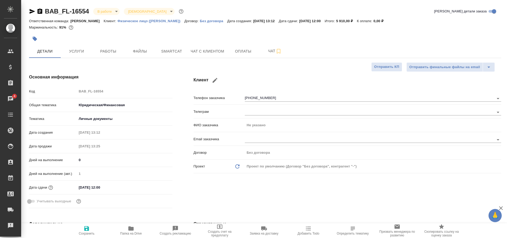
type textarea "x"
click at [83, 56] on button "Услуги" at bounding box center [77, 51] width 32 height 13
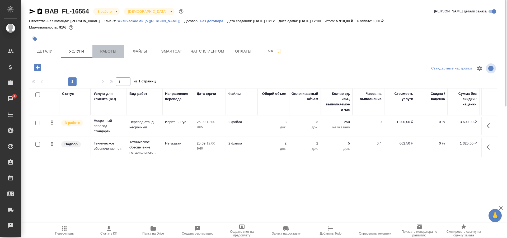
click at [107, 50] on span "Работы" at bounding box center [108, 51] width 25 height 7
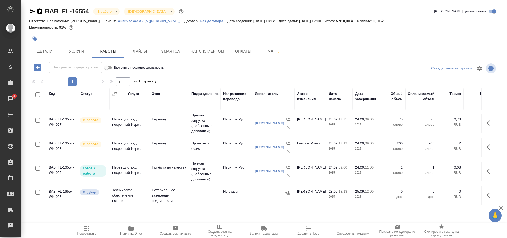
scroll to position [3, 0]
click at [157, 49] on button "Smartcat" at bounding box center [172, 51] width 32 height 13
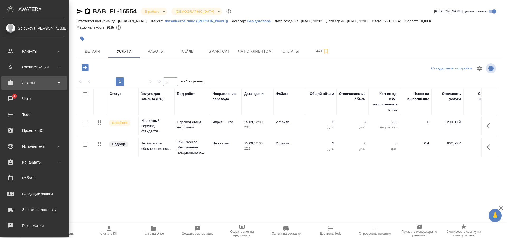
click at [53, 86] on div "Заказы" at bounding box center [34, 83] width 61 height 8
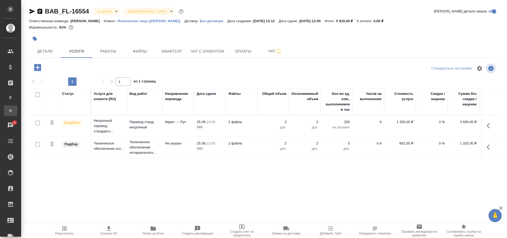
click at [17, 114] on link "Ф Заказы физ. лиц" at bounding box center [10, 110] width 13 height 11
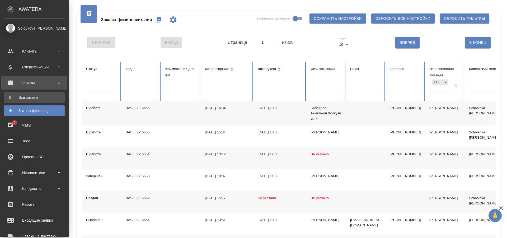
click at [36, 95] on div "Все заказы" at bounding box center [34, 97] width 55 height 5
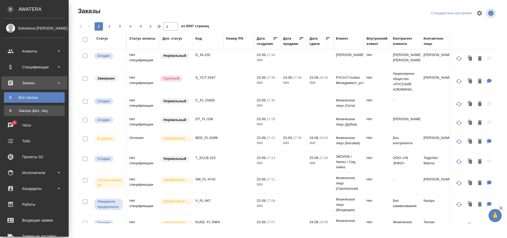
click at [35, 112] on div "Заказы физ. лиц" at bounding box center [34, 110] width 55 height 5
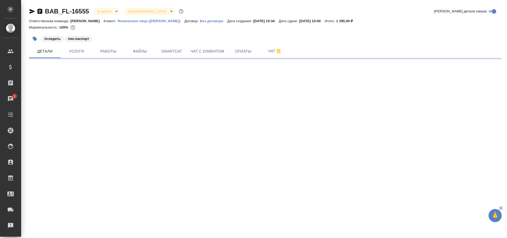
select select "RU"
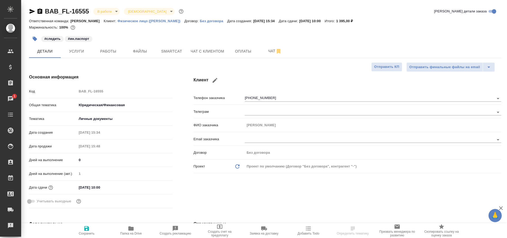
type textarea "x"
click at [270, 53] on span "Чат" at bounding box center [274, 51] width 25 height 7
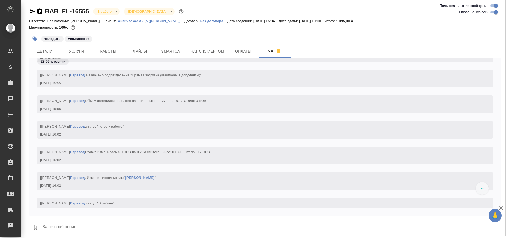
scroll to position [358, 0]
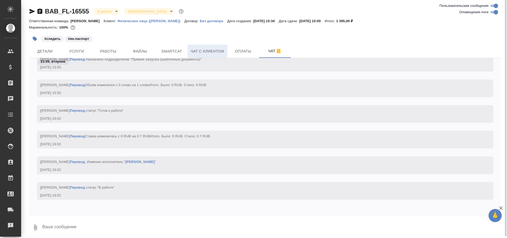
click at [193, 55] on button "Чат с клиентом" at bounding box center [208, 51] width 40 height 13
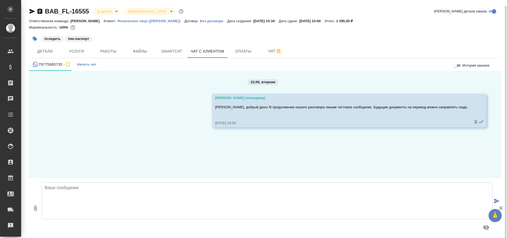
scroll to position [3, 0]
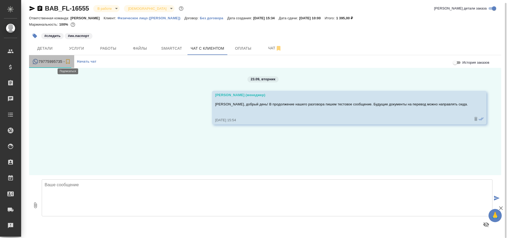
click at [68, 62] on icon "simple tabs example" at bounding box center [68, 61] width 6 height 6
